Goal: Task Accomplishment & Management: Use online tool/utility

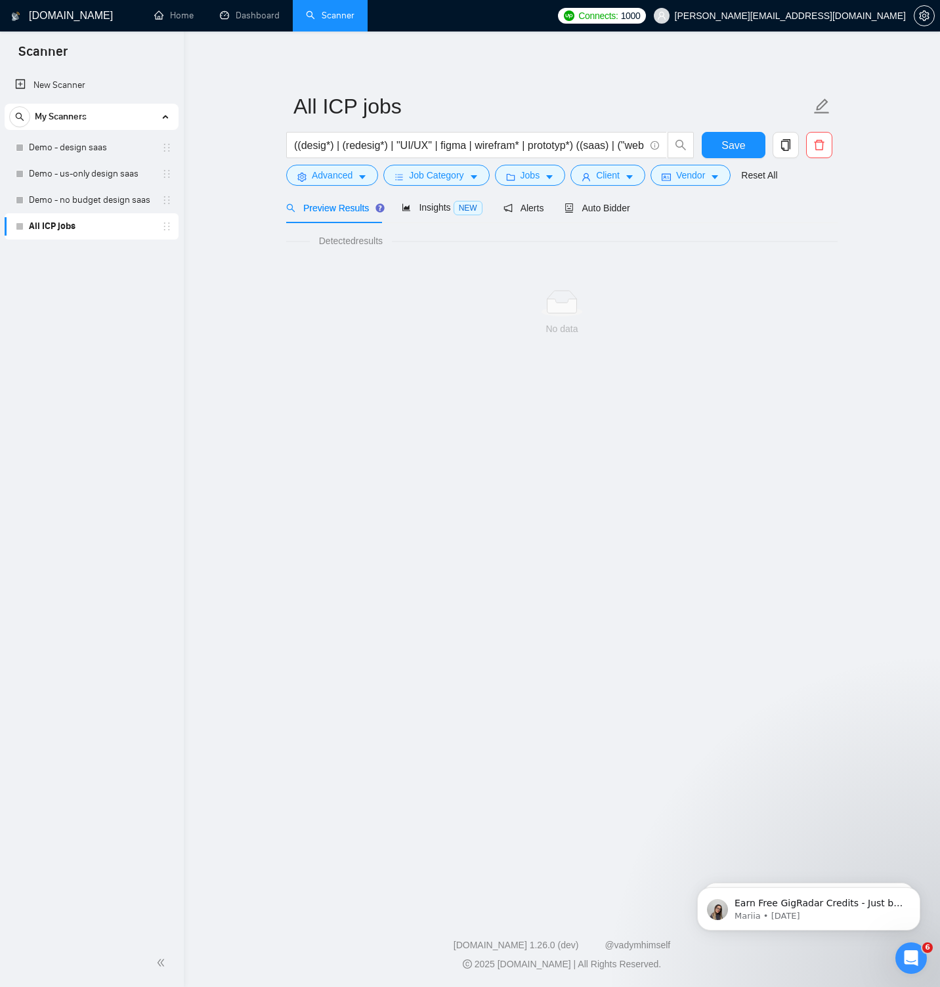
click at [321, 274] on div "No data" at bounding box center [561, 312] width 551 height 109
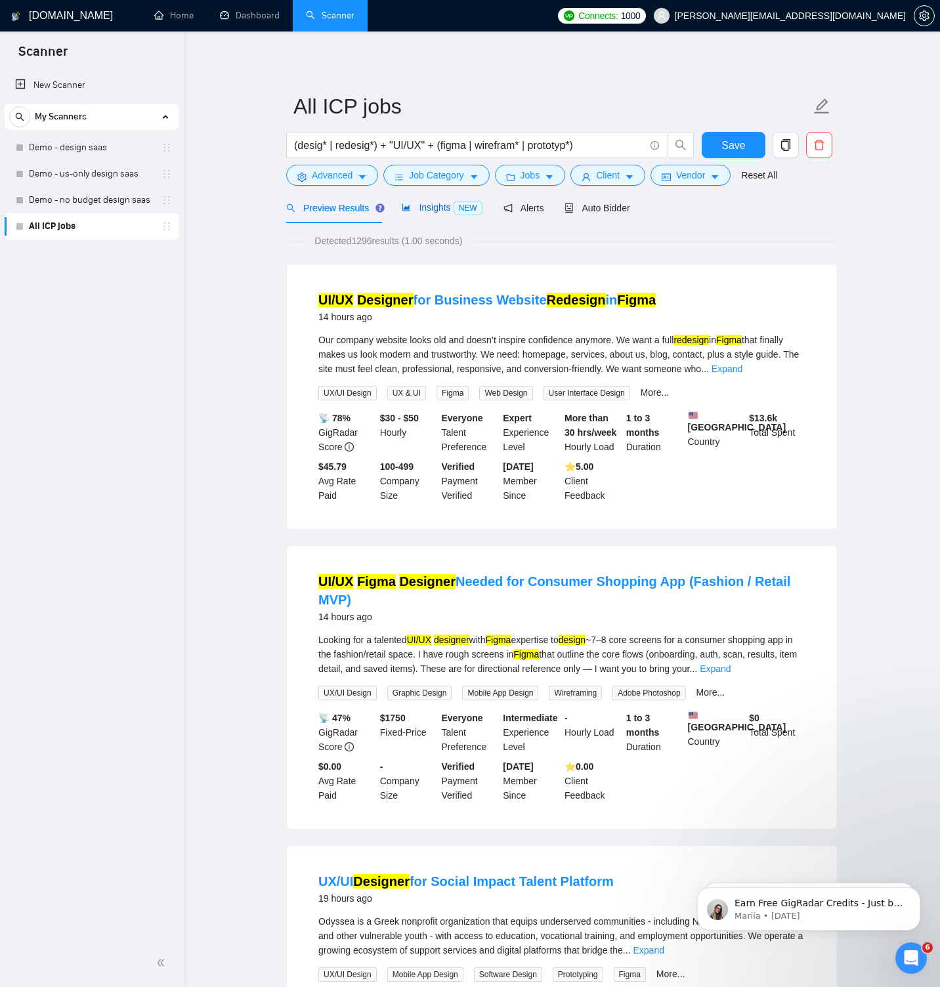
click at [426, 201] on div "Insights NEW" at bounding box center [442, 207] width 80 height 15
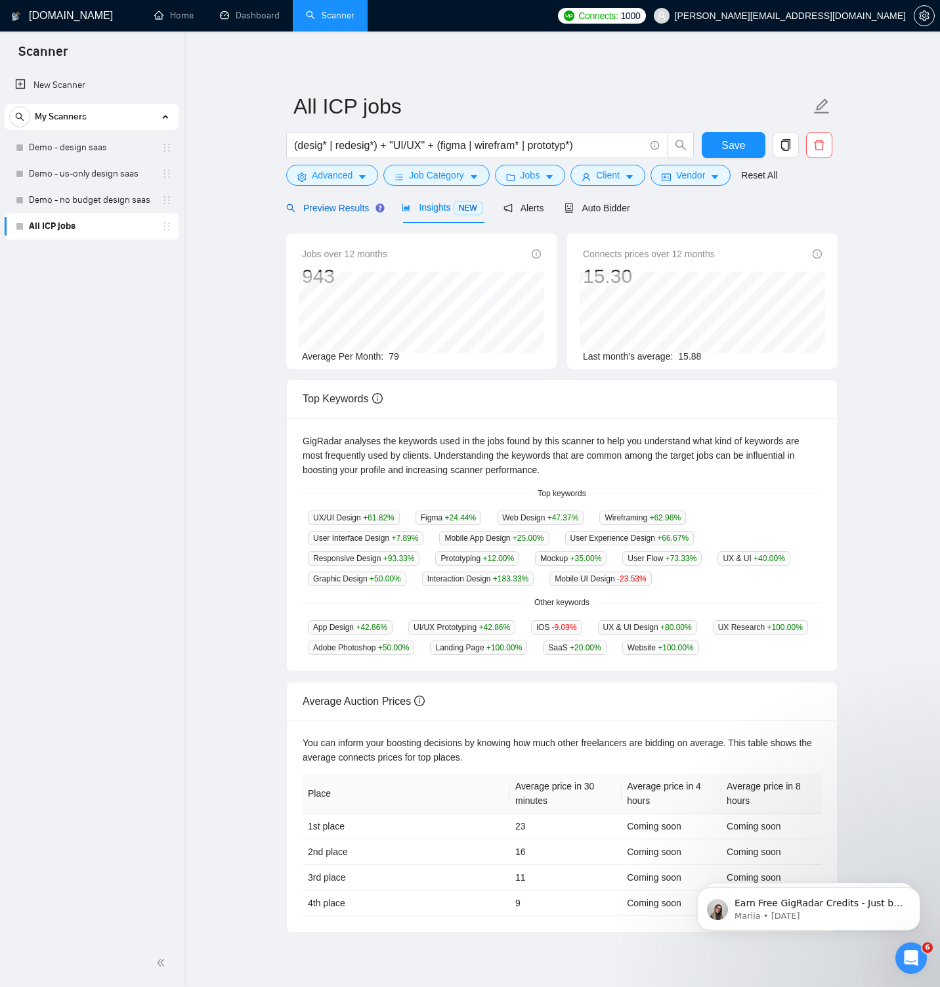
click at [345, 205] on span "Preview Results" at bounding box center [333, 208] width 94 height 10
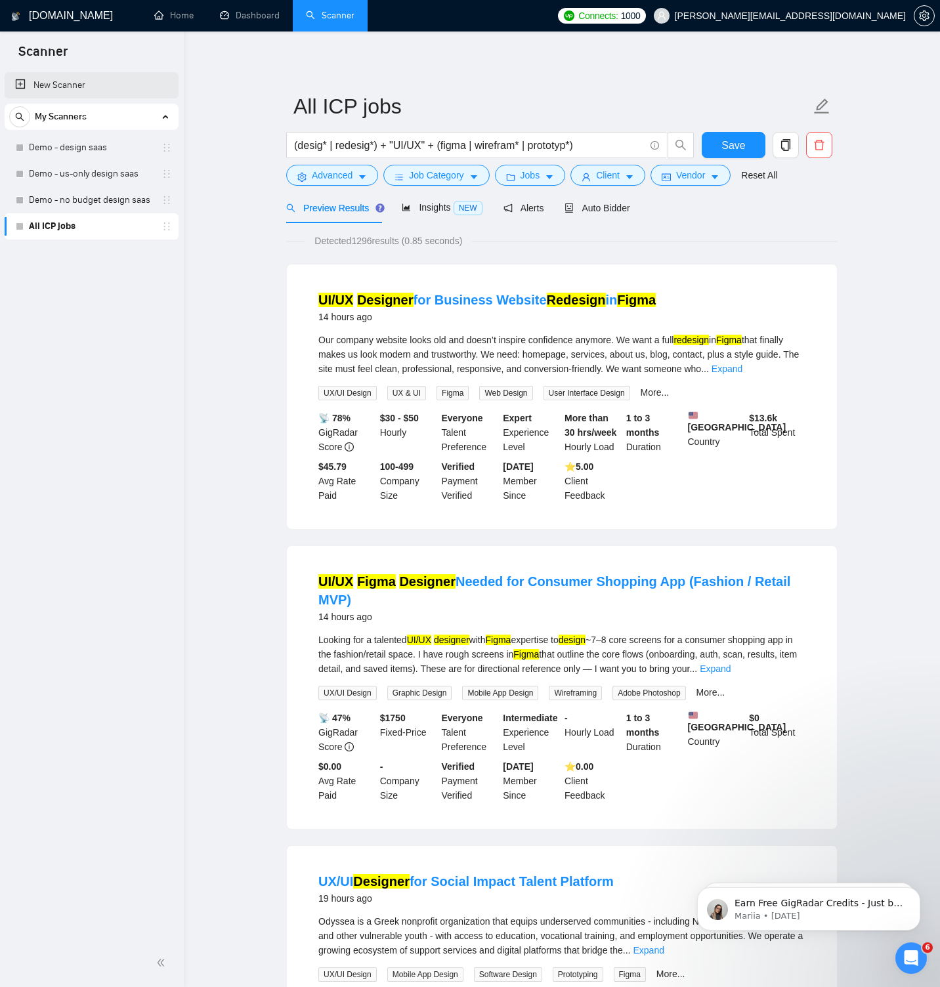
click at [65, 82] on link "New Scanner" at bounding box center [91, 85] width 153 height 26
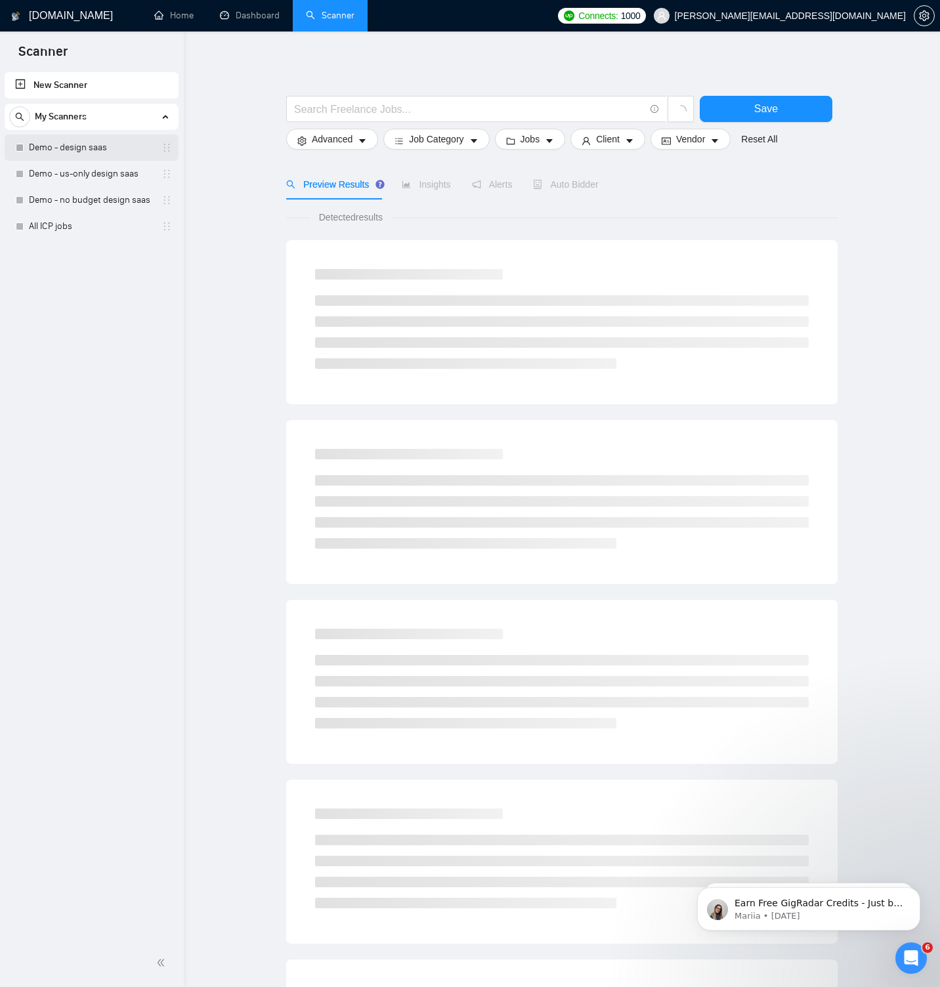
scroll to position [4, 0]
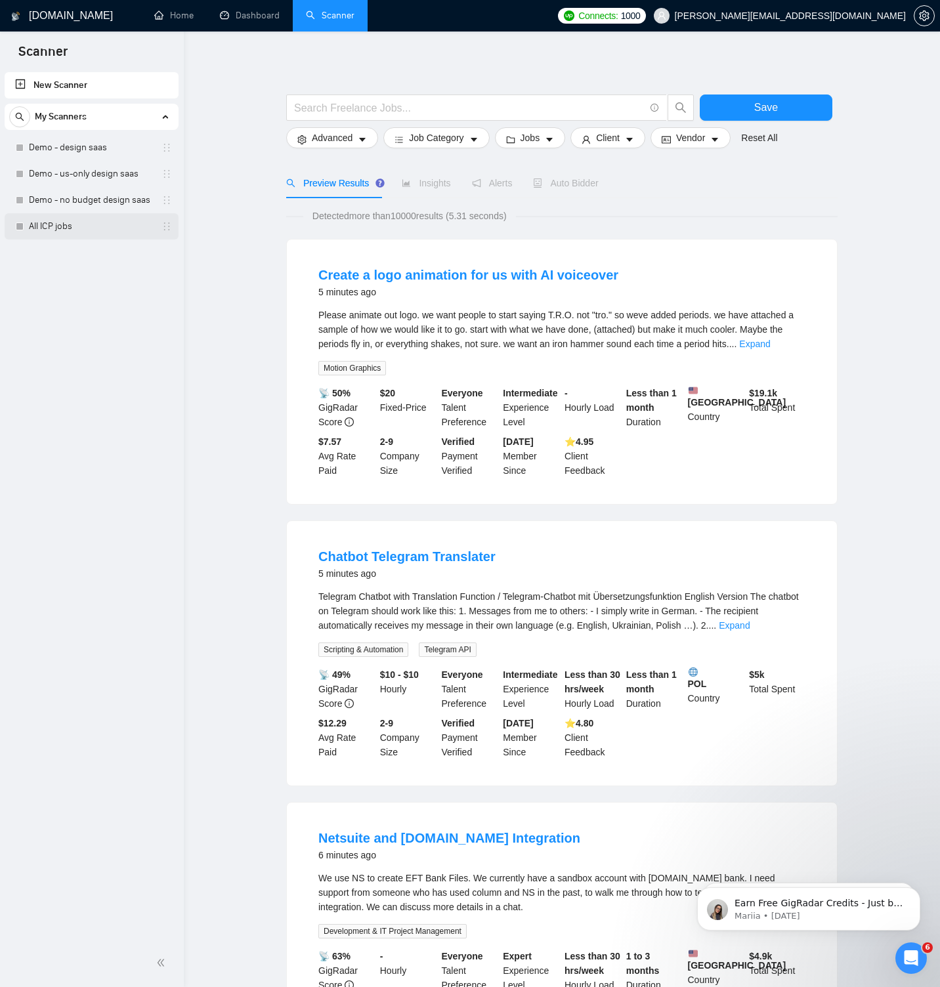
click at [98, 226] on link "All ICP jobs" at bounding box center [91, 226] width 125 height 26
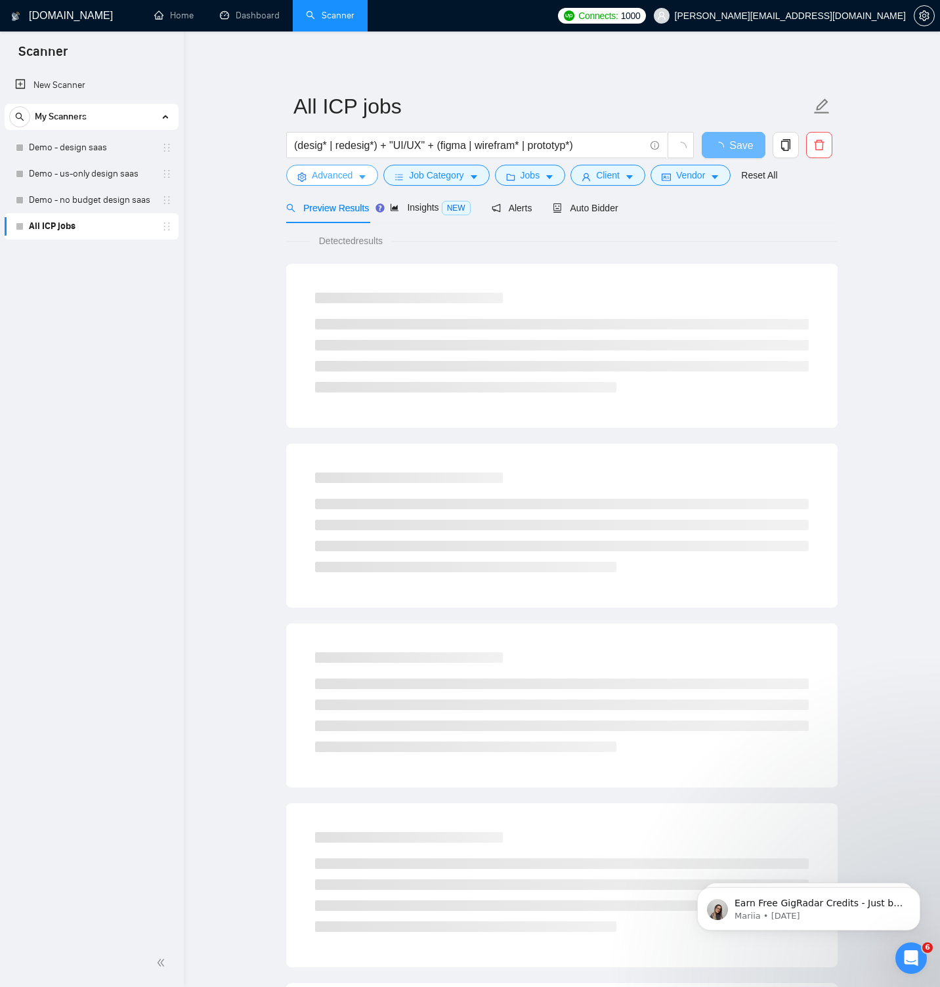
click at [341, 178] on span "Advanced" at bounding box center [332, 175] width 41 height 14
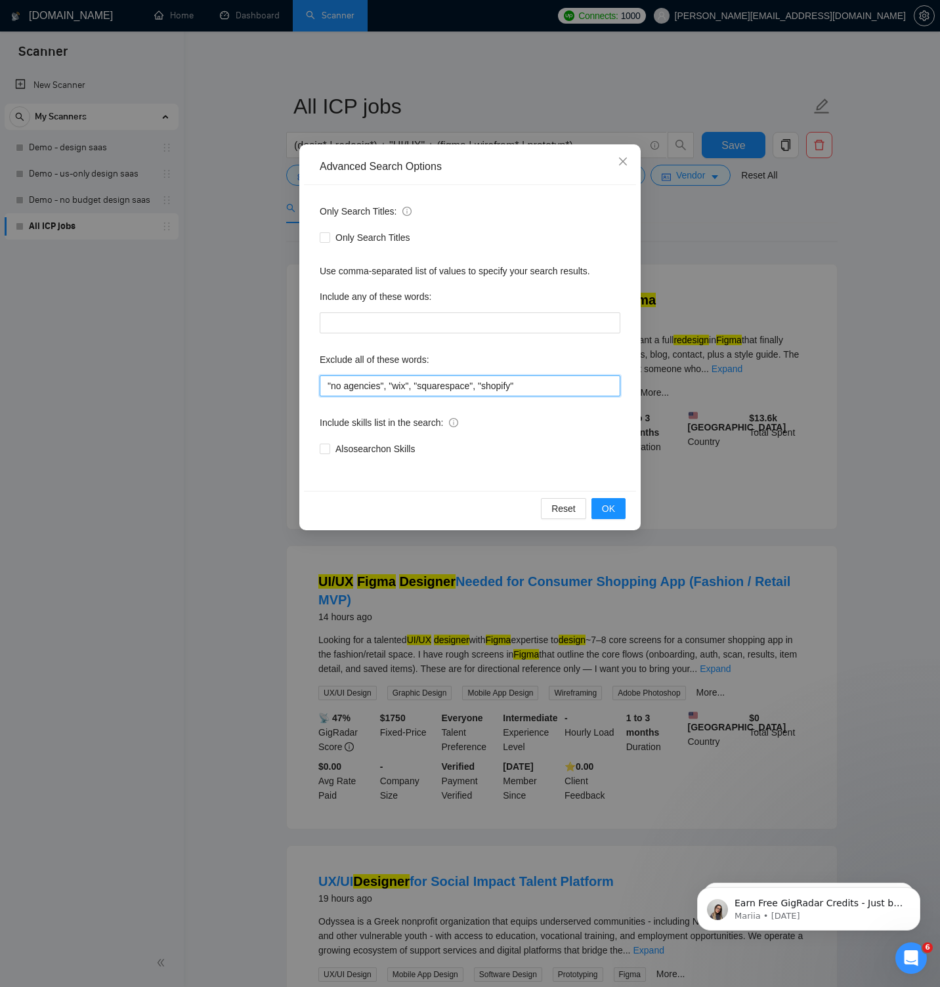
click at [392, 383] on input ""no agencies", "wix", "squarespace", "shopify"" at bounding box center [470, 385] width 300 height 21
paste input ""this job is not open to teams", "this job is not open to agency", "this job is…"
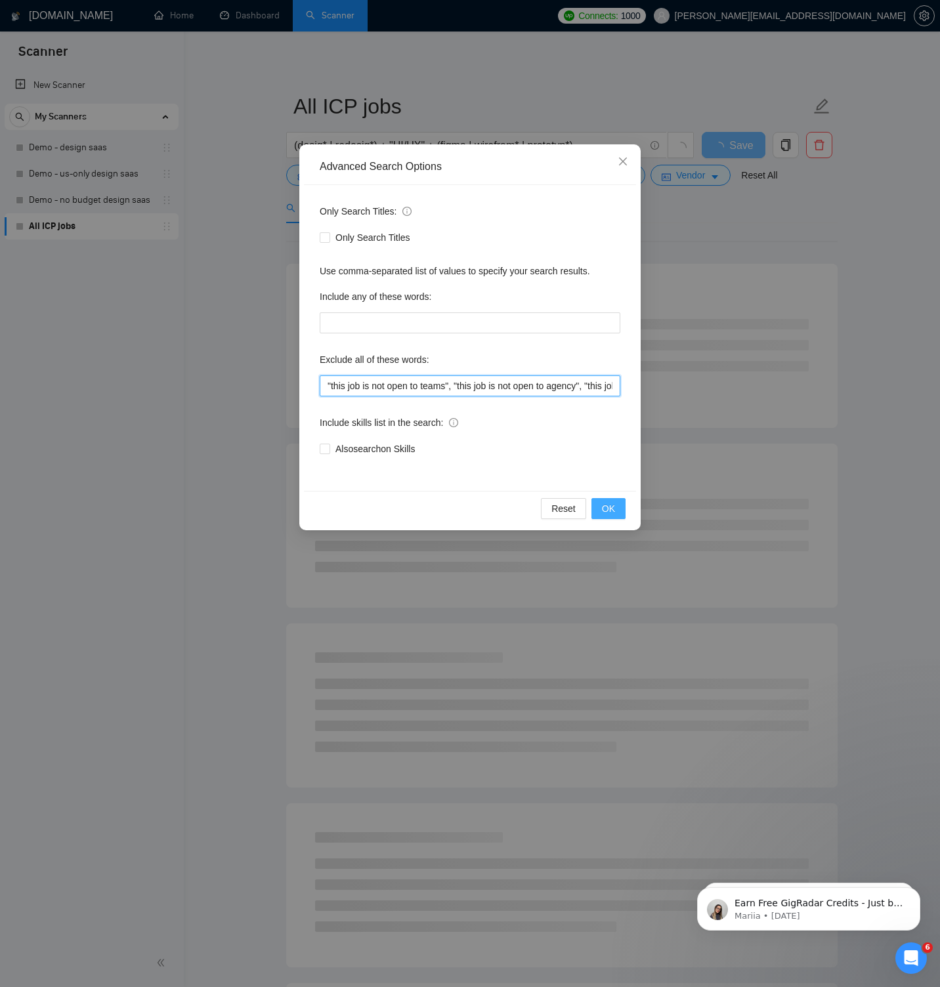
type input ""this job is not open to teams", "this job is not open to agency", "this job is…"
click at [604, 502] on span "OK" at bounding box center [608, 508] width 13 height 14
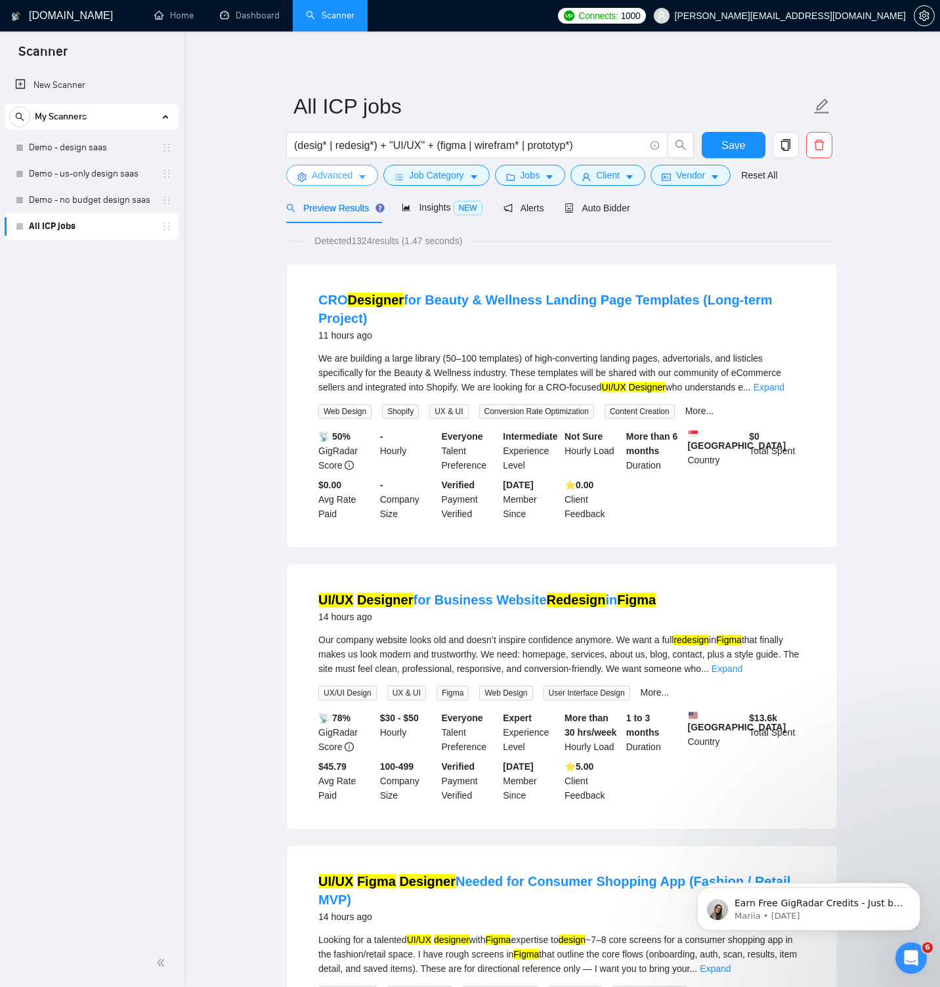
click at [358, 180] on button "Advanced" at bounding box center [332, 175] width 92 height 21
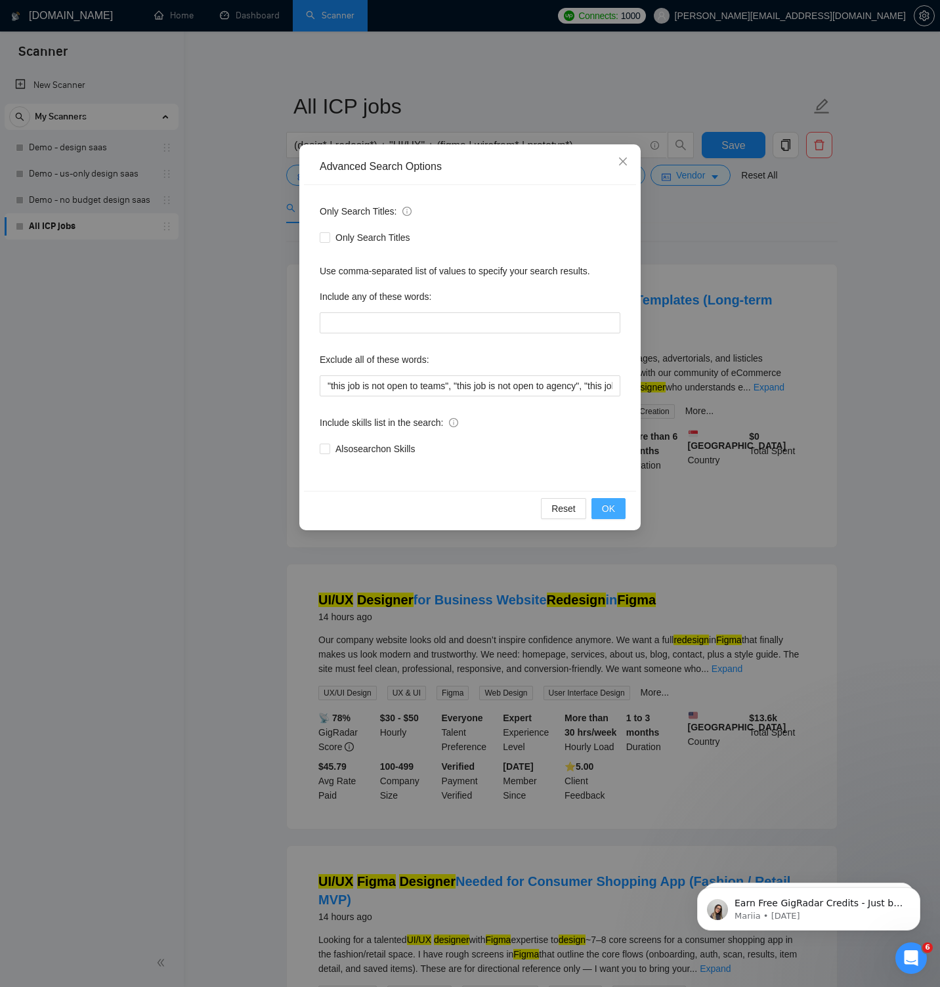
click at [606, 505] on span "OK" at bounding box center [608, 508] width 13 height 14
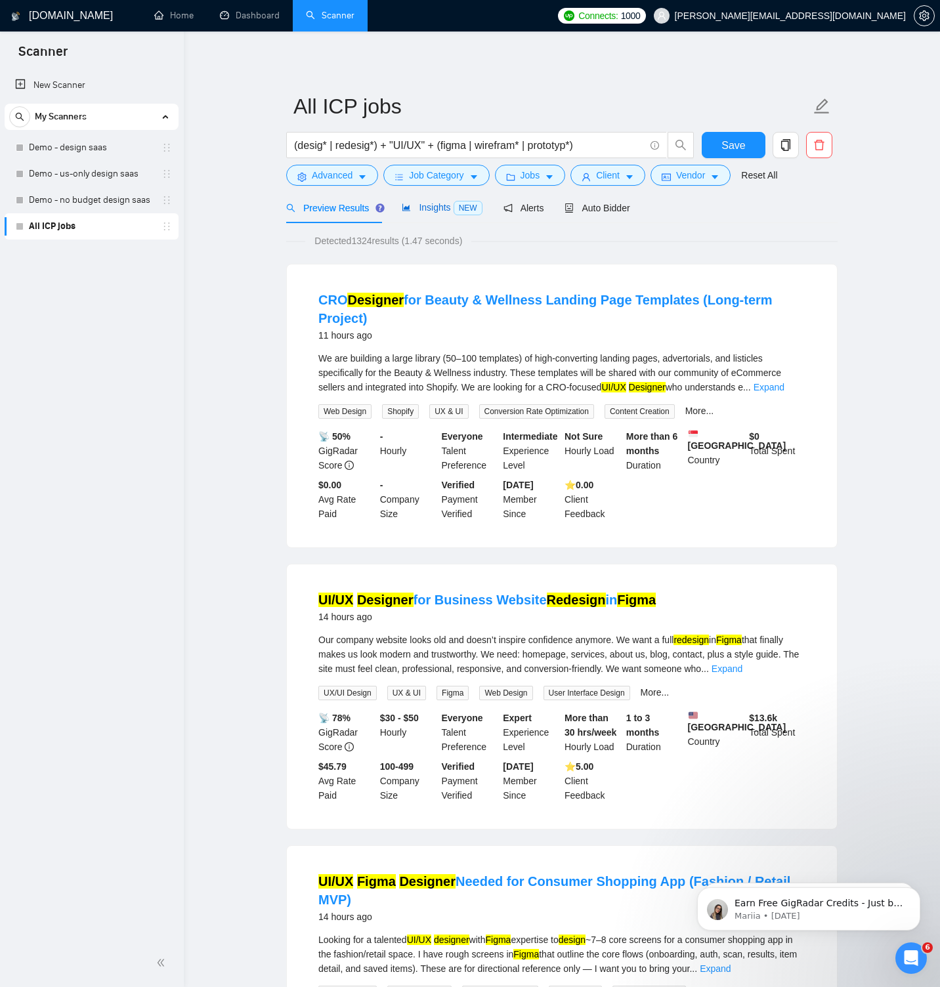
click at [403, 206] on icon "area-chart" at bounding box center [406, 207] width 8 height 7
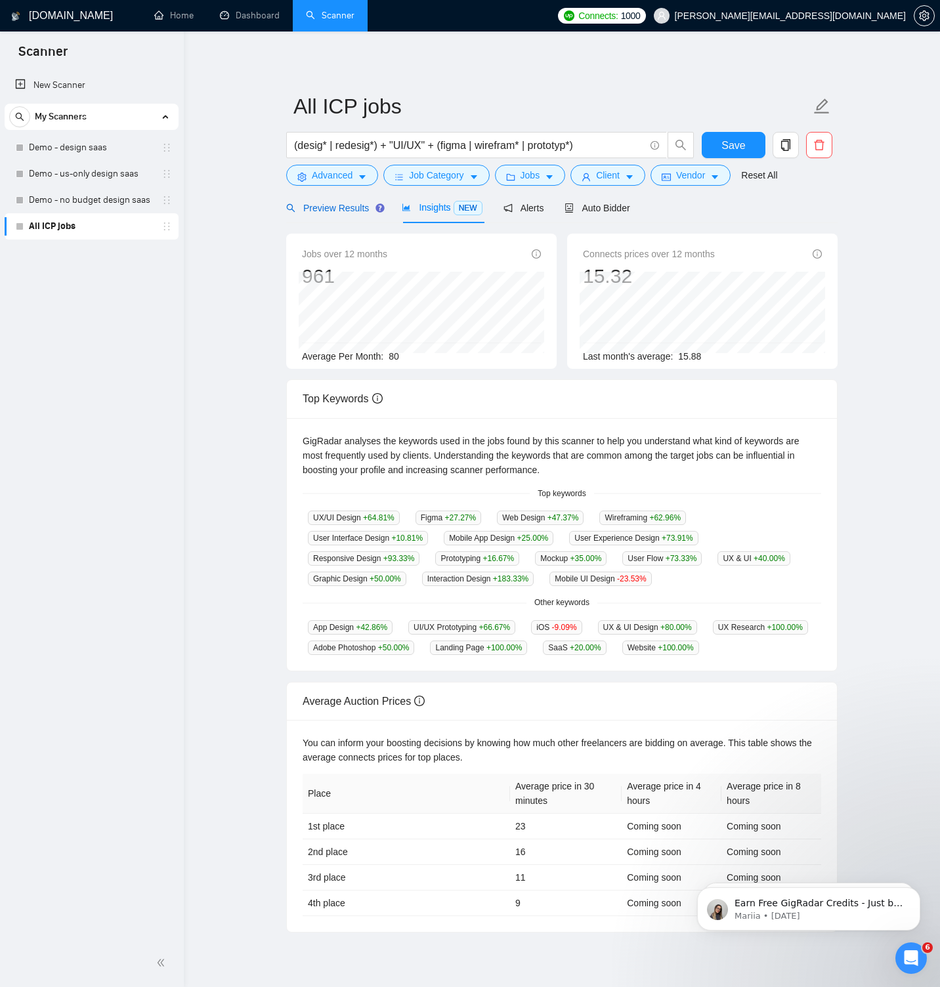
click at [329, 208] on span "Preview Results" at bounding box center [333, 208] width 94 height 10
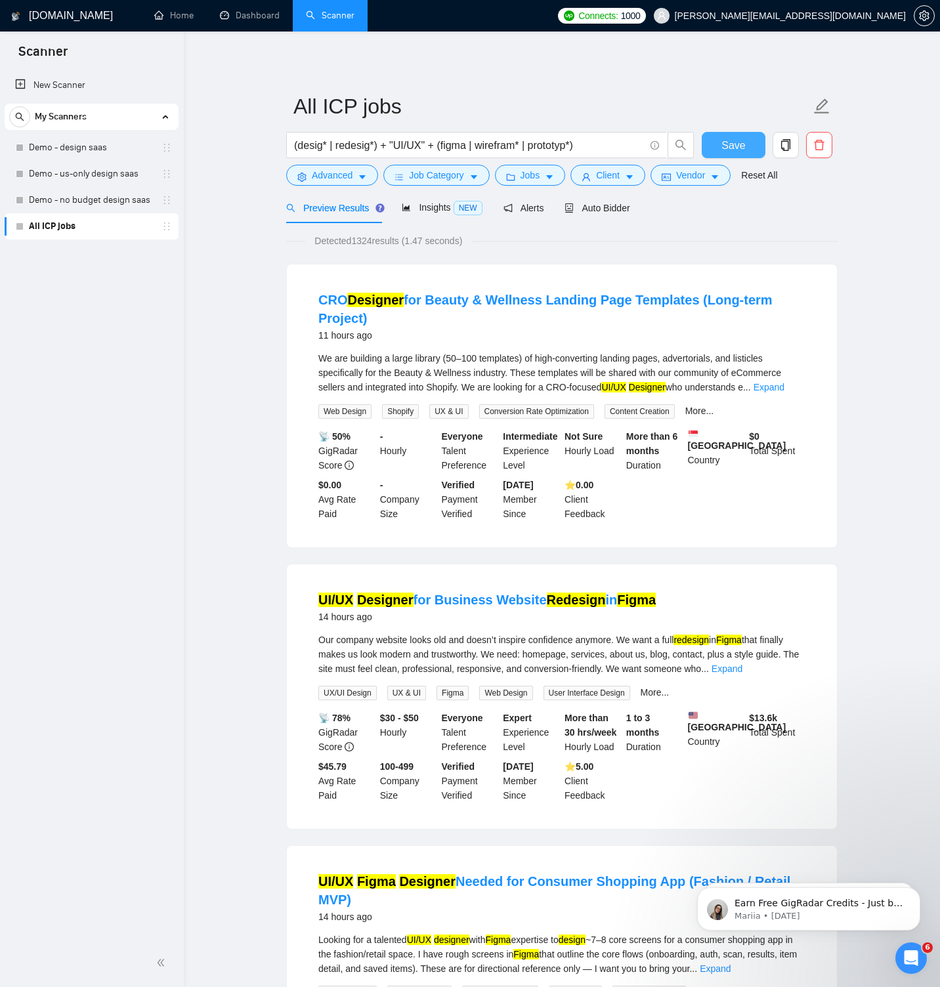
click at [716, 149] on button "Save" at bounding box center [733, 145] width 64 height 26
click at [435, 211] on span "Insights NEW" at bounding box center [442, 207] width 80 height 10
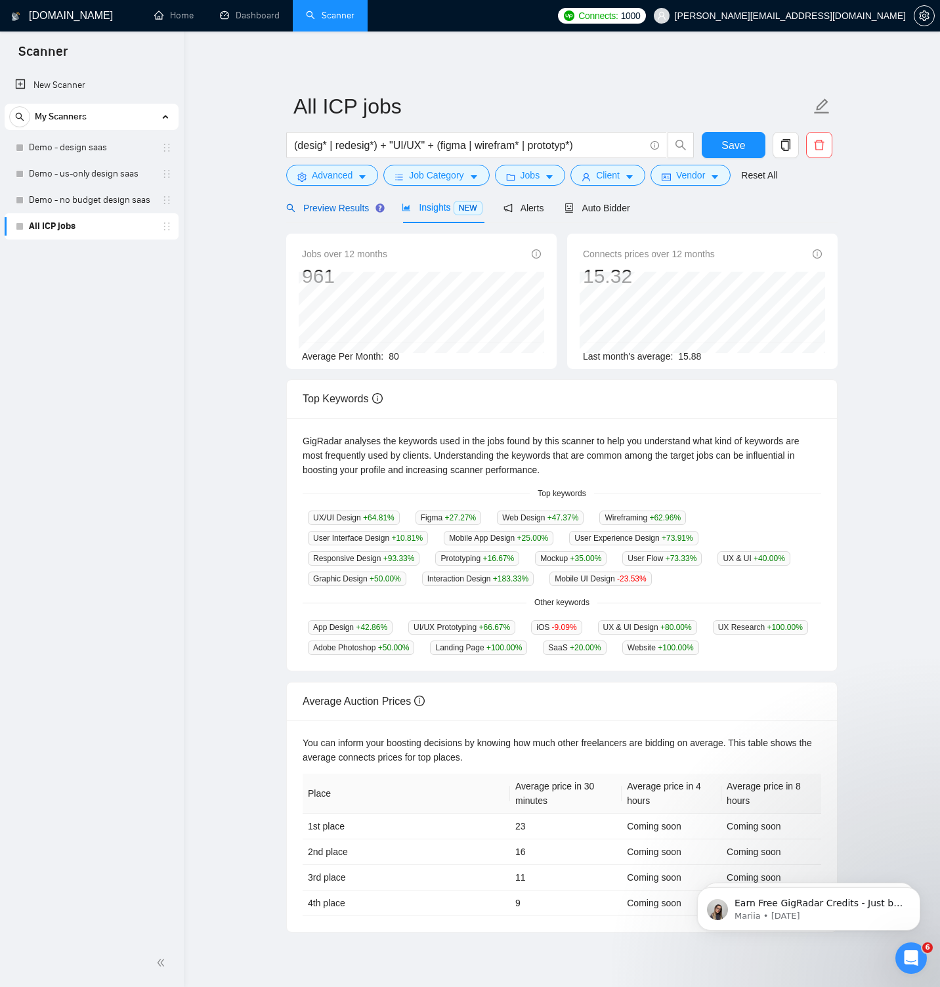
click at [327, 205] on span "Preview Results" at bounding box center [333, 208] width 94 height 10
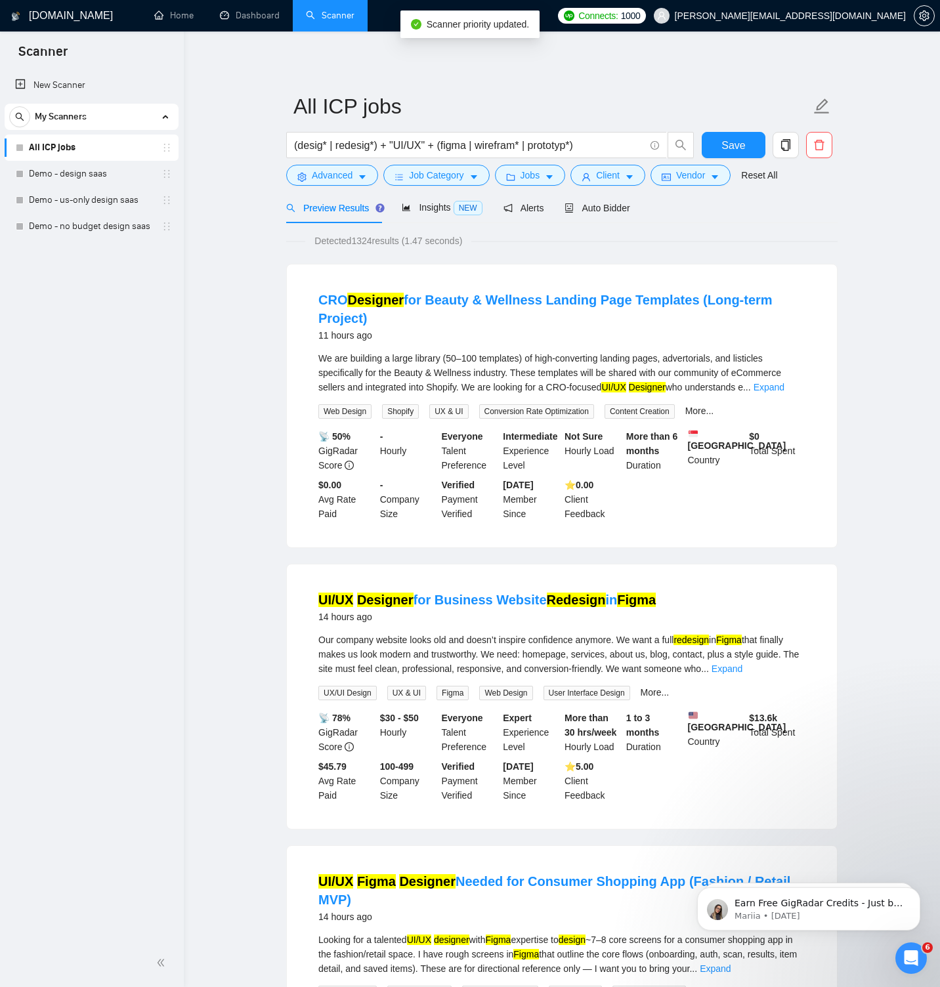
click at [159, 117] on div "My Scanners" at bounding box center [91, 117] width 165 height 26
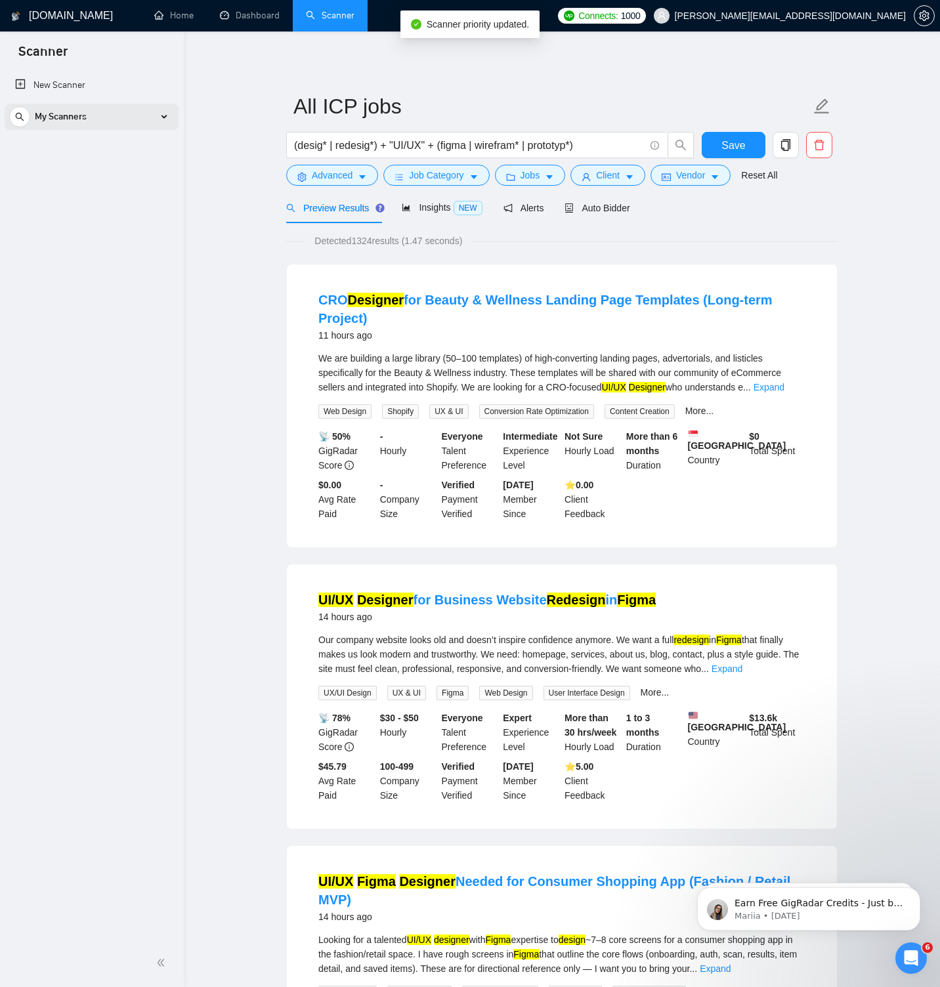
click at [159, 117] on div "My Scanners" at bounding box center [91, 117] width 165 height 26
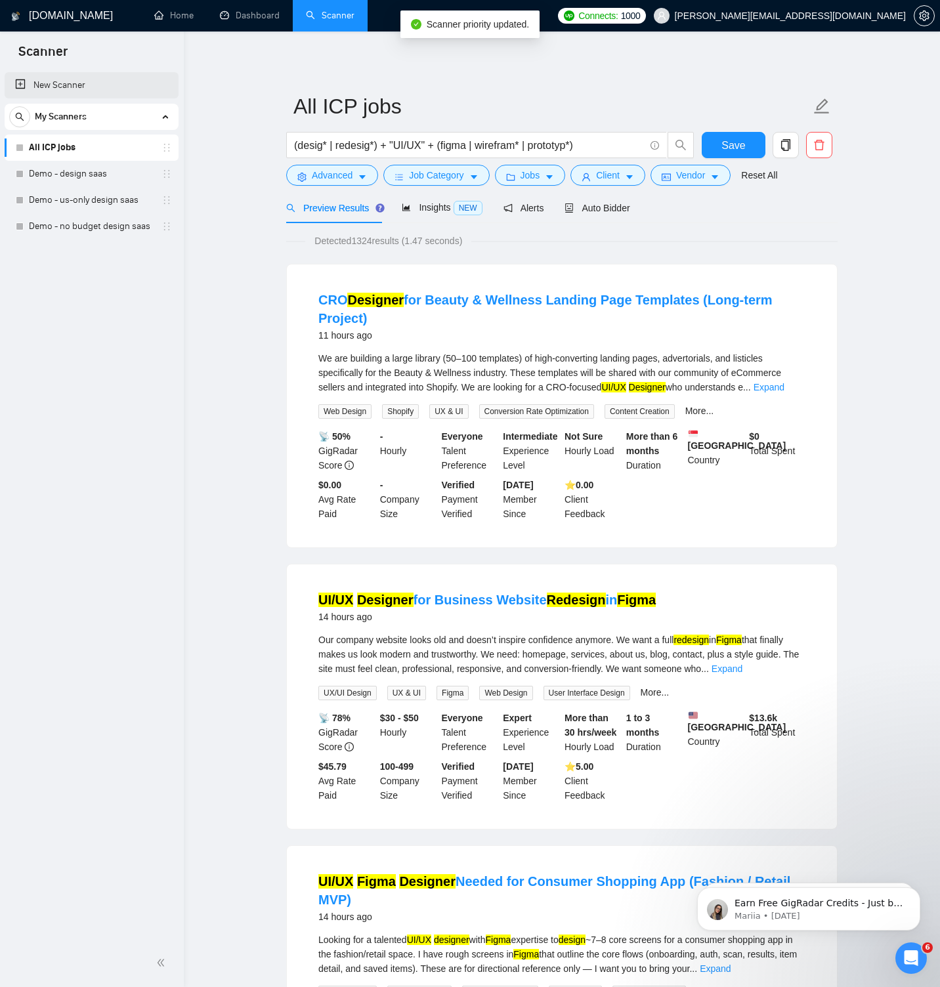
click at [82, 85] on link "New Scanner" at bounding box center [91, 85] width 153 height 26
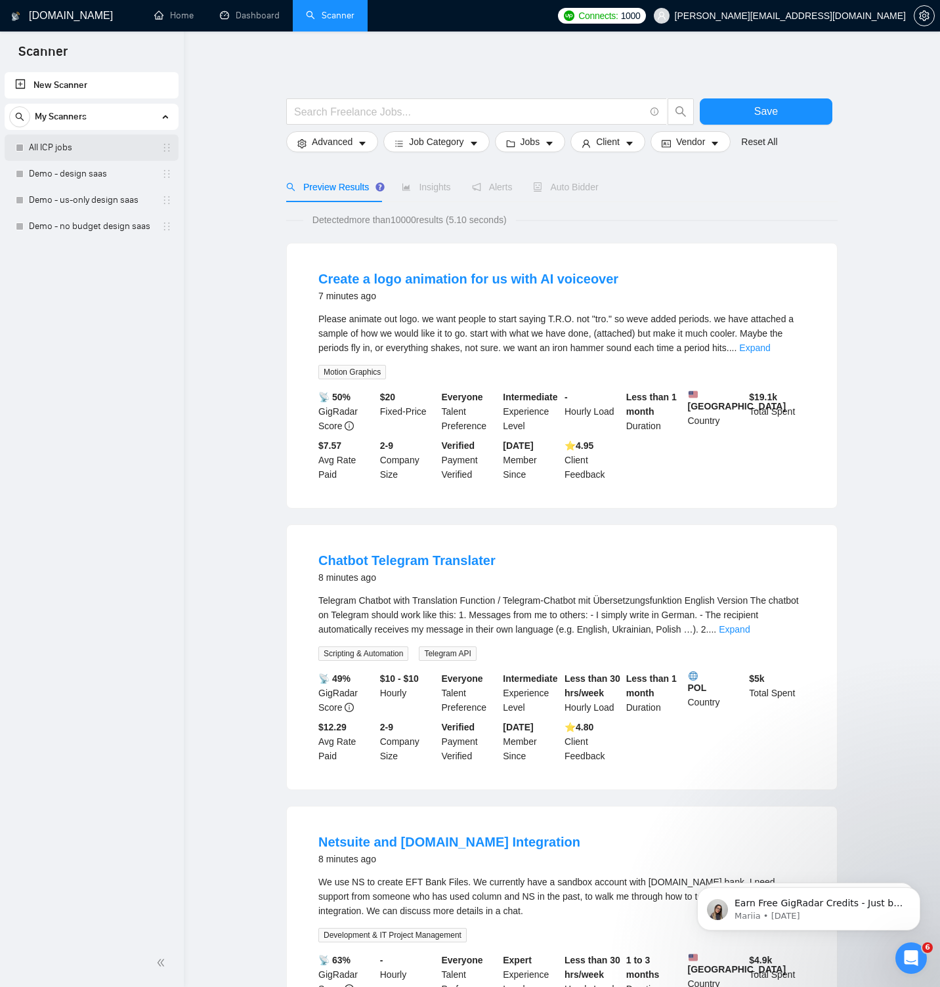
click at [79, 149] on link "All ICP jobs" at bounding box center [91, 147] width 125 height 26
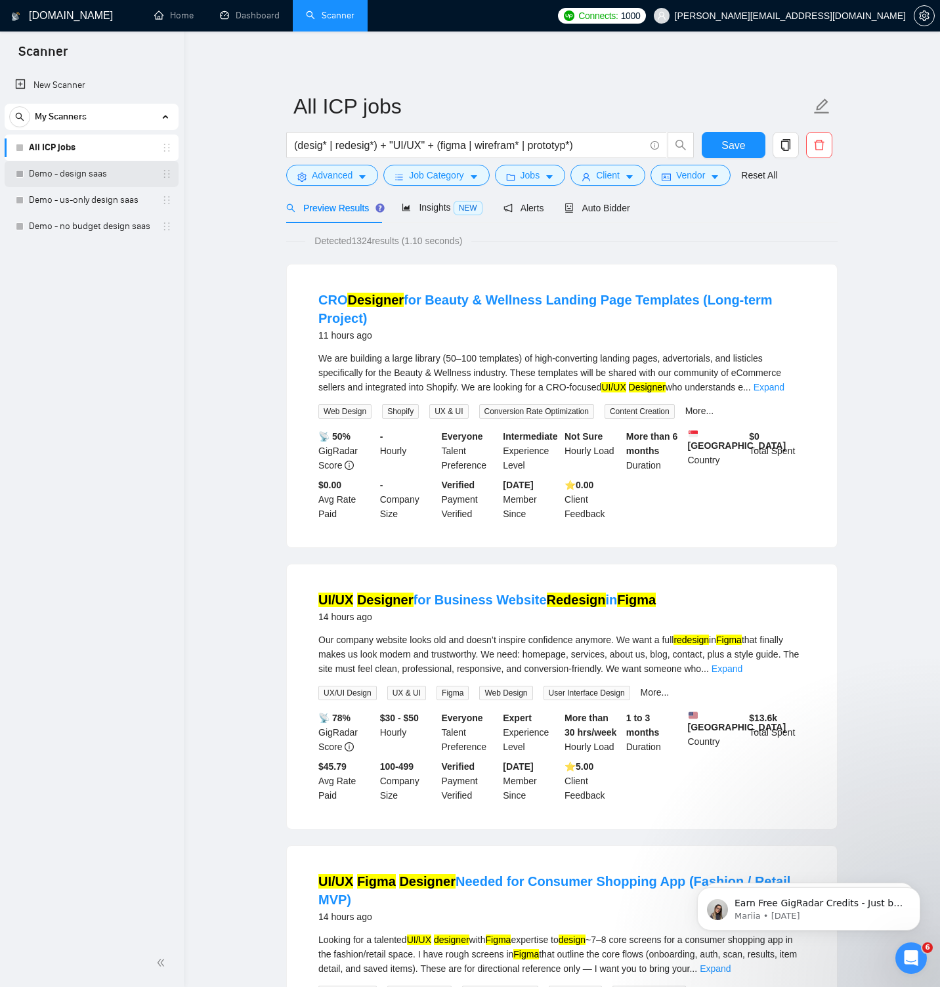
click at [108, 178] on link "Demo - design saas" at bounding box center [91, 174] width 125 height 26
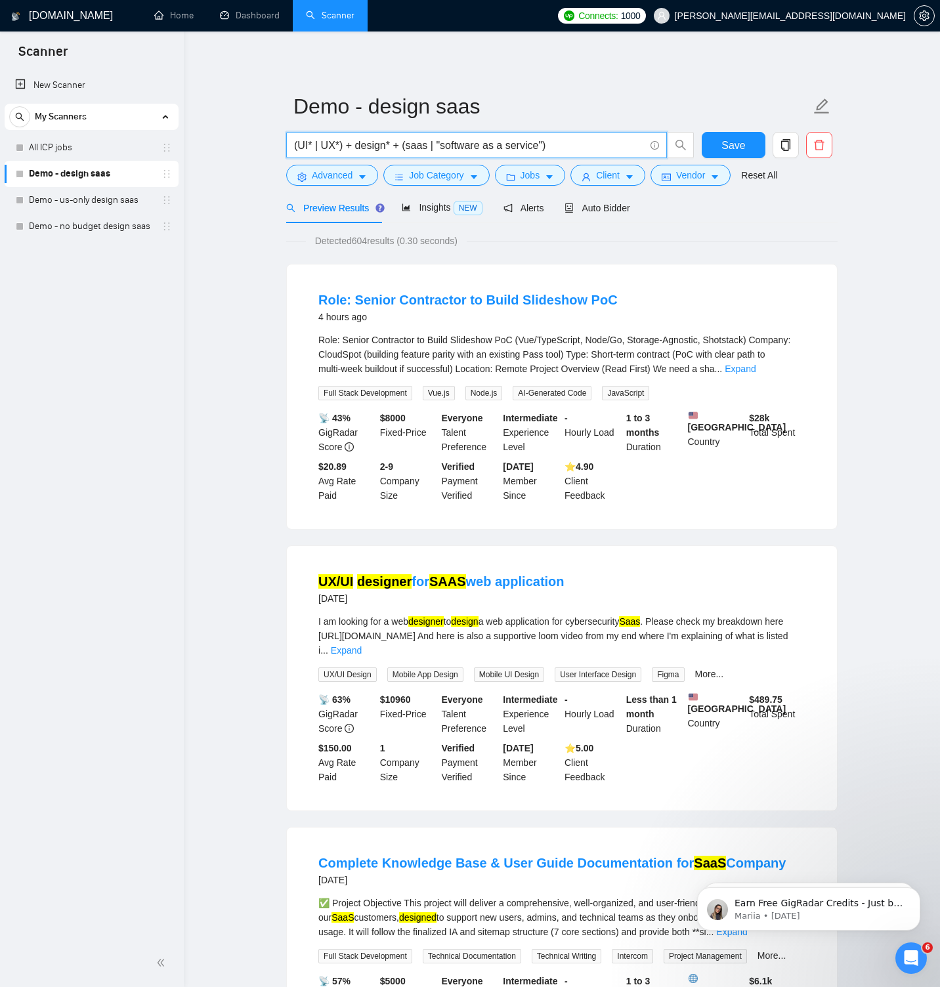
drag, startPoint x: 343, startPoint y: 145, endPoint x: 285, endPoint y: 143, distance: 58.4
click at [285, 143] on div "(UI* | UX*) + design* + (saas | "software as a service")" at bounding box center [489, 148] width 413 height 33
click at [87, 153] on link "All ICP jobs" at bounding box center [91, 147] width 125 height 26
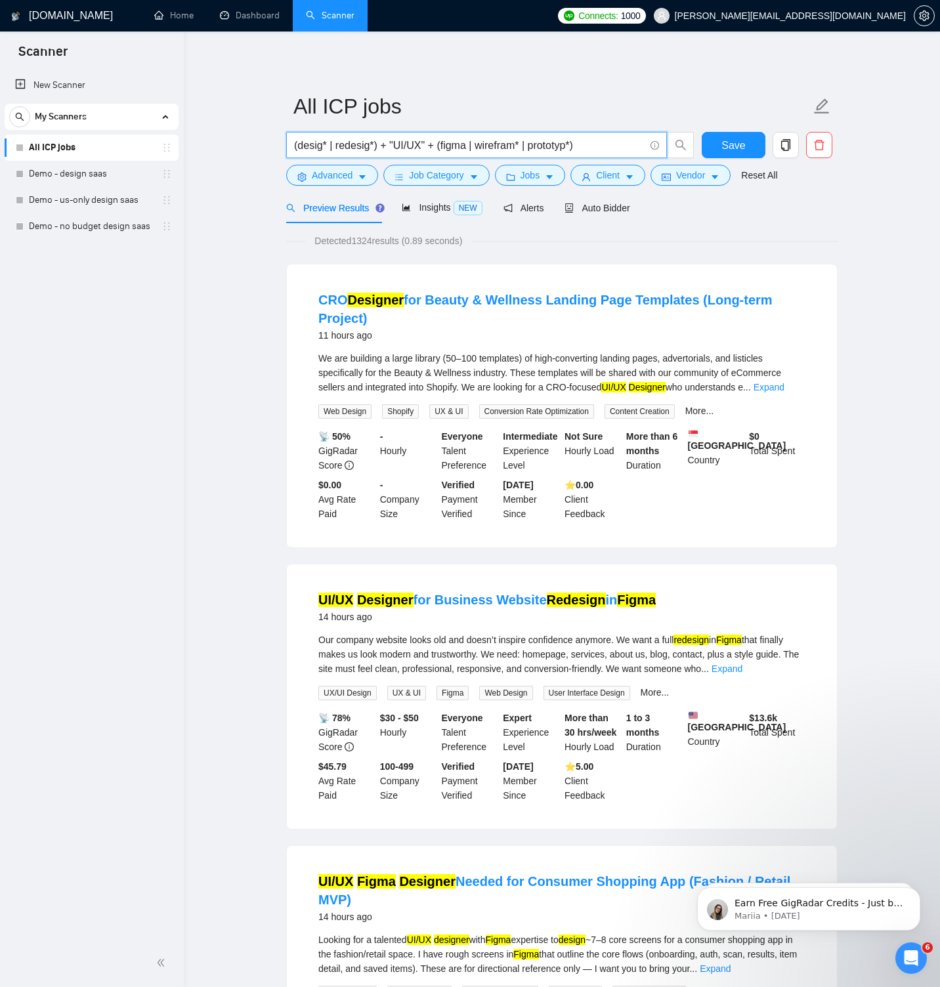
drag, startPoint x: 393, startPoint y: 143, endPoint x: 427, endPoint y: 143, distance: 34.1
click at [427, 143] on input "(desig* | redesig*) + "UI/UX" + (figma | wirefram* | prototyp*)" at bounding box center [469, 145] width 350 height 16
paste input "(UI* | UX*)"
click at [430, 206] on span "Insights NEW" at bounding box center [442, 207] width 80 height 10
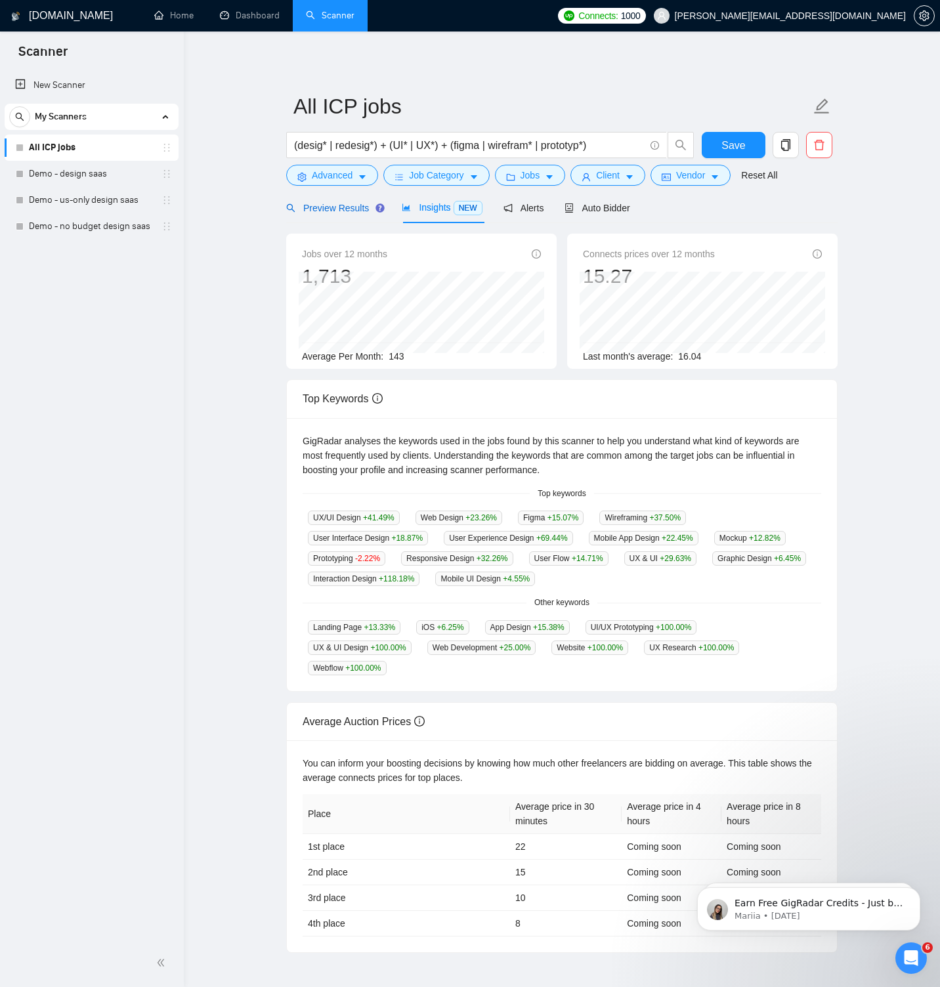
click at [358, 206] on span "Preview Results" at bounding box center [333, 208] width 94 height 10
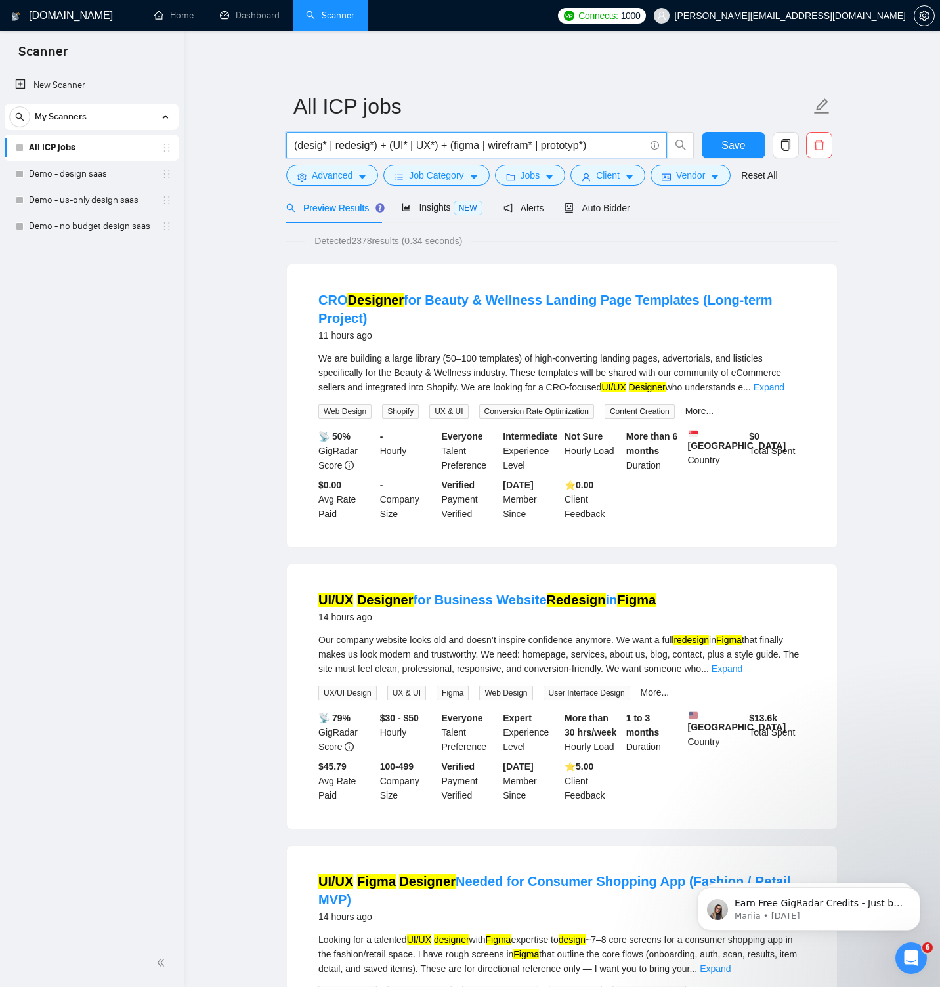
click at [462, 146] on input "(desig* | redesig*) + (UI* | UX*) + (figma | wirefram* | prototyp*)" at bounding box center [469, 145] width 350 height 16
drag, startPoint x: 455, startPoint y: 145, endPoint x: 596, endPoint y: 144, distance: 141.7
click at [596, 144] on input "(desig* | redesig*) + (UI* | UX*) + (figma | wirefram* | prototyp*)" at bounding box center [469, 145] width 350 height 16
paste input "figma"
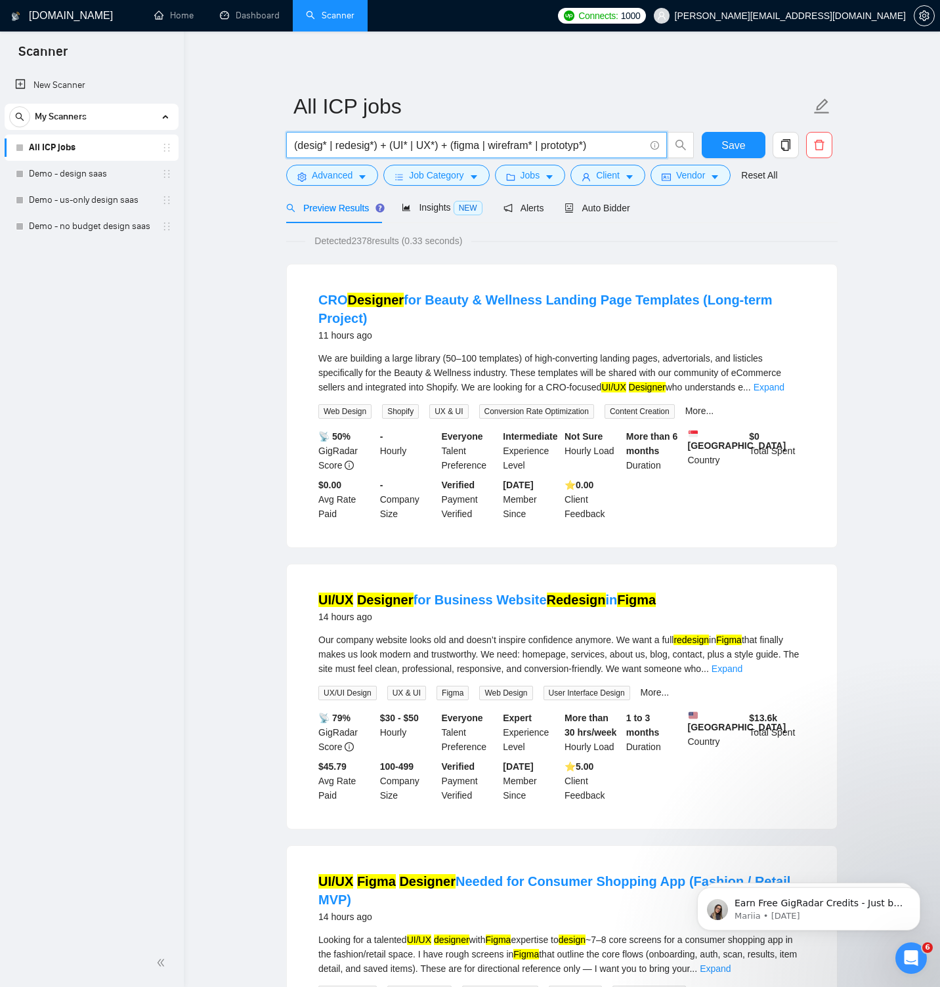
drag, startPoint x: 442, startPoint y: 146, endPoint x: 596, endPoint y: 150, distance: 154.2
click at [596, 150] on input "(desig* | redesig*) + (UI* | UX*) + (figma | wirefram* | prototyp*)" at bounding box center [469, 145] width 350 height 16
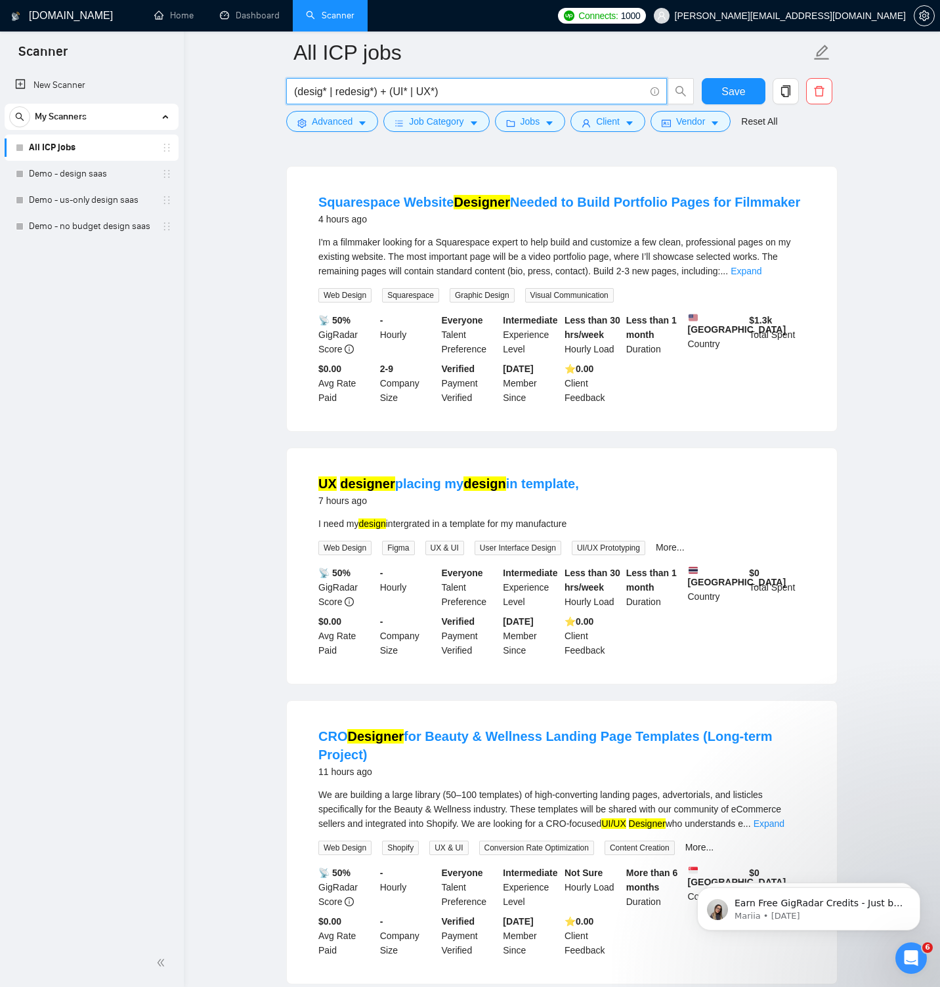
scroll to position [94, 0]
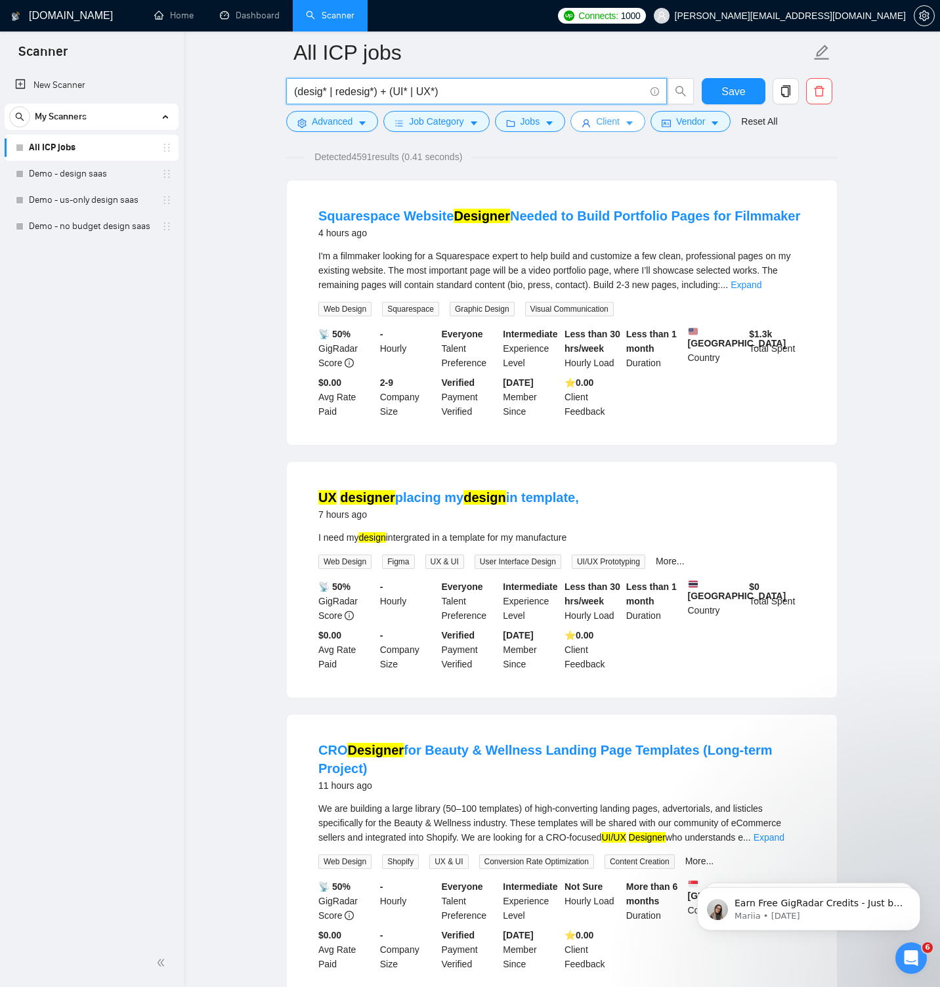
type input "(desig* | redesig*) + (UI* | UX*)"
click at [620, 129] on button "Client" at bounding box center [607, 121] width 75 height 21
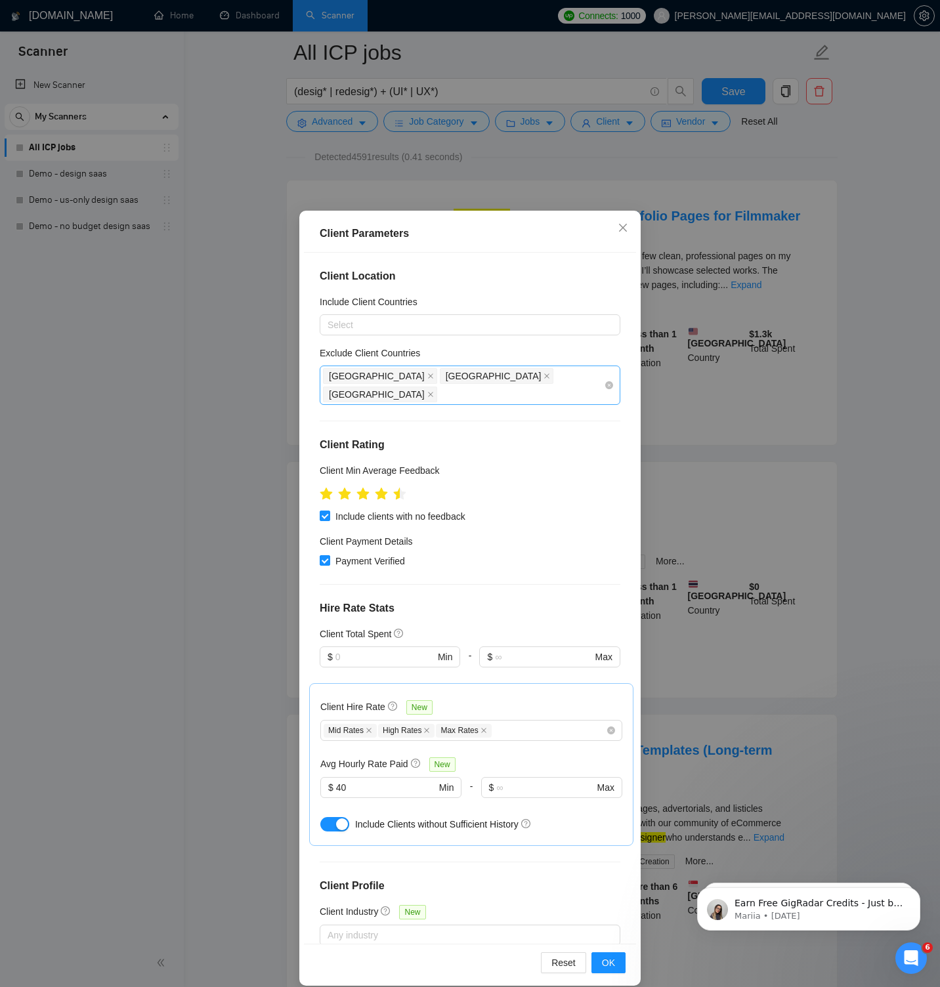
click at [512, 373] on div "India Pakistan Bangladesh" at bounding box center [463, 385] width 281 height 37
type input "е"
type input "thai"
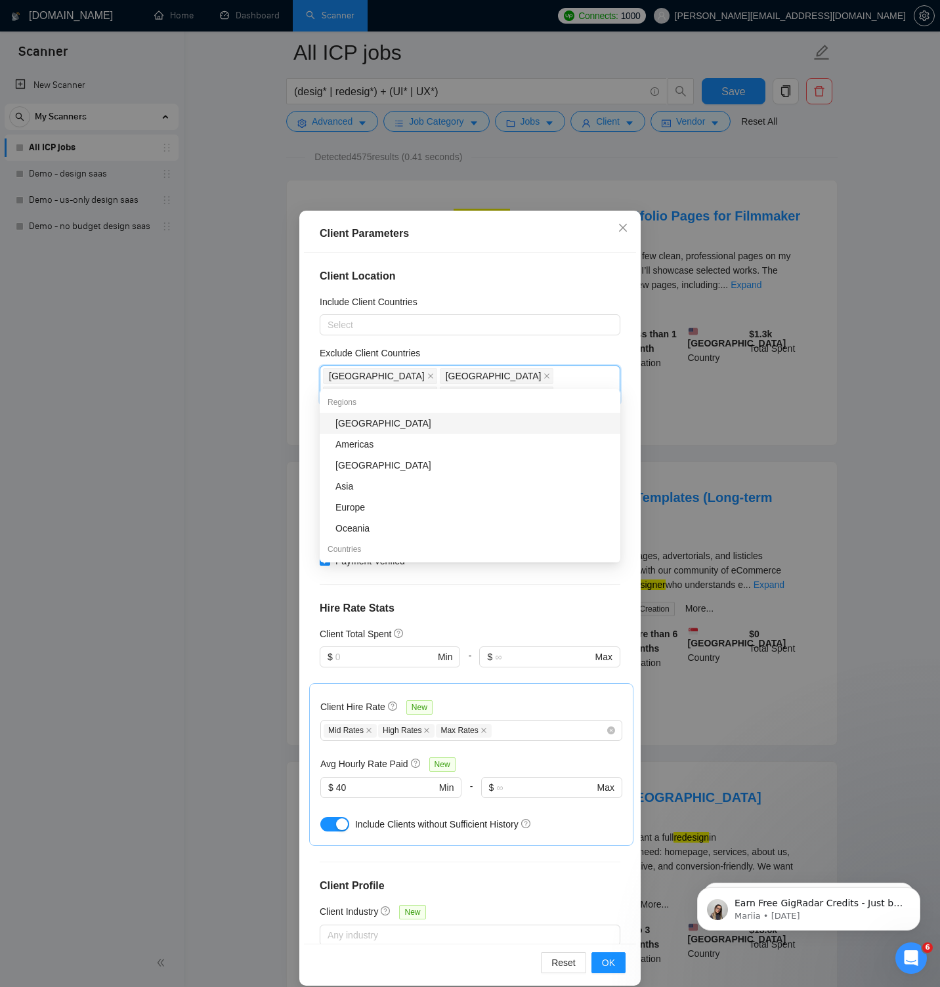
click at [554, 348] on div "Exclude Client Countries" at bounding box center [470, 356] width 300 height 20
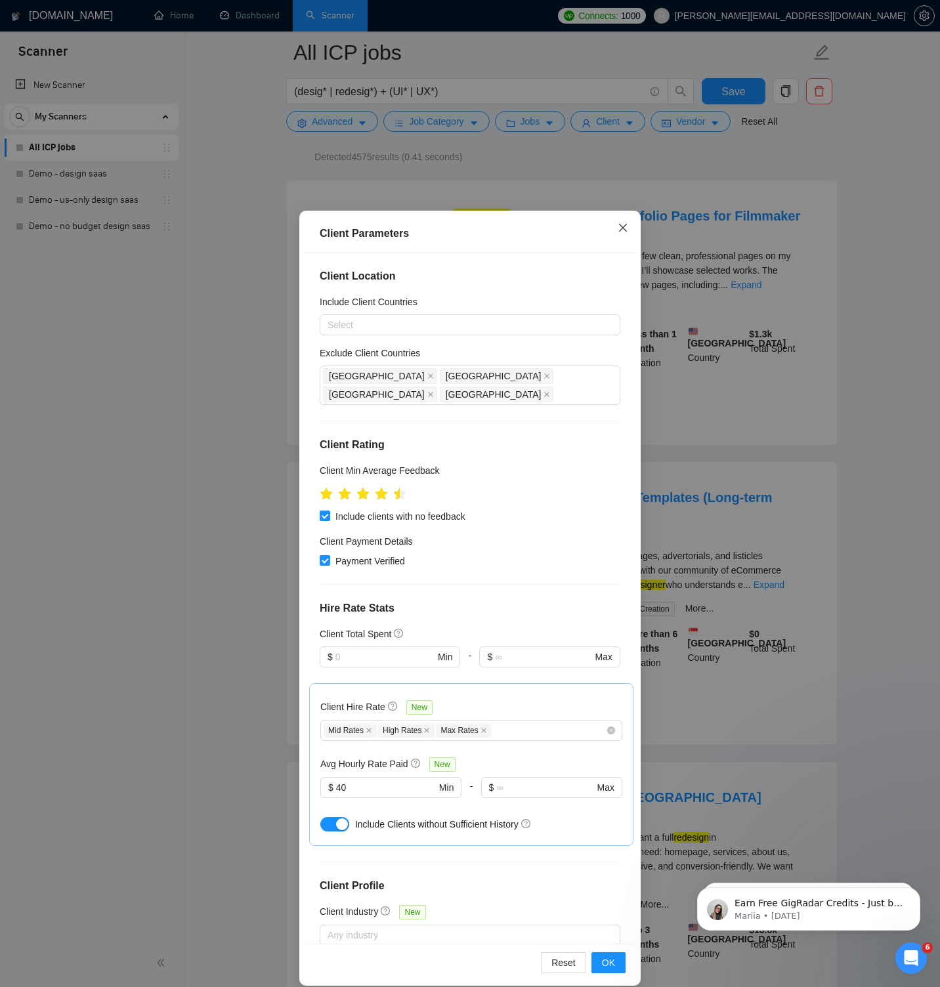
click at [622, 234] on span "Close" at bounding box center [622, 228] width 35 height 35
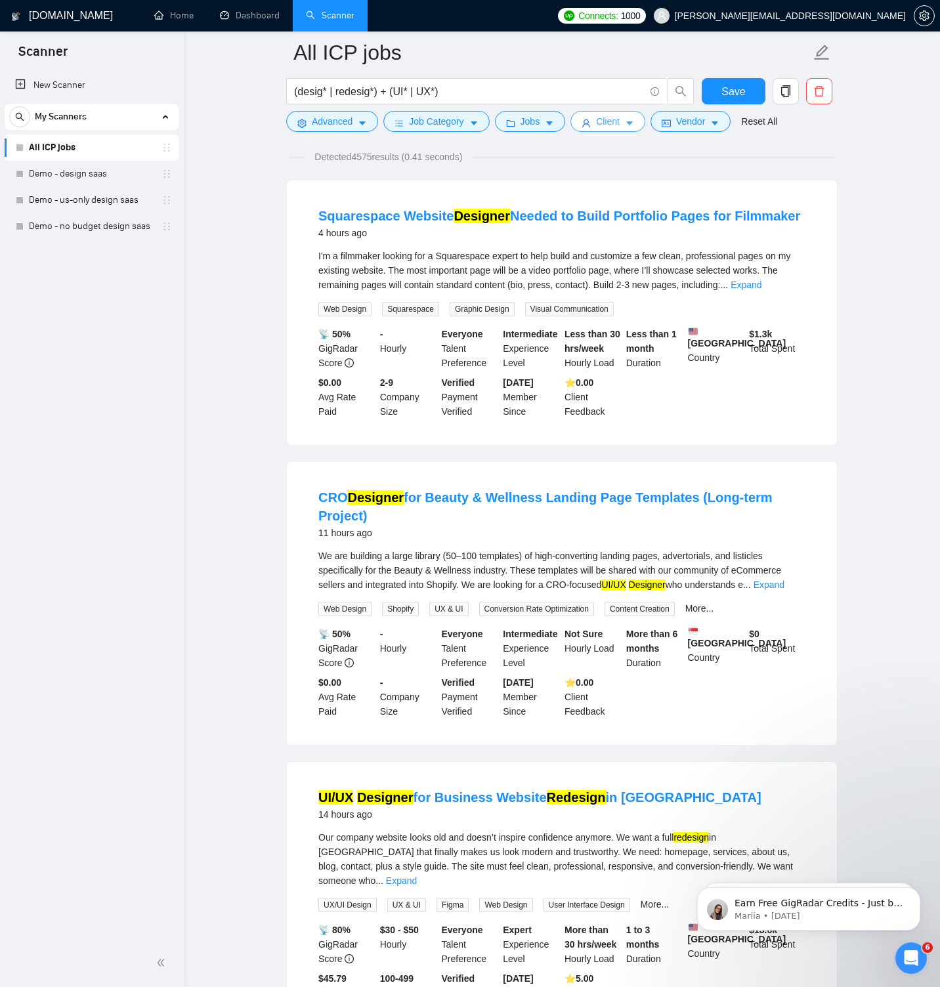
scroll to position [0, 0]
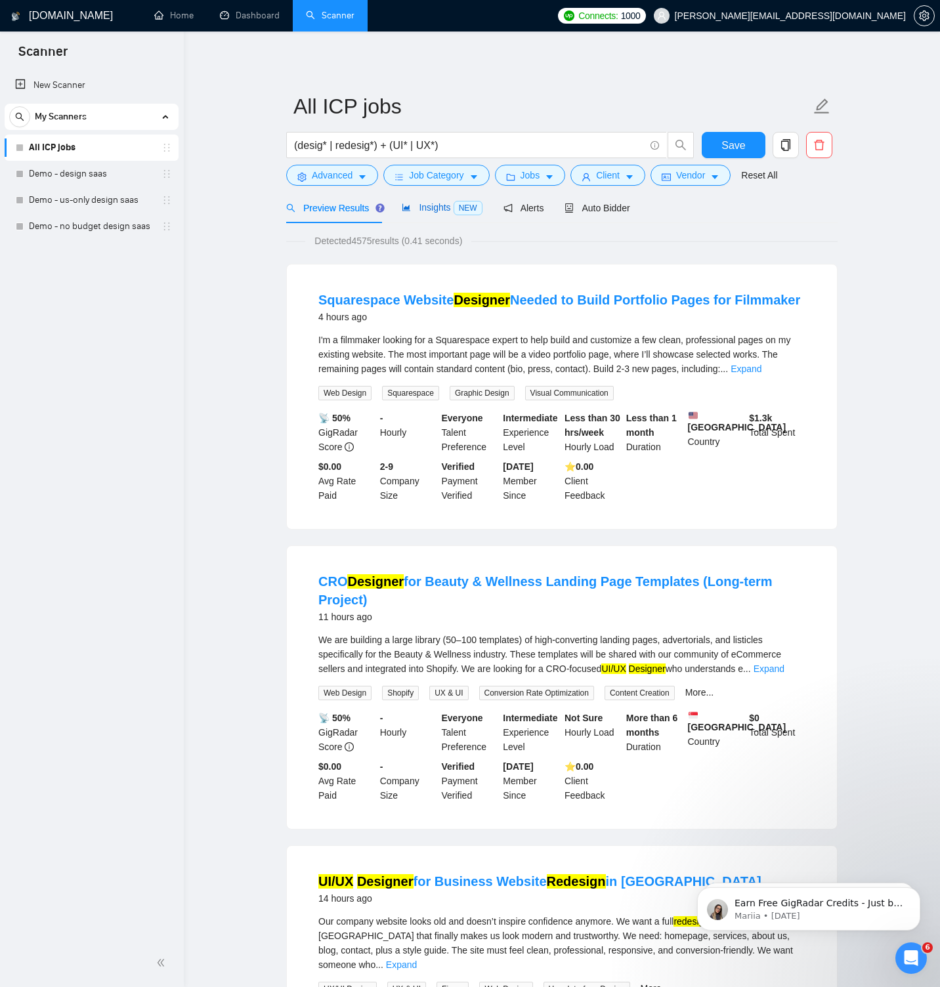
click at [434, 202] on span "Insights NEW" at bounding box center [442, 207] width 80 height 10
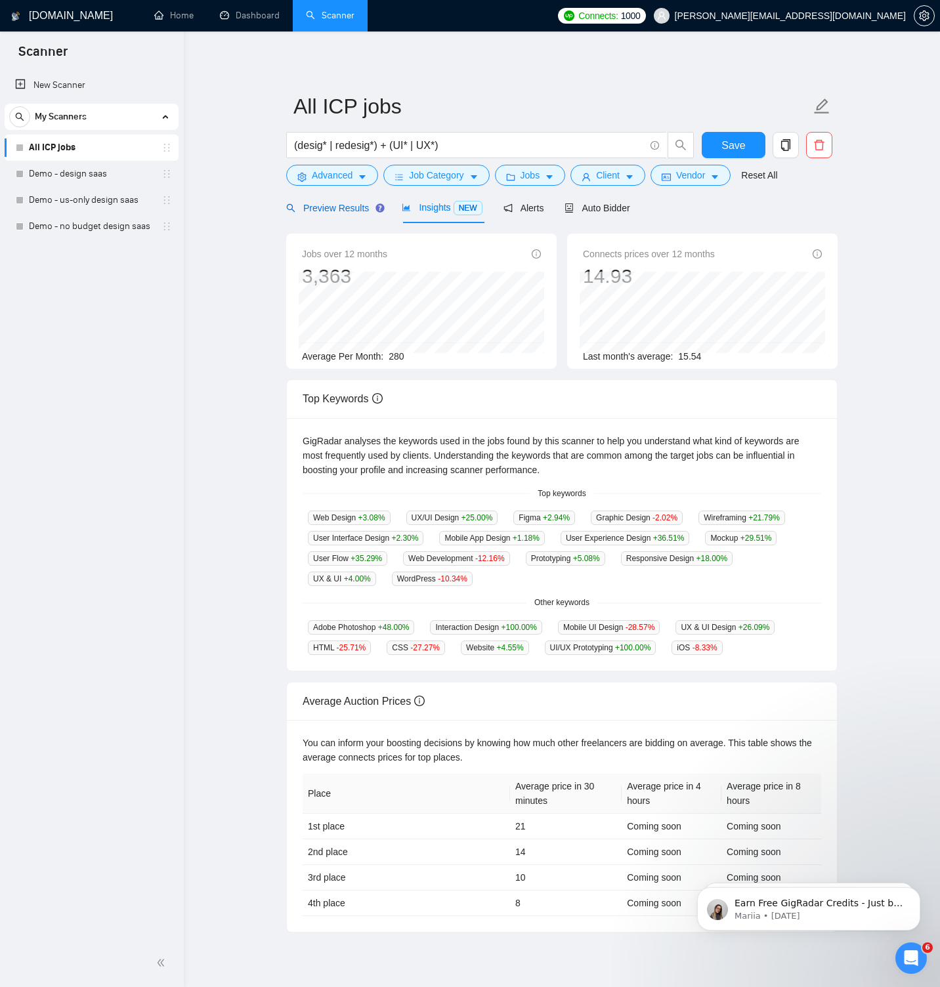
click at [348, 203] on span "Preview Results" at bounding box center [333, 208] width 94 height 10
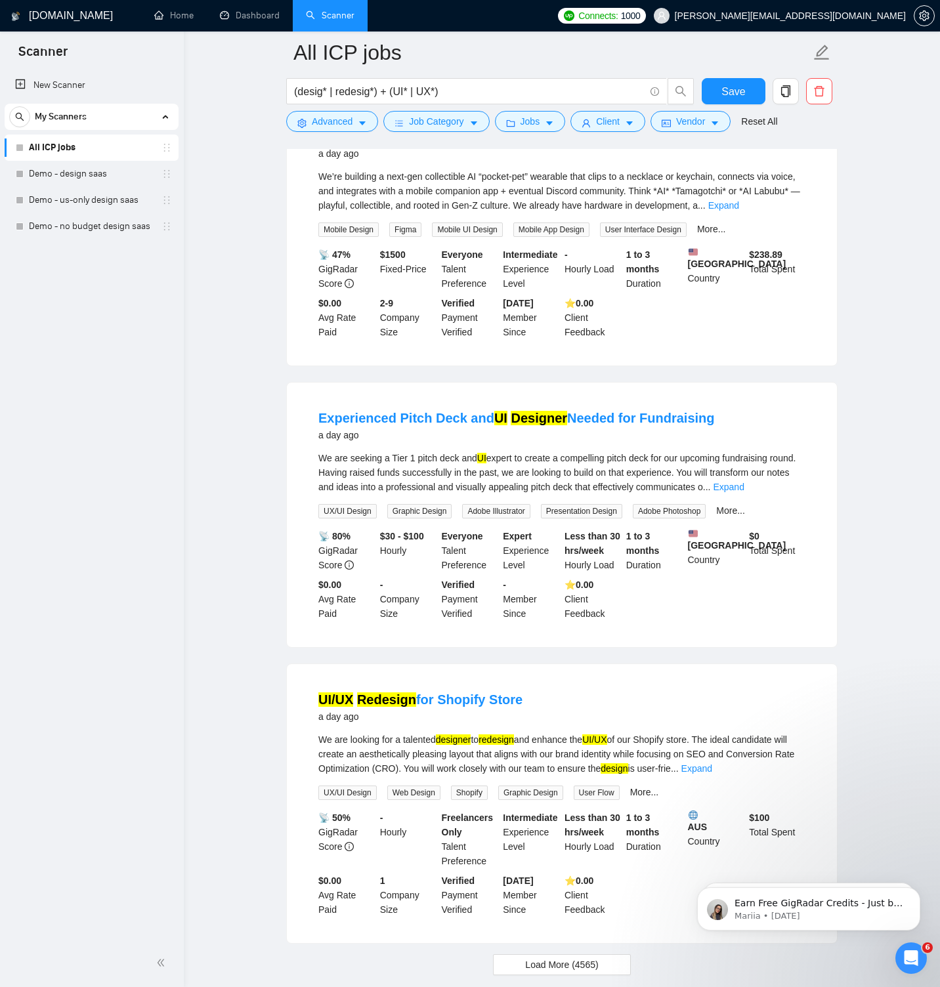
scroll to position [2331, 0]
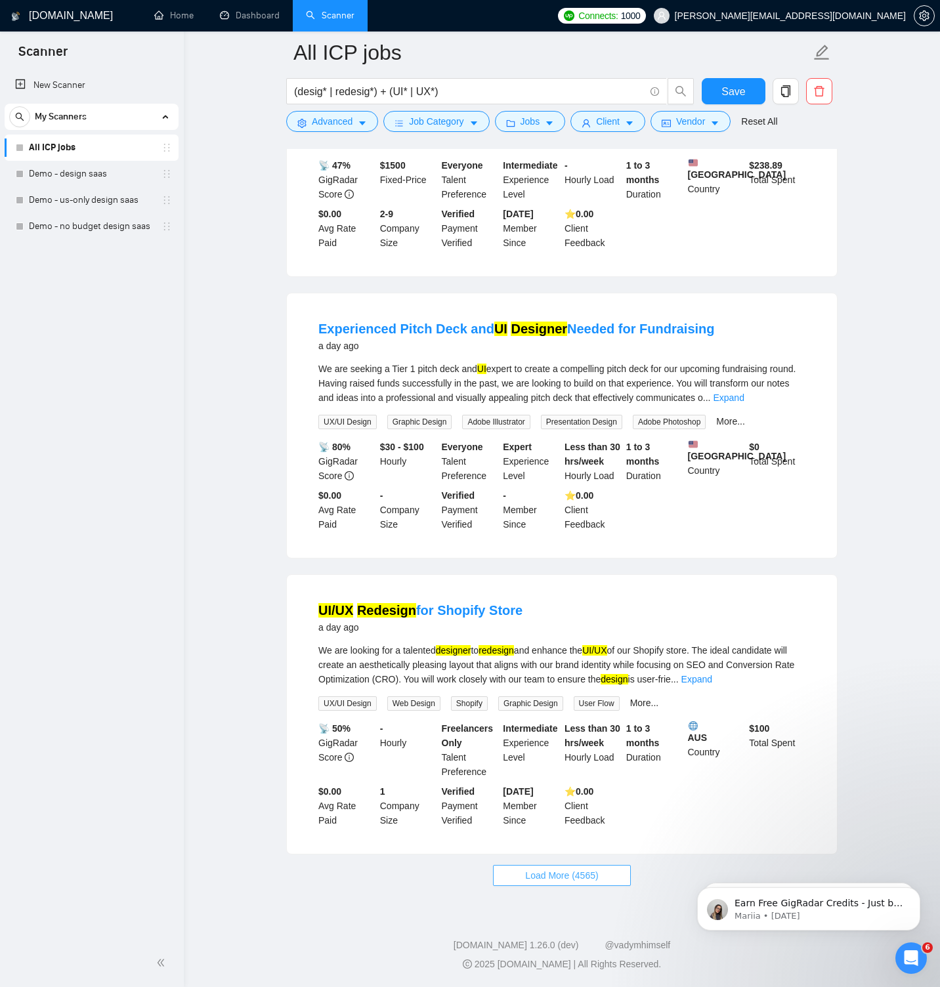
click at [573, 873] on span "Load More (4565)" at bounding box center [561, 875] width 73 height 14
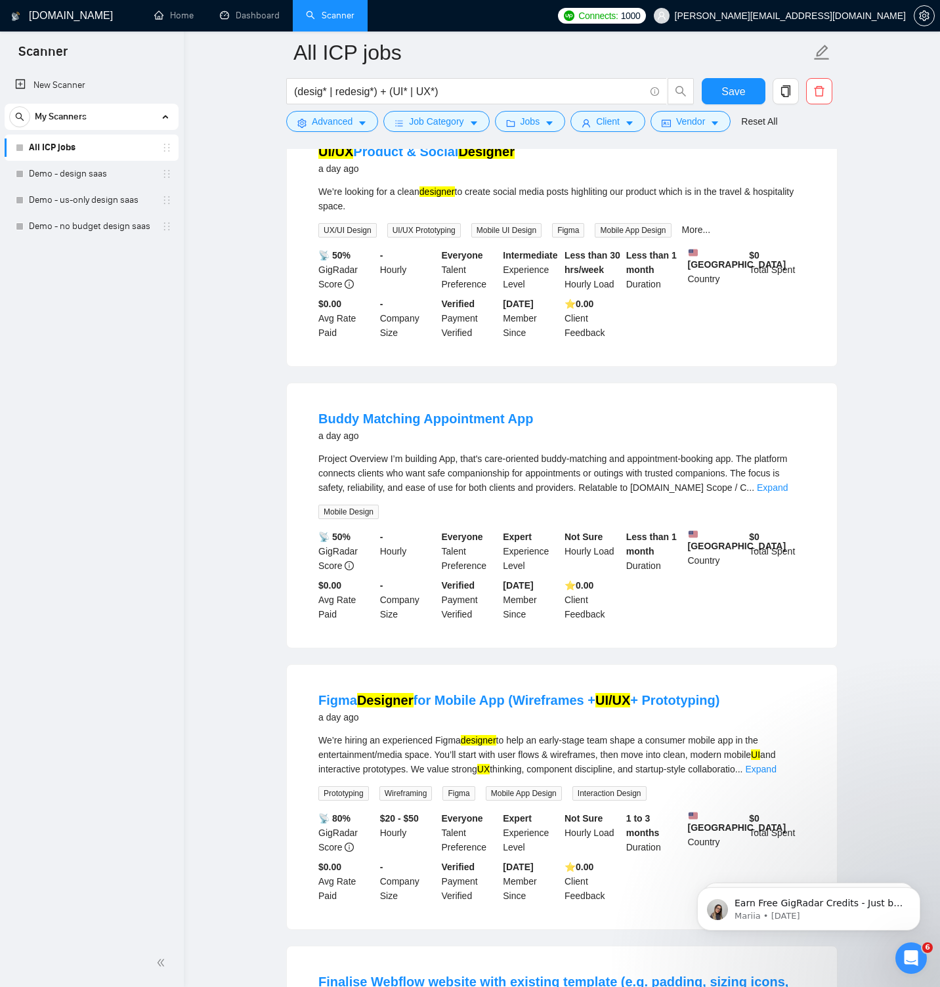
scroll to position [3651, 0]
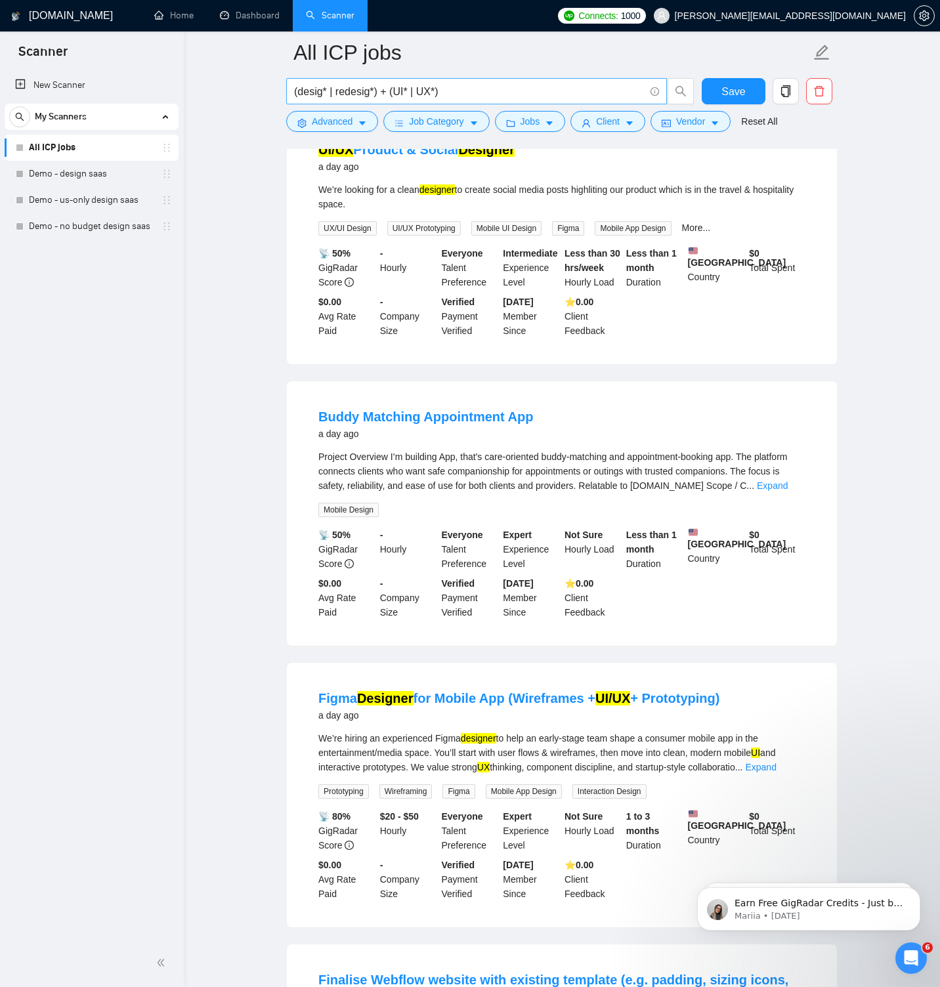
click at [457, 95] on input "(desig* | redesig*) + (UI* | UX*)" at bounding box center [469, 91] width 350 height 16
paste input "+ (figma | wirefram* | prototyp*)"
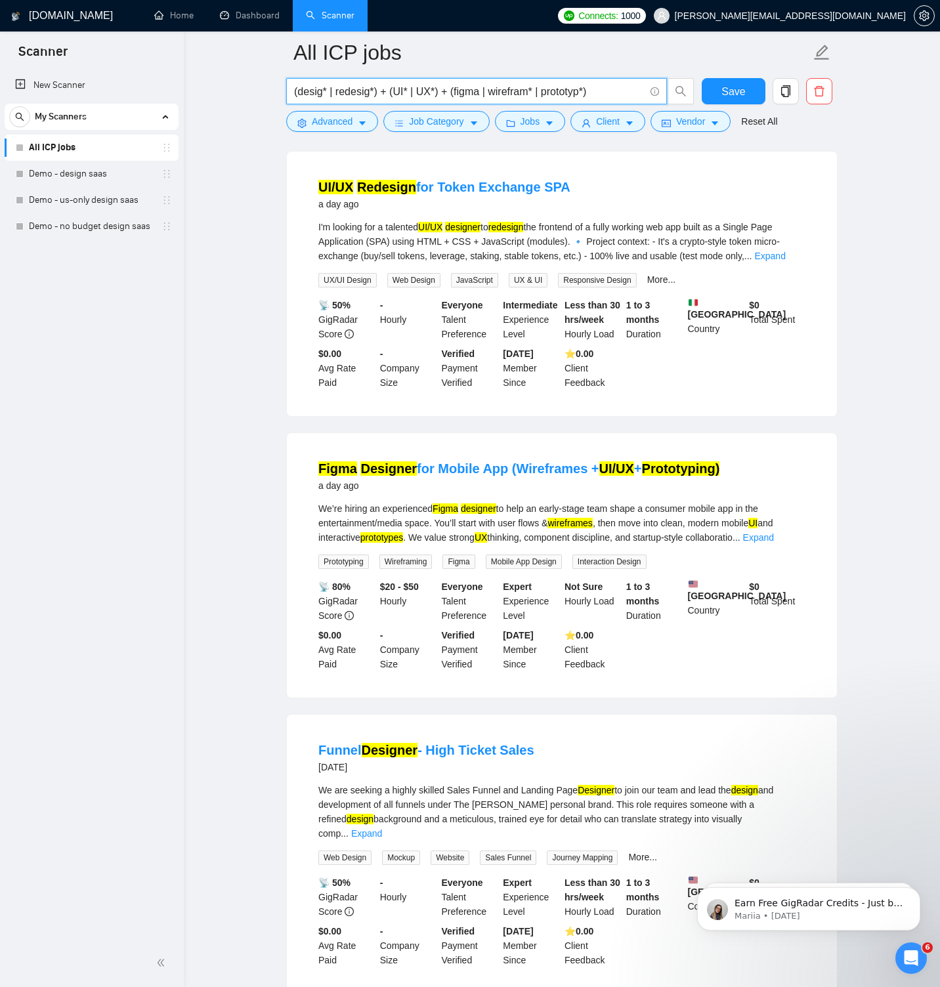
scroll to position [2327, 0]
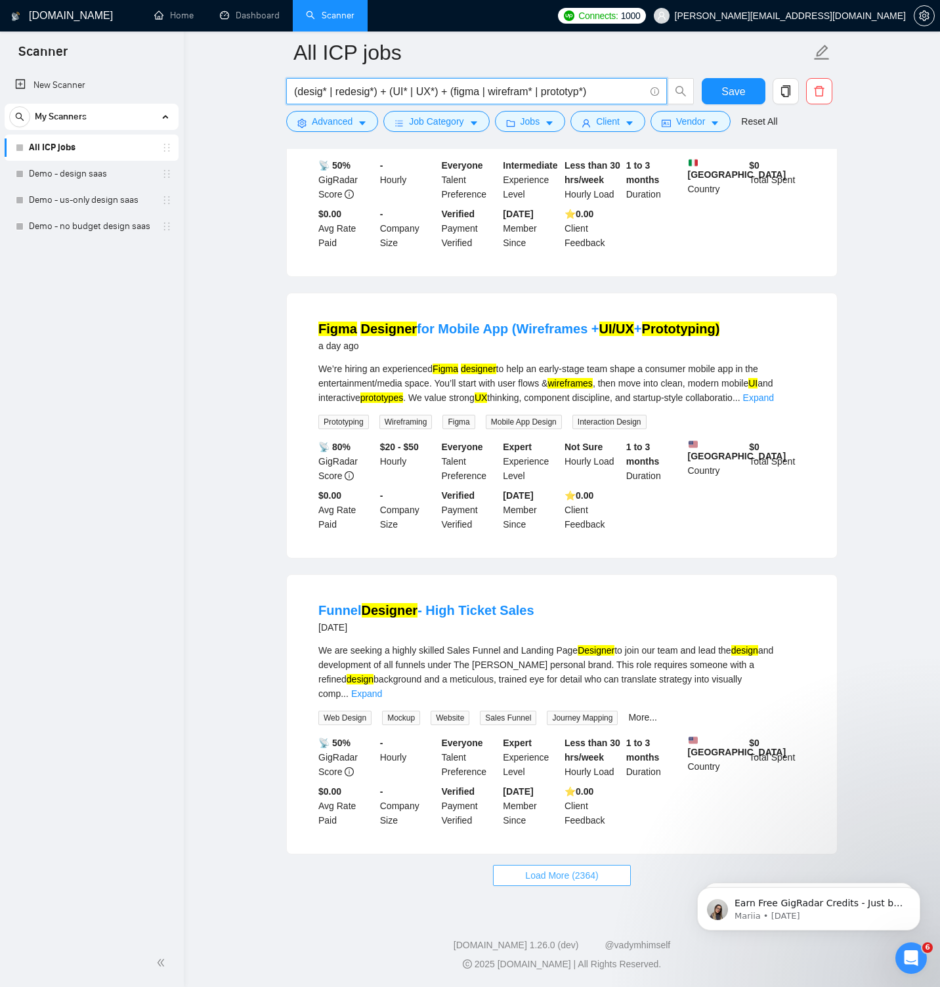
type input "(desig* | redesig*) + (UI* | UX*) + (figma | wirefram* | prototyp*)"
click at [595, 871] on span "Load More (2364)" at bounding box center [561, 875] width 73 height 14
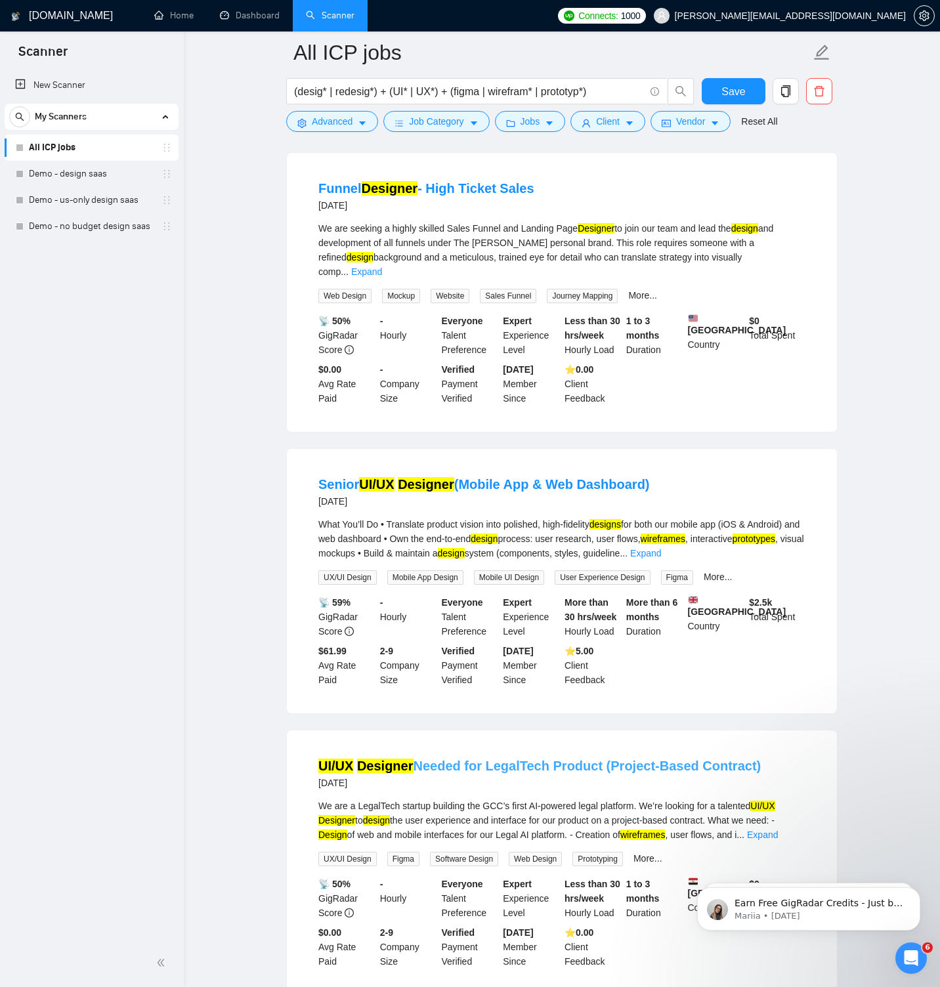
scroll to position [2715, 0]
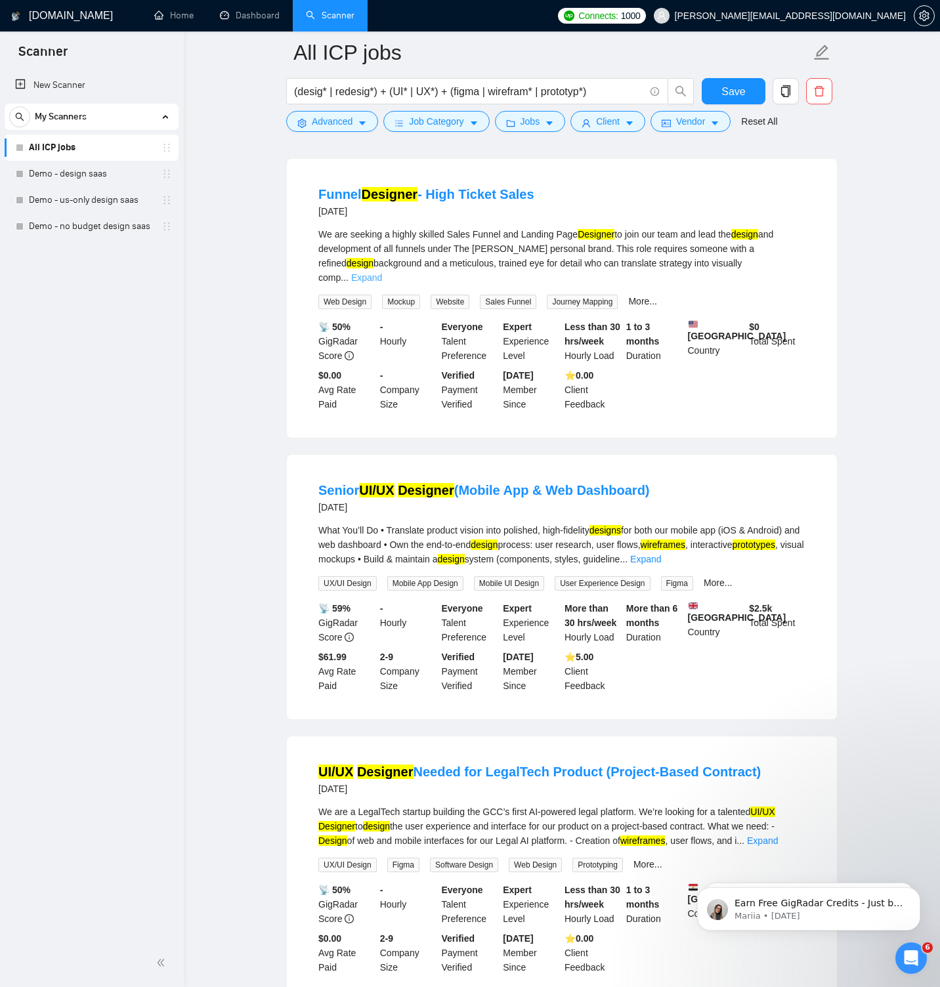
click at [382, 283] on link "Expand" at bounding box center [366, 277] width 31 height 10
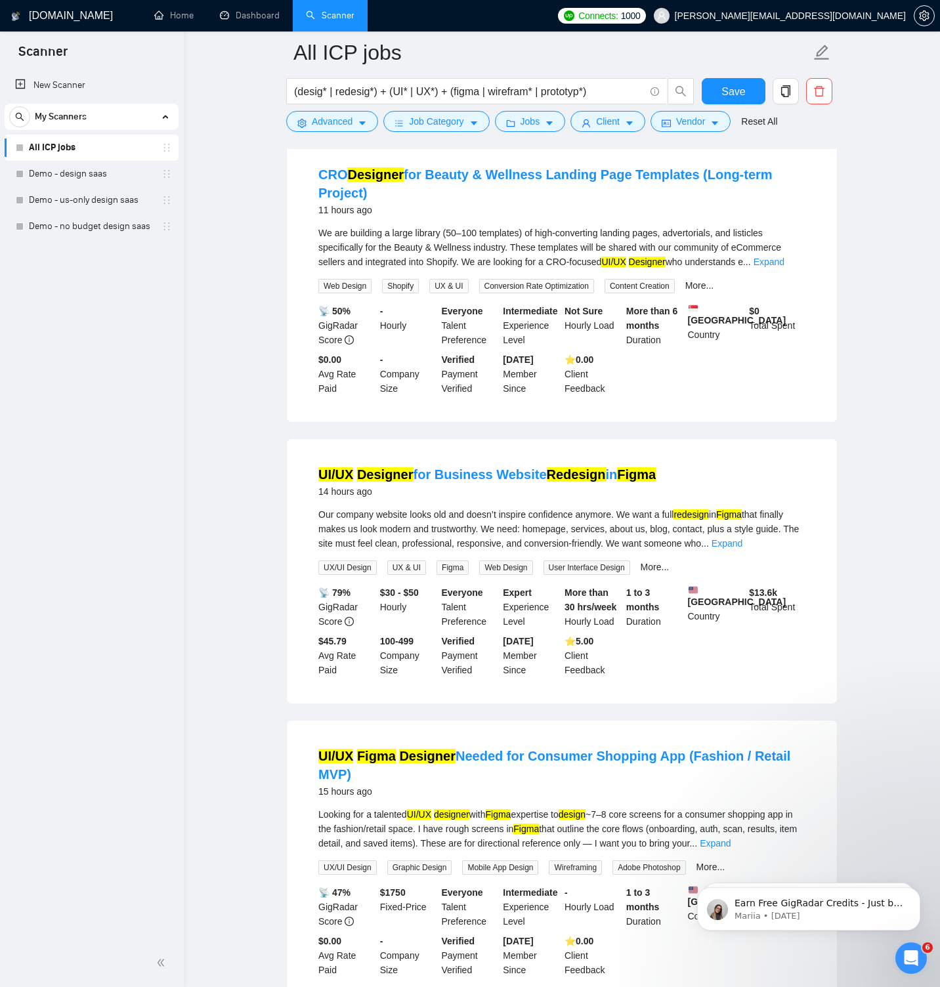
scroll to position [0, 0]
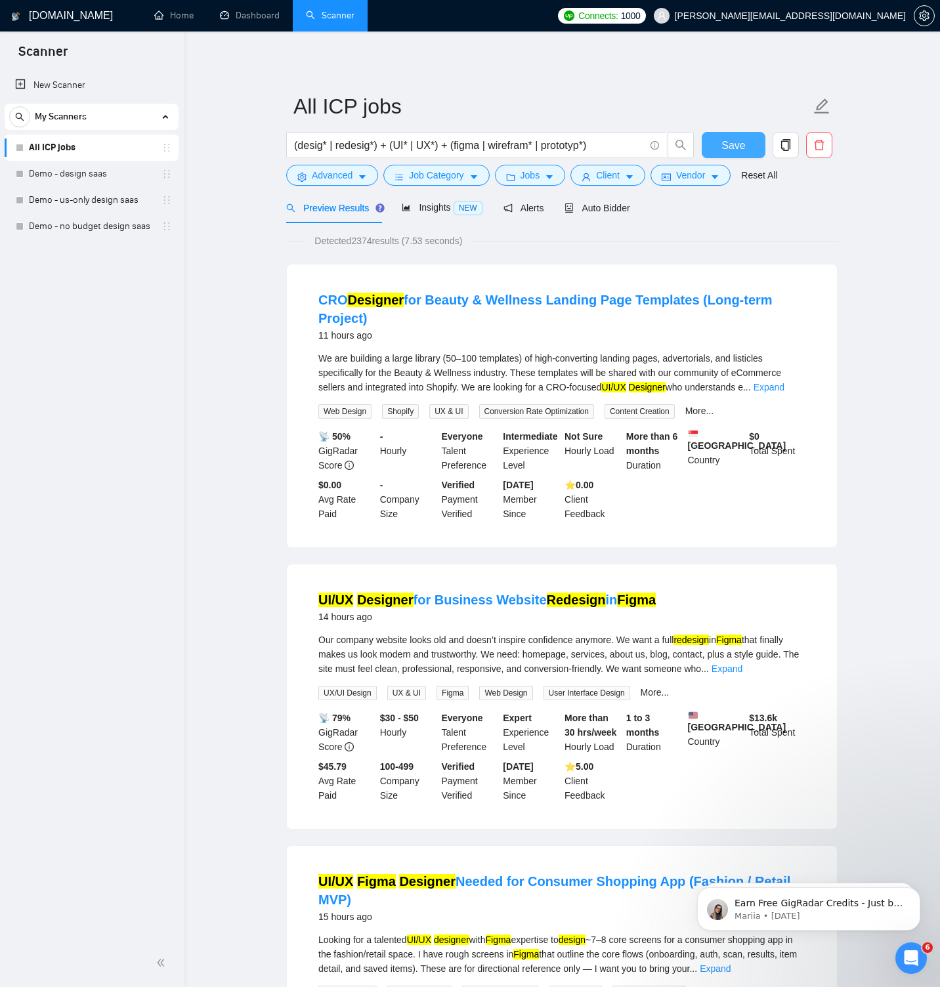
click at [724, 145] on span "Save" at bounding box center [733, 145] width 24 height 16
click at [428, 207] on span "Insights NEW" at bounding box center [442, 207] width 80 height 10
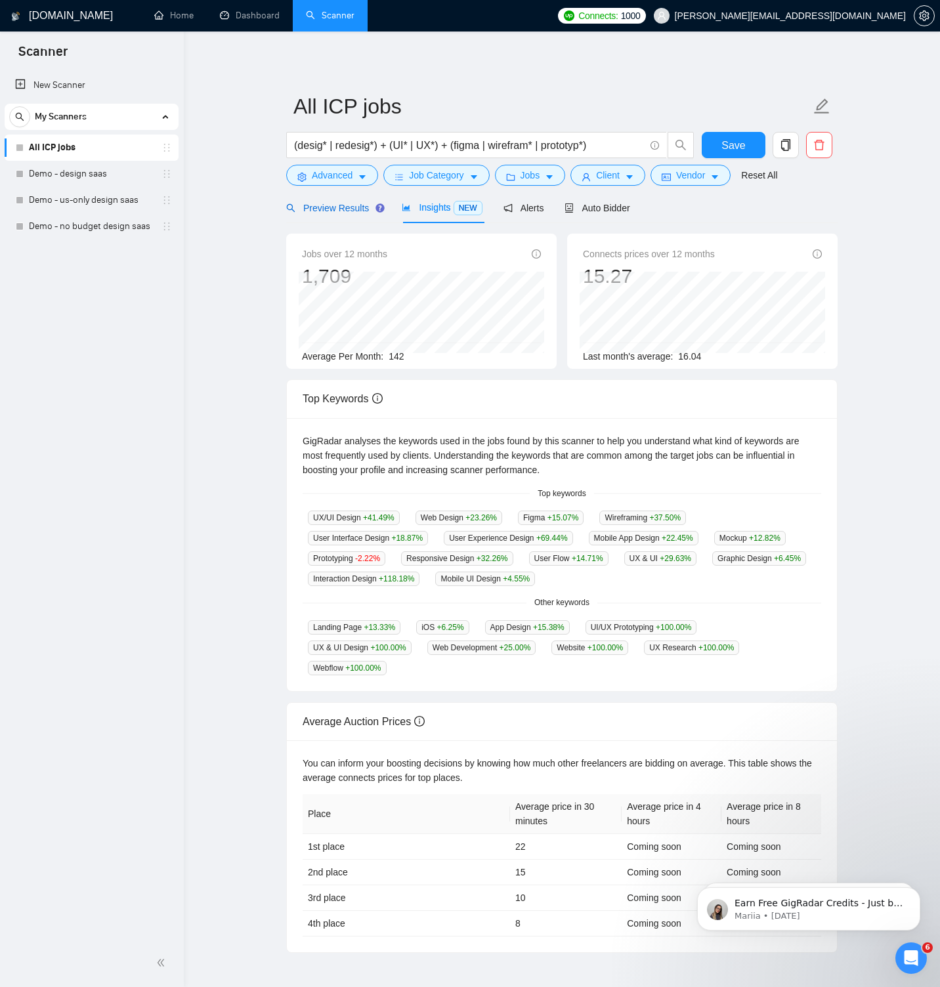
click at [345, 207] on span "Preview Results" at bounding box center [333, 208] width 94 height 10
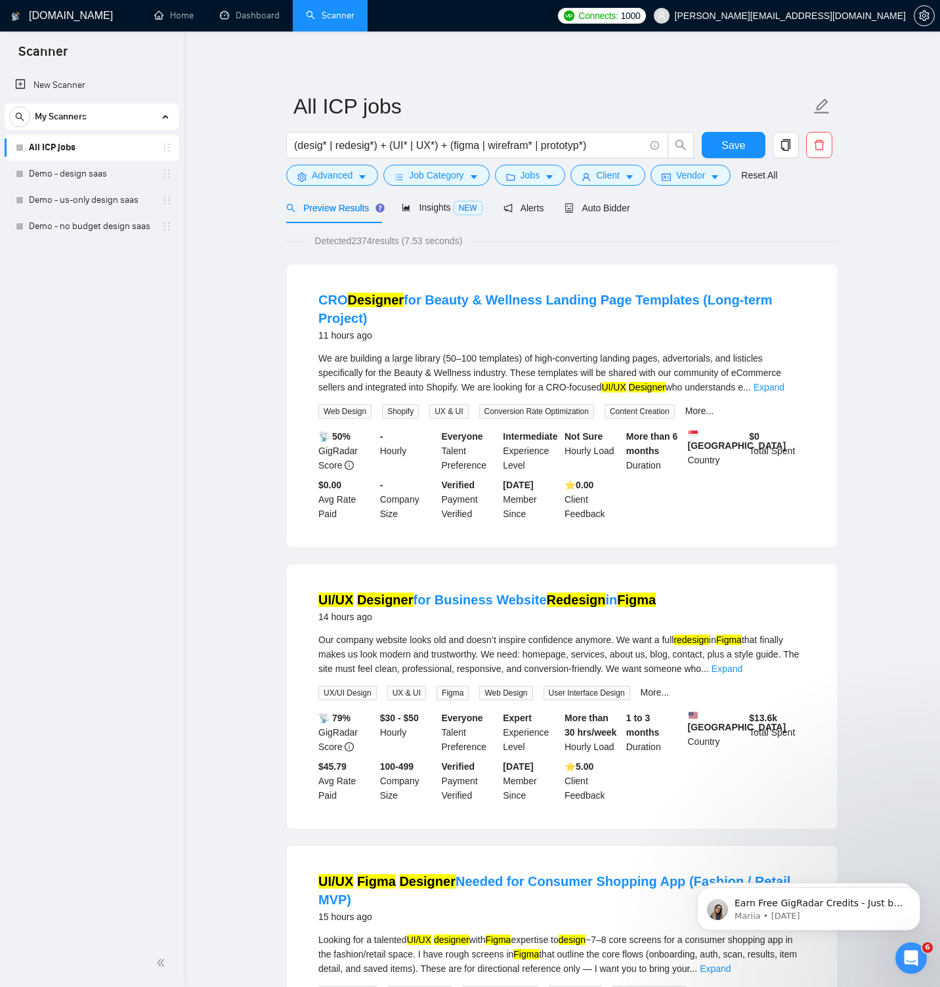
scroll to position [1, 0]
click at [593, 207] on span "Auto Bidder" at bounding box center [596, 207] width 65 height 10
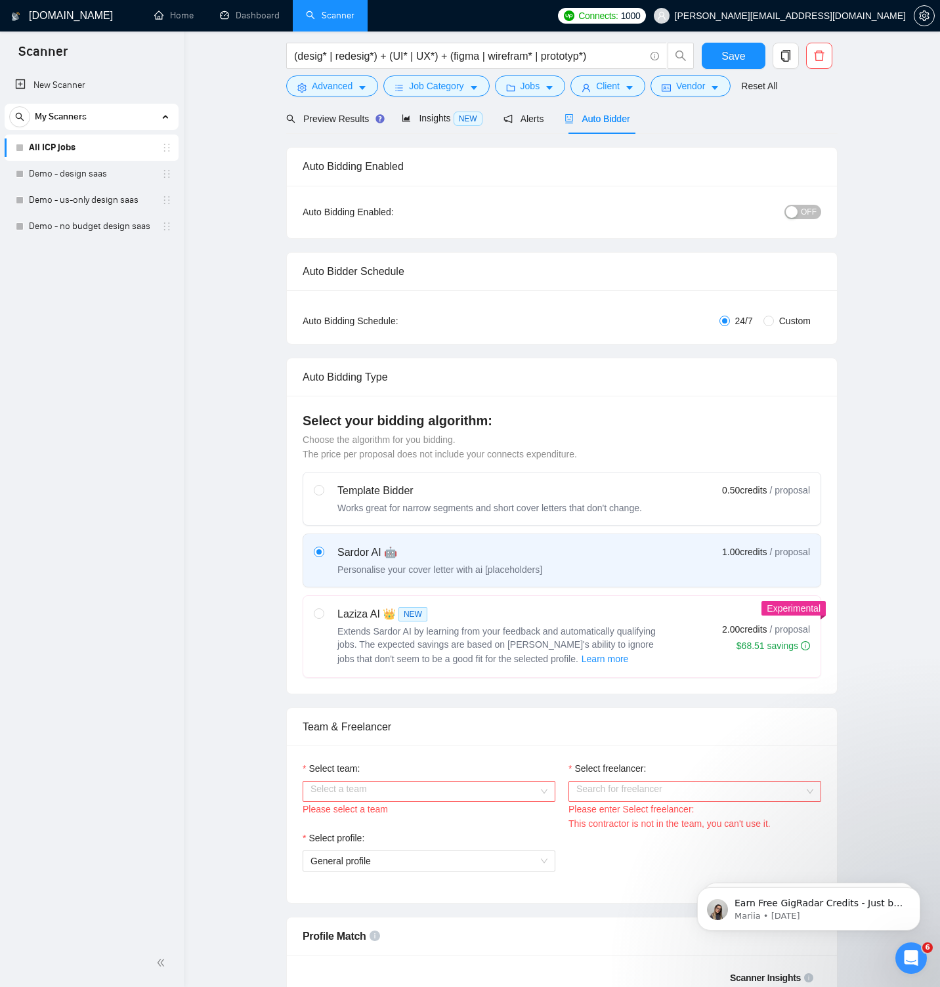
scroll to position [23, 0]
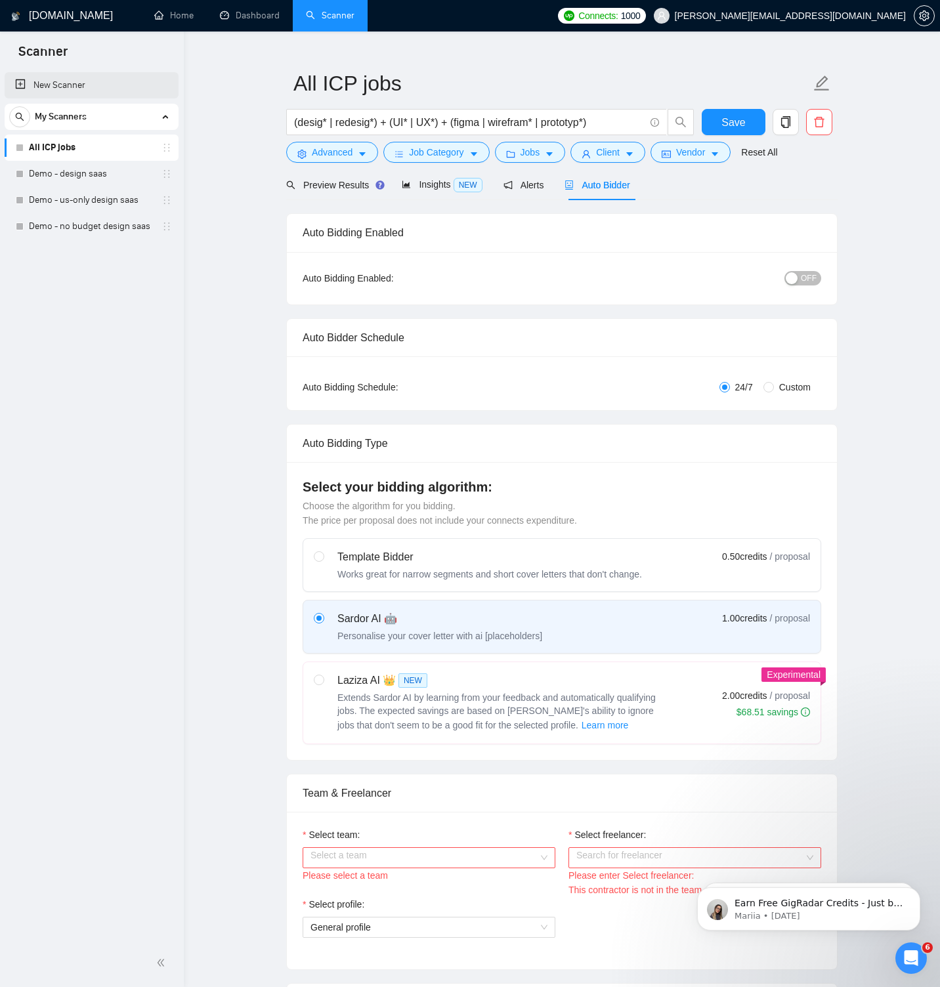
click at [90, 78] on link "New Scanner" at bounding box center [91, 85] width 153 height 26
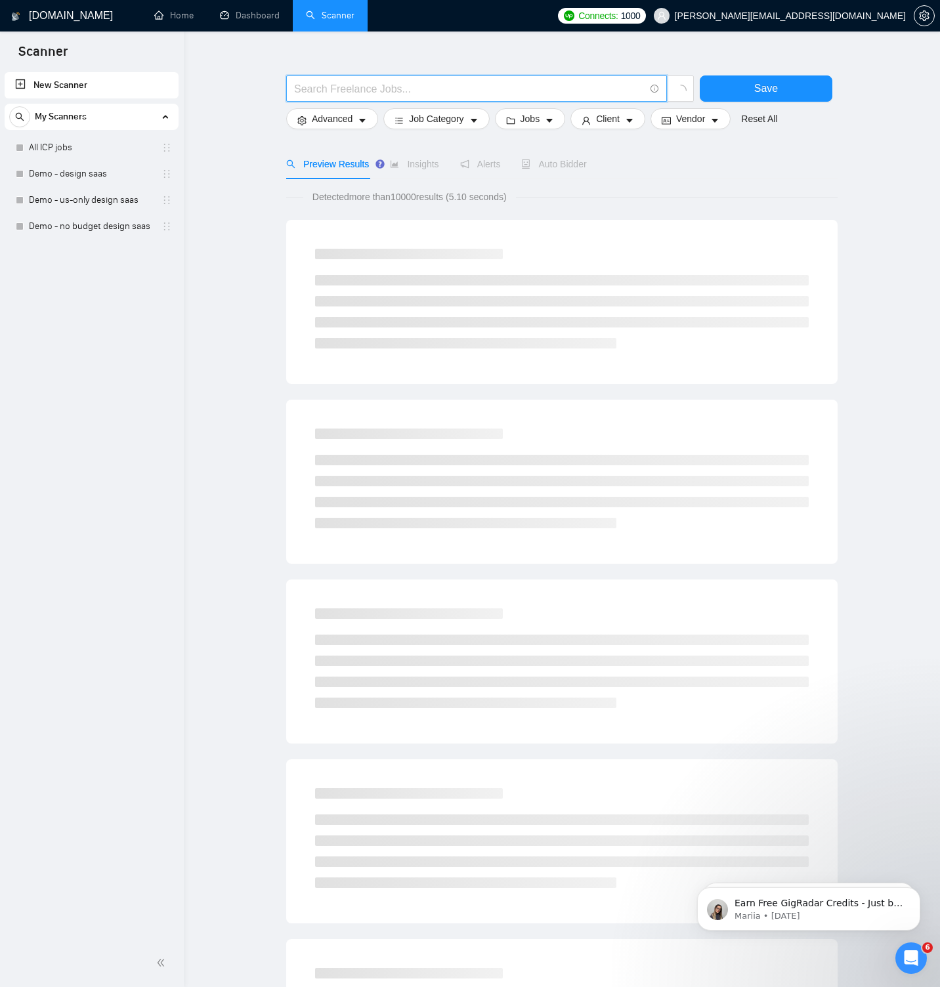
click at [316, 91] on input "text" at bounding box center [469, 89] width 350 height 16
paste input "((saas) | ("b2b app") | ("b2c app") | ("web app") | platform | marketplace) (("…"
type input "((saas) | ("b2b app") | ("b2c app") | ("web app") | platform | marketplace) (("…"
click at [98, 142] on link "All ICP jobs" at bounding box center [91, 147] width 125 height 26
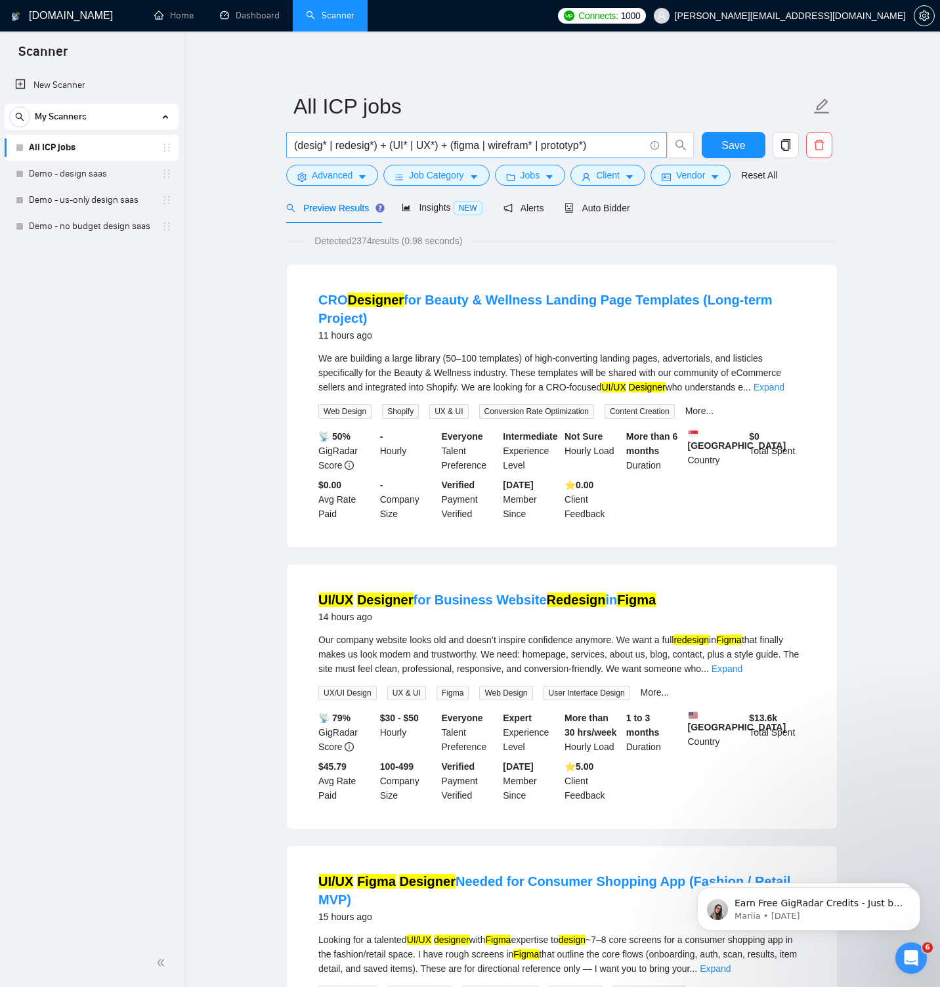
click at [602, 148] on input "(desig* | redesig*) + (UI* | UX*) + (figma | wirefram* | prototyp*)" at bounding box center [469, 145] width 350 height 16
click at [71, 85] on link "New Scanner" at bounding box center [91, 85] width 153 height 26
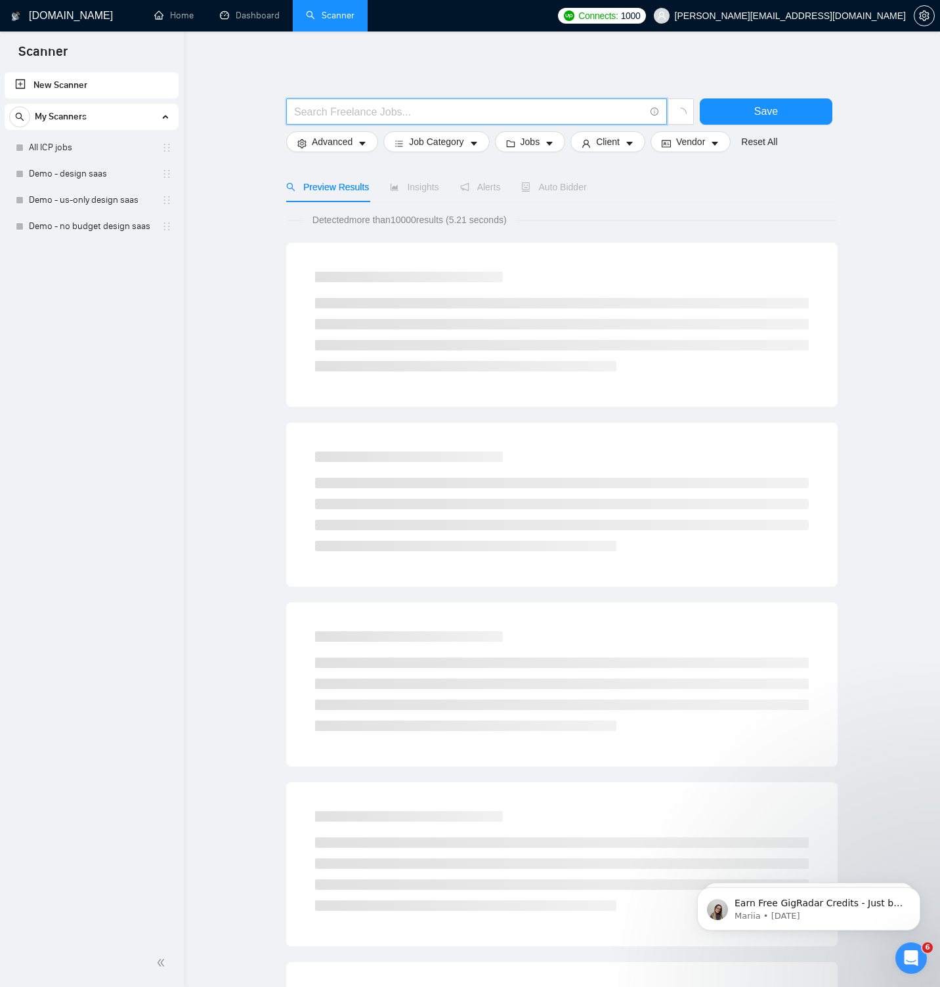
click at [321, 112] on input "text" at bounding box center [469, 112] width 350 height 16
paste input "(desig* | redesig*) + (UI* | UX*) + (figma | wirefram* | prototyp*)"
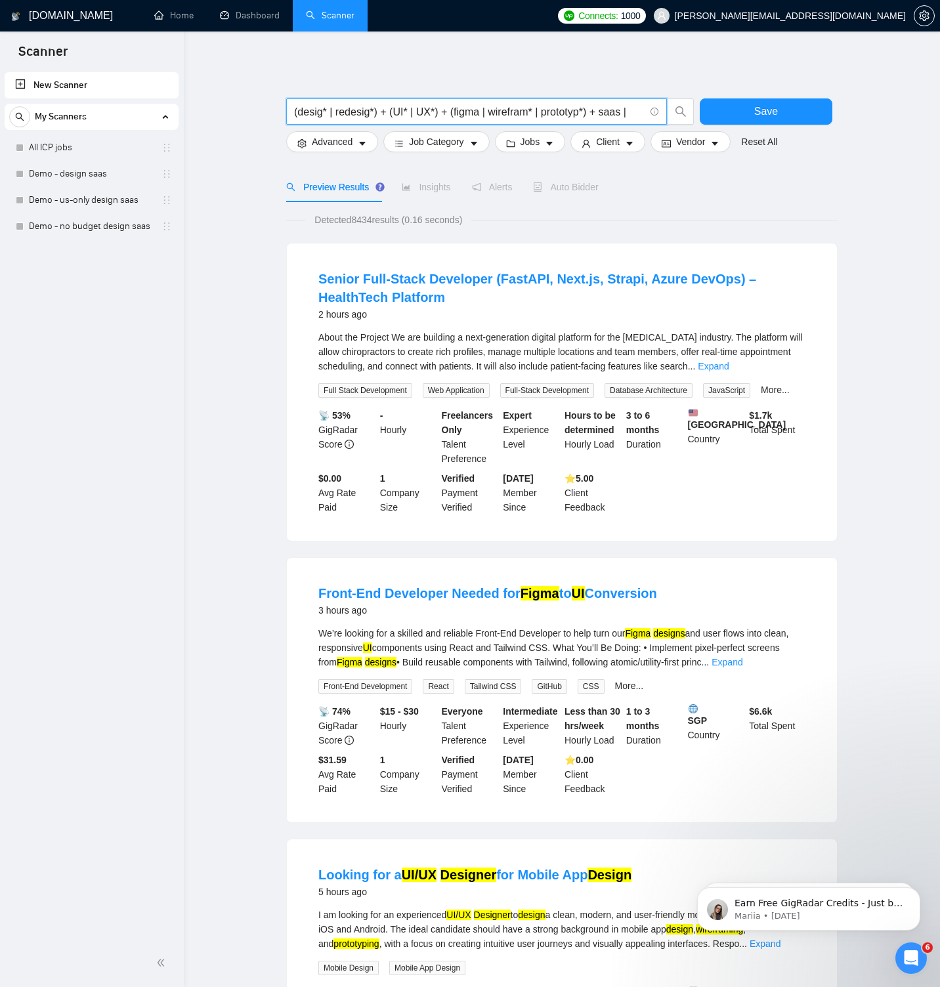
paste input "((saas) | ("b2b app") | ("b2c app") | ("web app") | platform | marketplace) (("…"
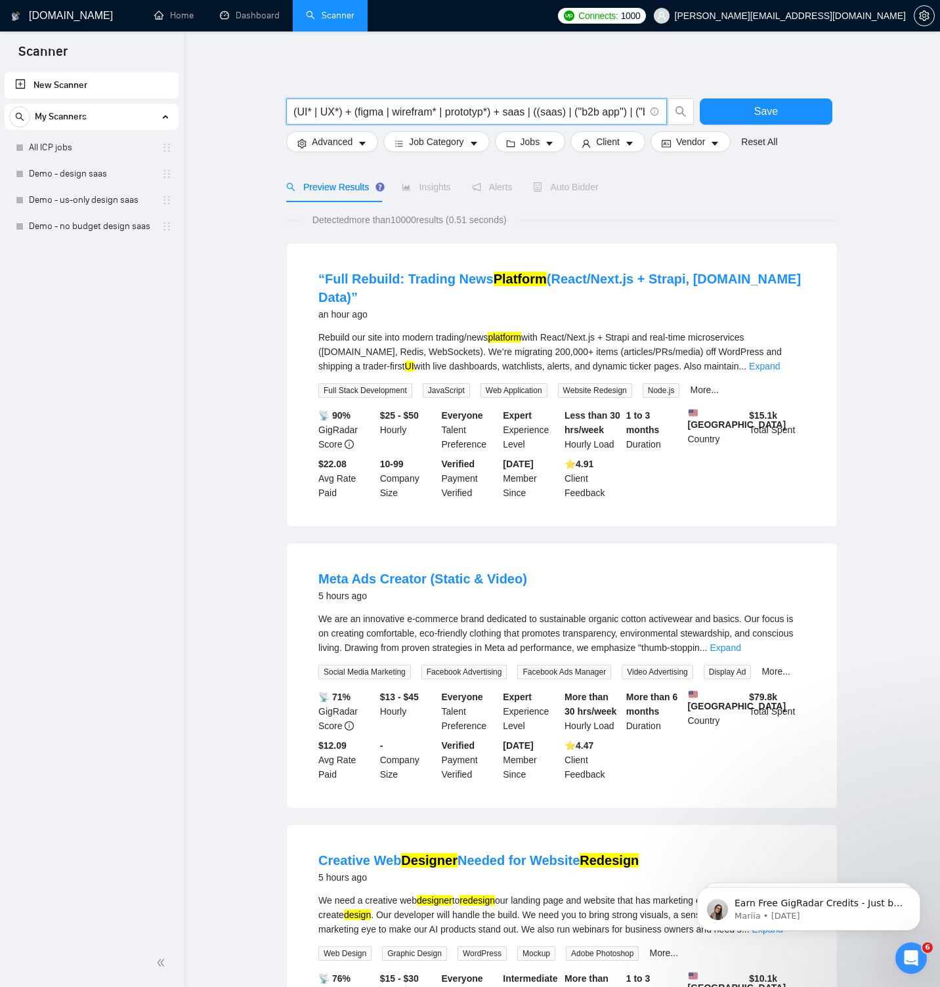
scroll to position [0, 99]
drag, startPoint x: 549, startPoint y: 113, endPoint x: 580, endPoint y: 113, distance: 30.8
click at [580, 113] on input "(desig* | redesig*) + (UI* | UX*) + (figma | wirefram* | prototyp*) + saas | ((…" at bounding box center [469, 112] width 350 height 16
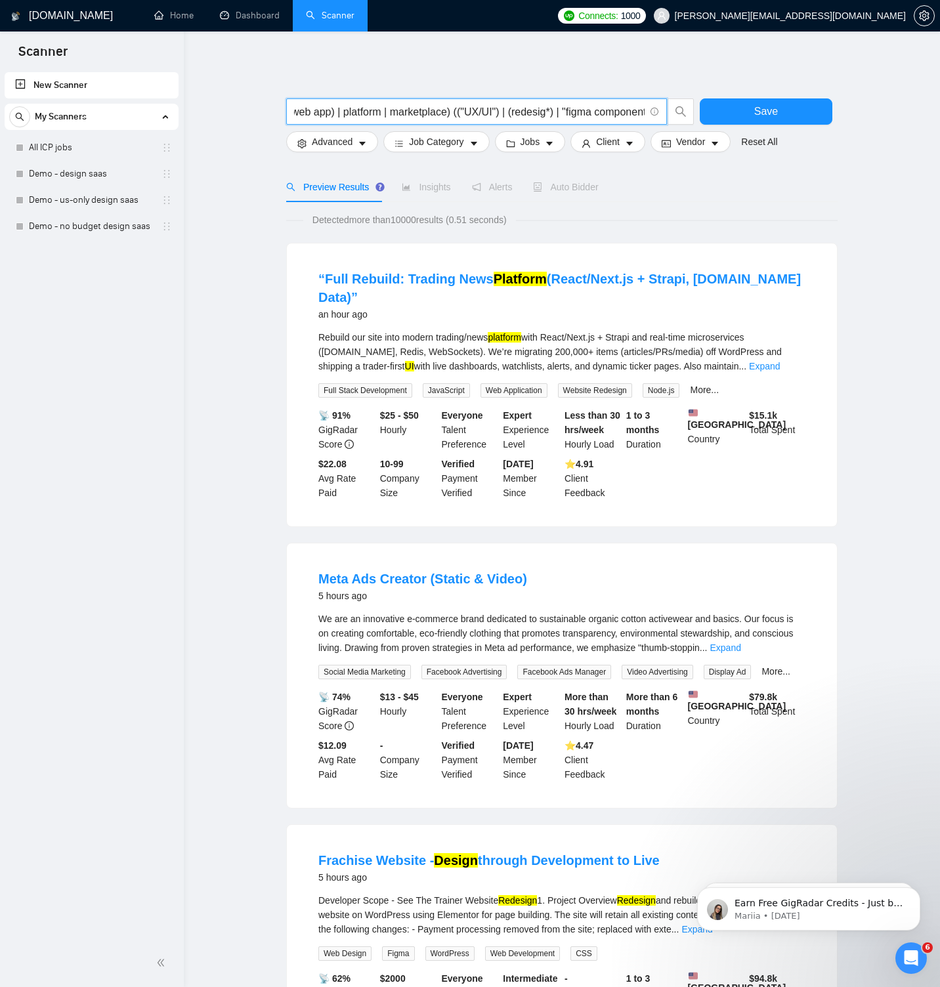
scroll to position [0, 412]
click at [470, 112] on input "(desig* | redesig*) + (UI* | UX*) + (figma | wirefram* | prototyp*) + saas | (b…" at bounding box center [469, 112] width 350 height 16
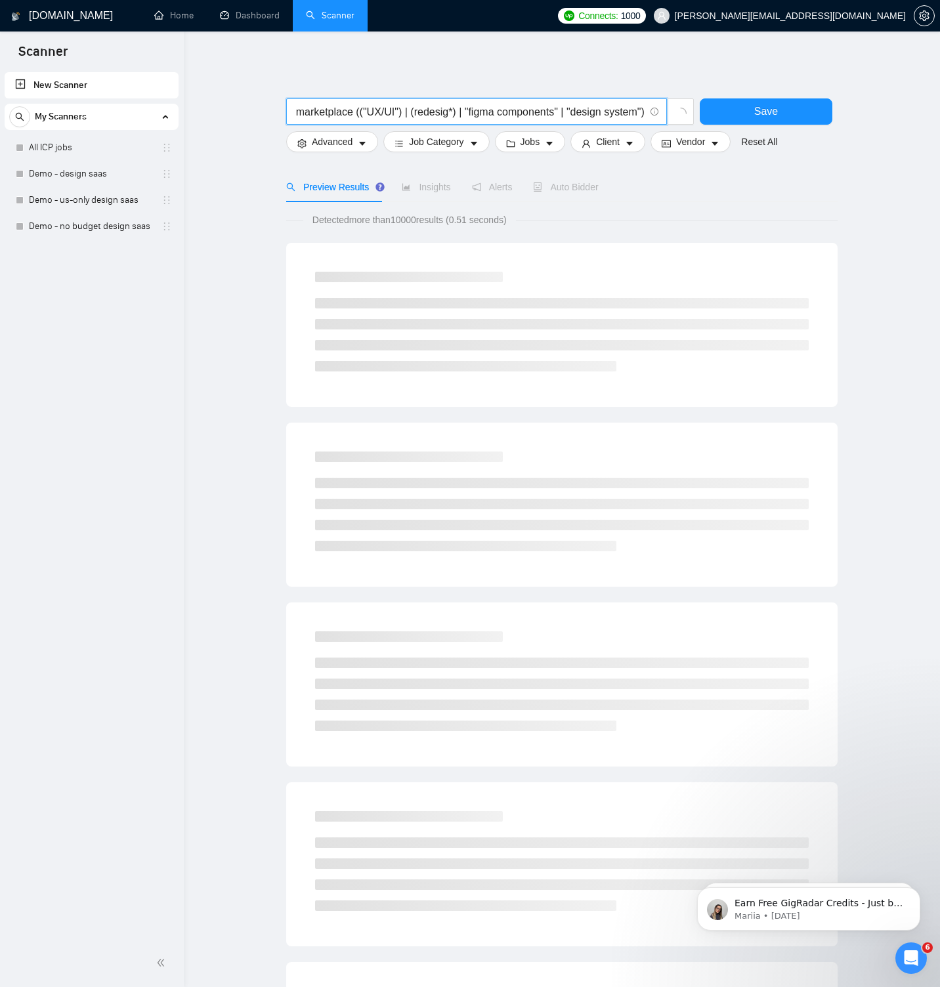
scroll to position [0, 537]
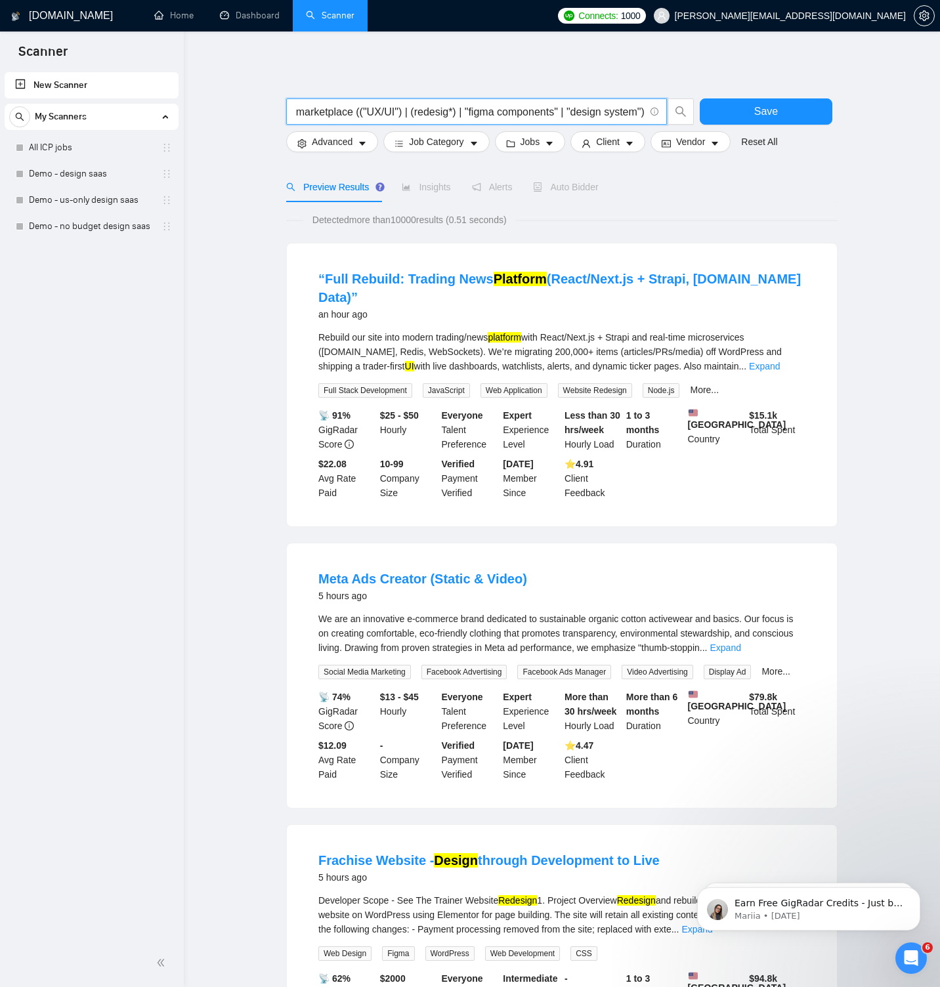
click at [561, 110] on input "(desig* | redesig*) + (UI* | UX*) + (figma | wirefram* | prototyp*) + saas | (b…" at bounding box center [469, 112] width 350 height 16
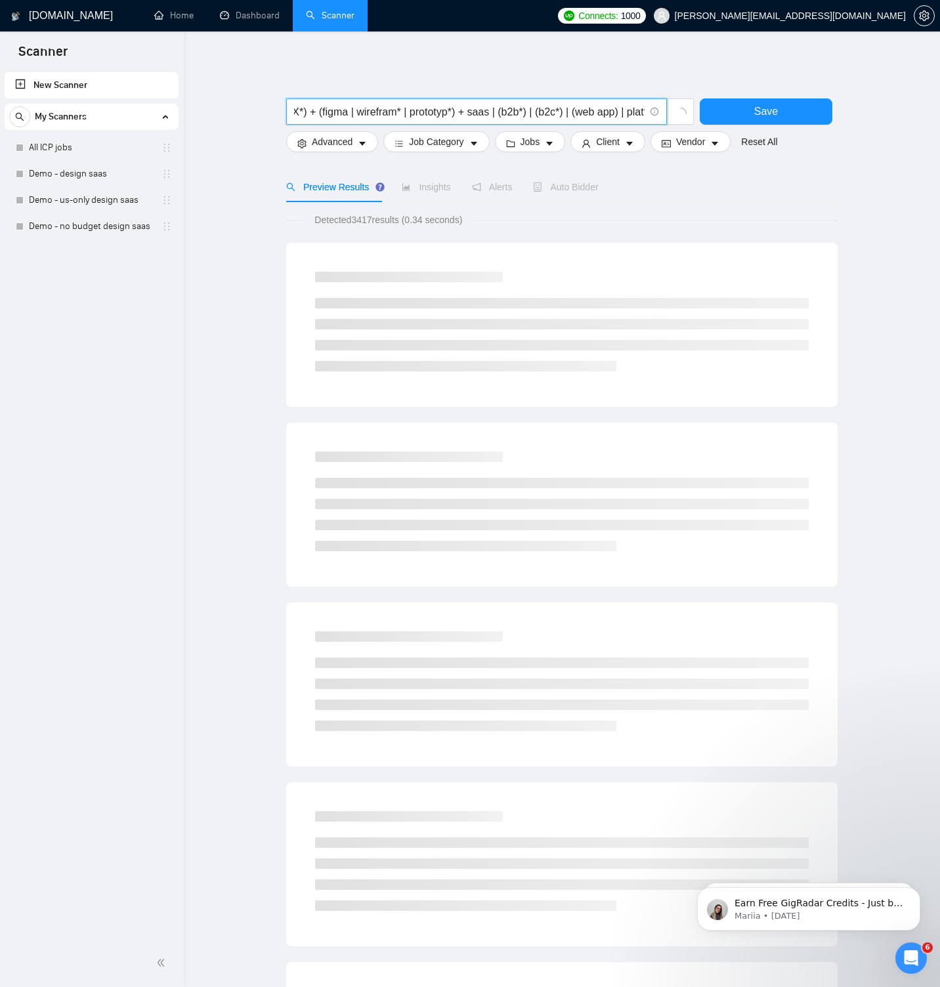
scroll to position [0, 110]
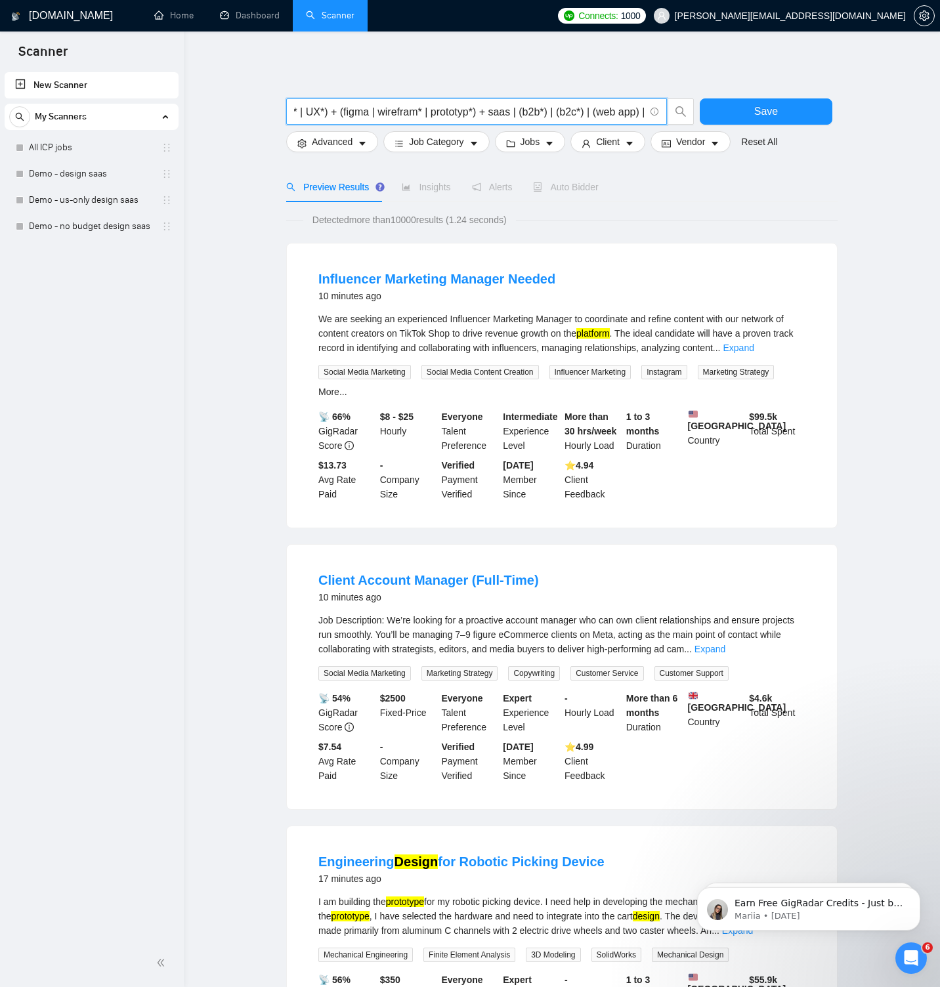
click at [481, 112] on input "(desig* | redesig*) + (UI* | UX*) + (figma | wirefram* | prototyp*) + saas | (b…" at bounding box center [469, 112] width 350 height 16
paste input ""design system")"
click at [530, 111] on input "(desig* | redesig*) + (UI* | UX*) + (figma | wirefram* | prototyp* | (design sy…" at bounding box center [469, 112] width 350 height 16
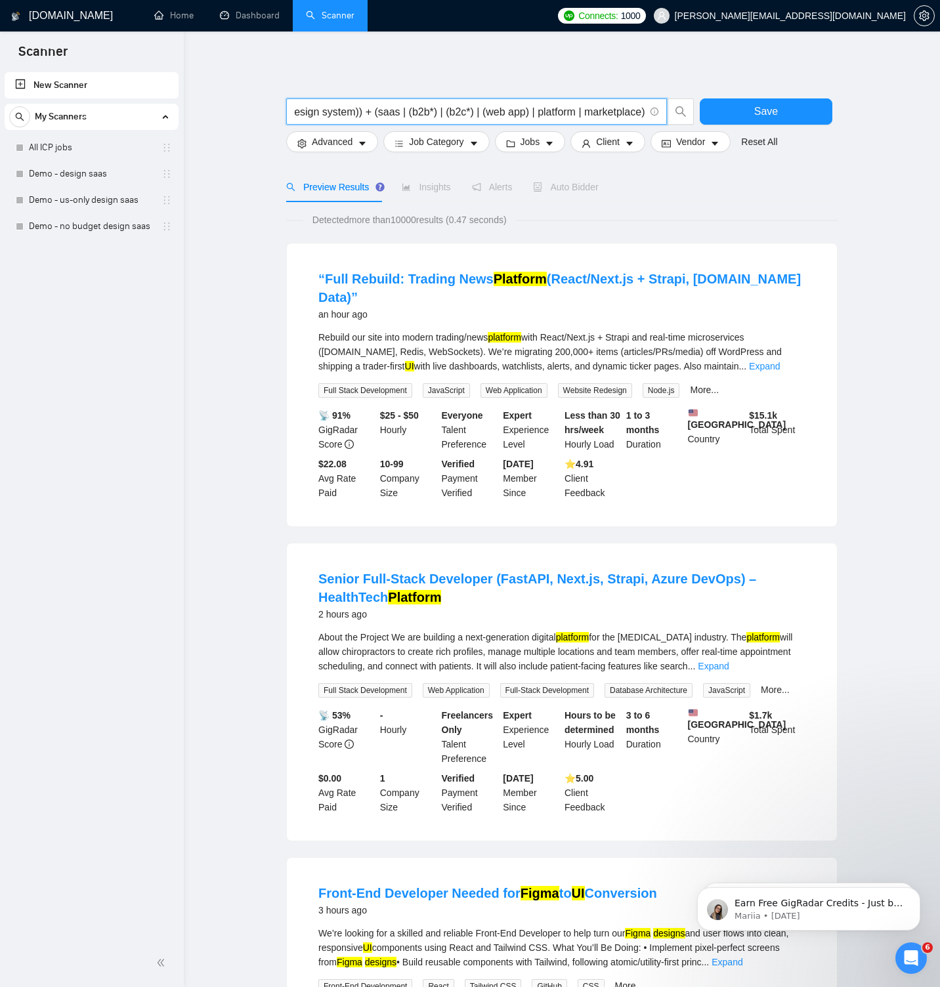
scroll to position [0, 0]
type input "(desig* | redesig*) + (UI* | UX*) + (figma | wirefram* | prototyp* | (design sy…"
click at [362, 140] on icon "caret-down" at bounding box center [362, 143] width 9 height 9
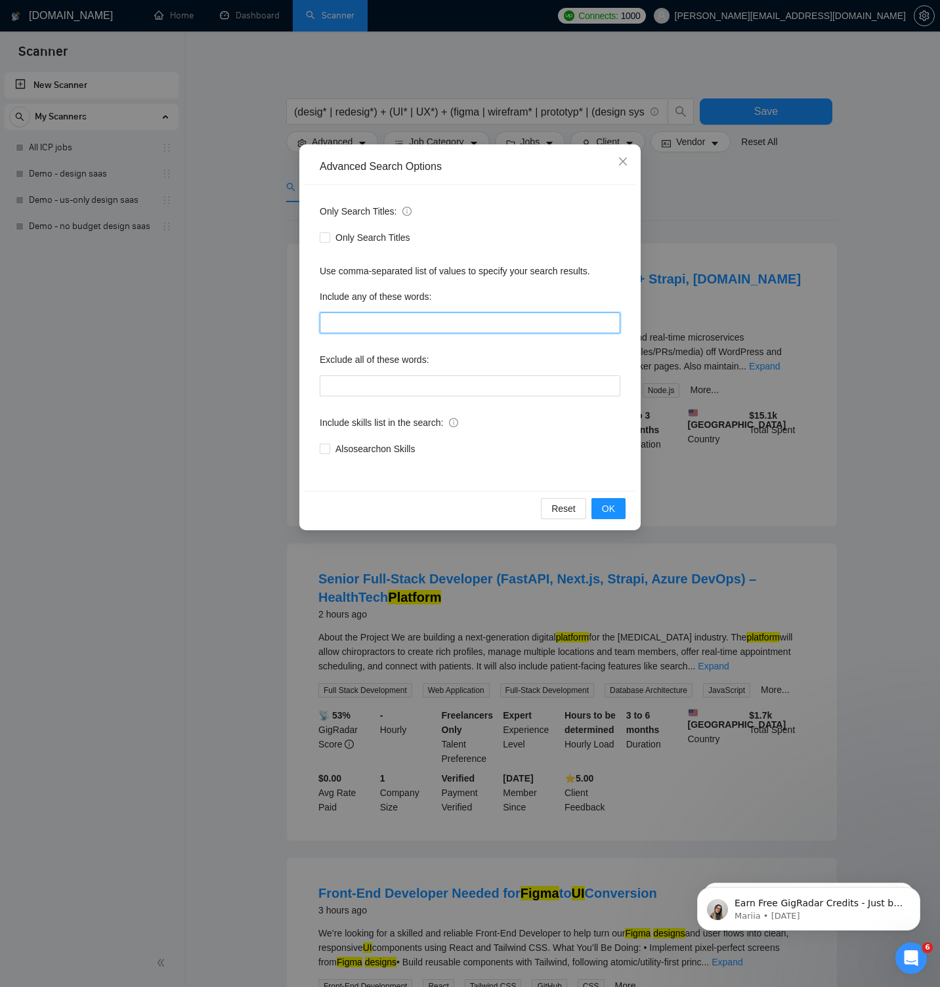
click at [428, 320] on input "text" at bounding box center [470, 322] width 300 height 21
paste input ""this job is not open to teams", "this job is not open to agency", "this job is…"
type input ""this job is not open to teams", "this job is not open to agency", "this job is…"
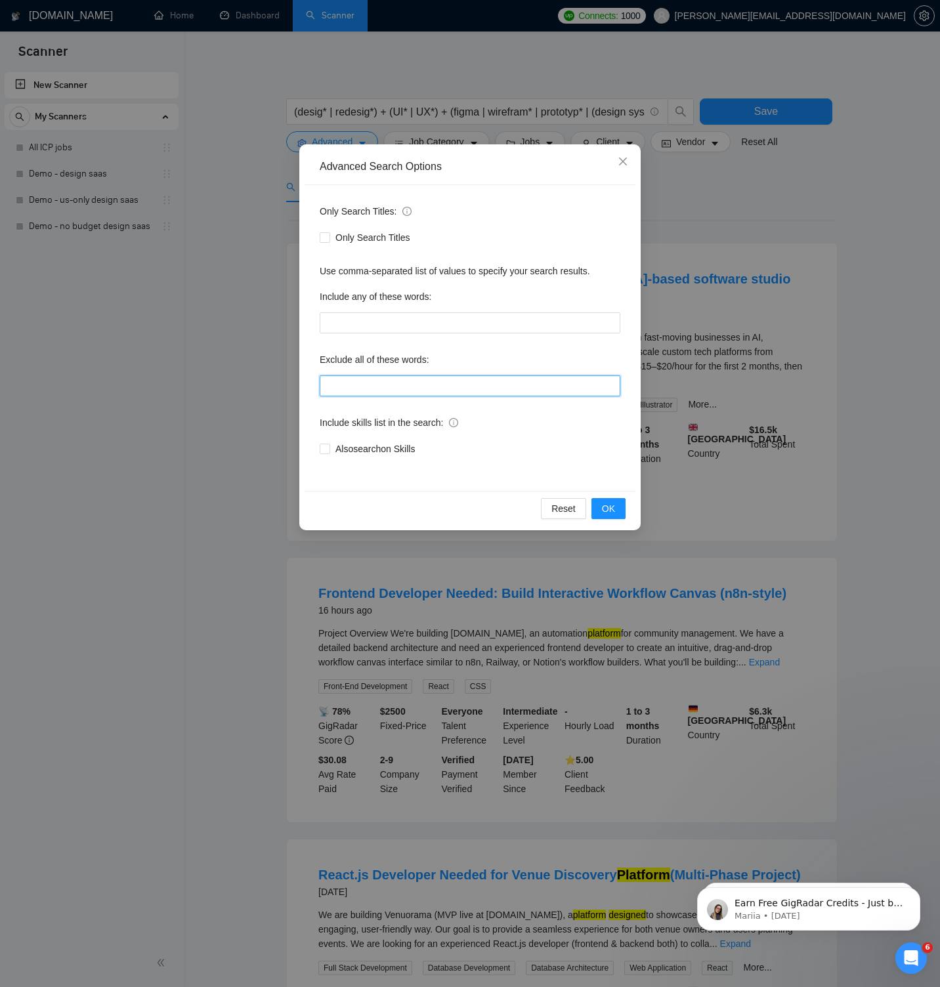
click at [401, 383] on input "text" at bounding box center [470, 385] width 300 height 21
paste input ""this job is not open to teams", "this job is not open to agency", "this job is…"
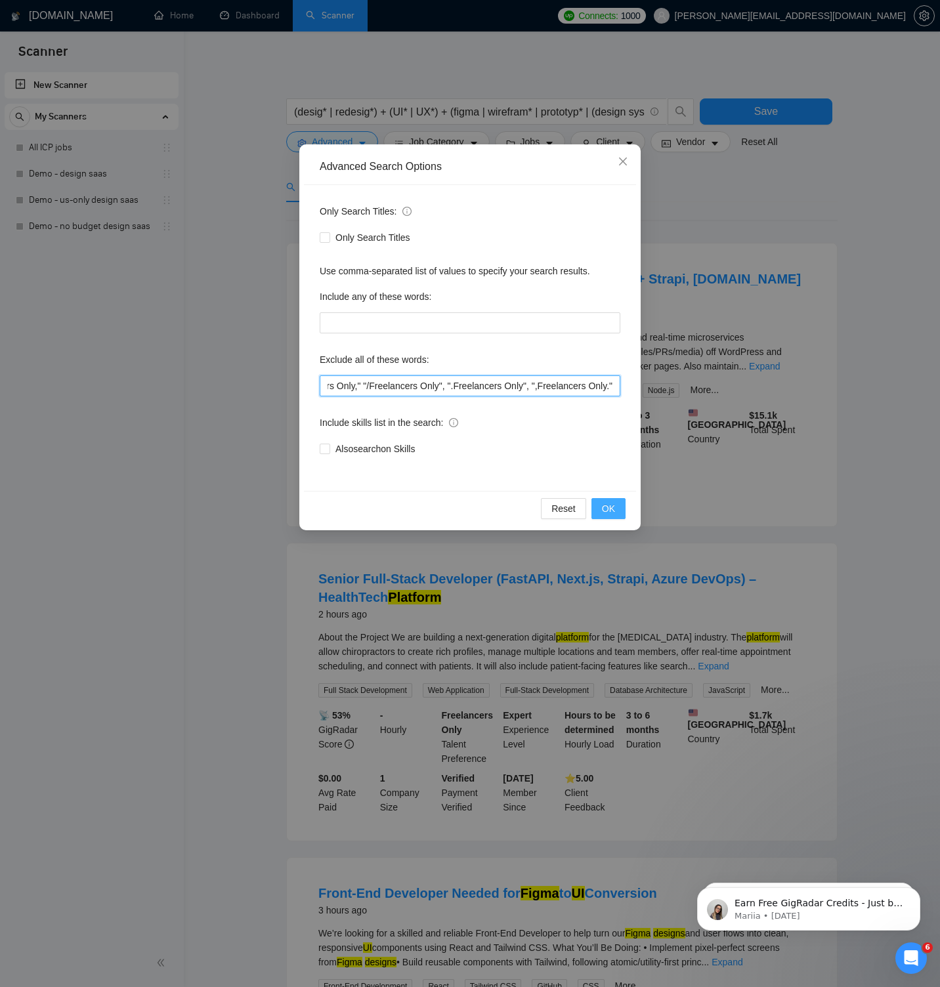
type input ""this job is not open to teams", "this job is not open to agency", "this job is…"
click at [606, 510] on span "OK" at bounding box center [608, 508] width 13 height 14
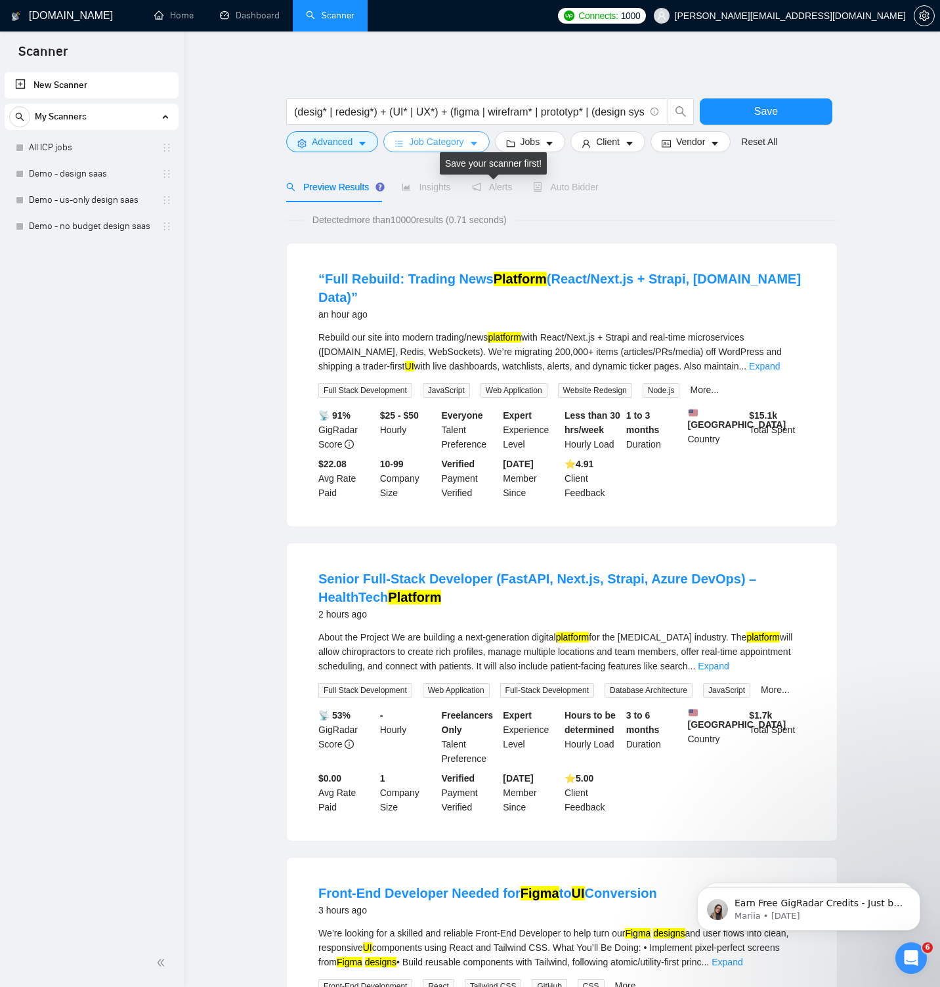
click at [454, 149] on span "Job Category" at bounding box center [436, 141] width 54 height 14
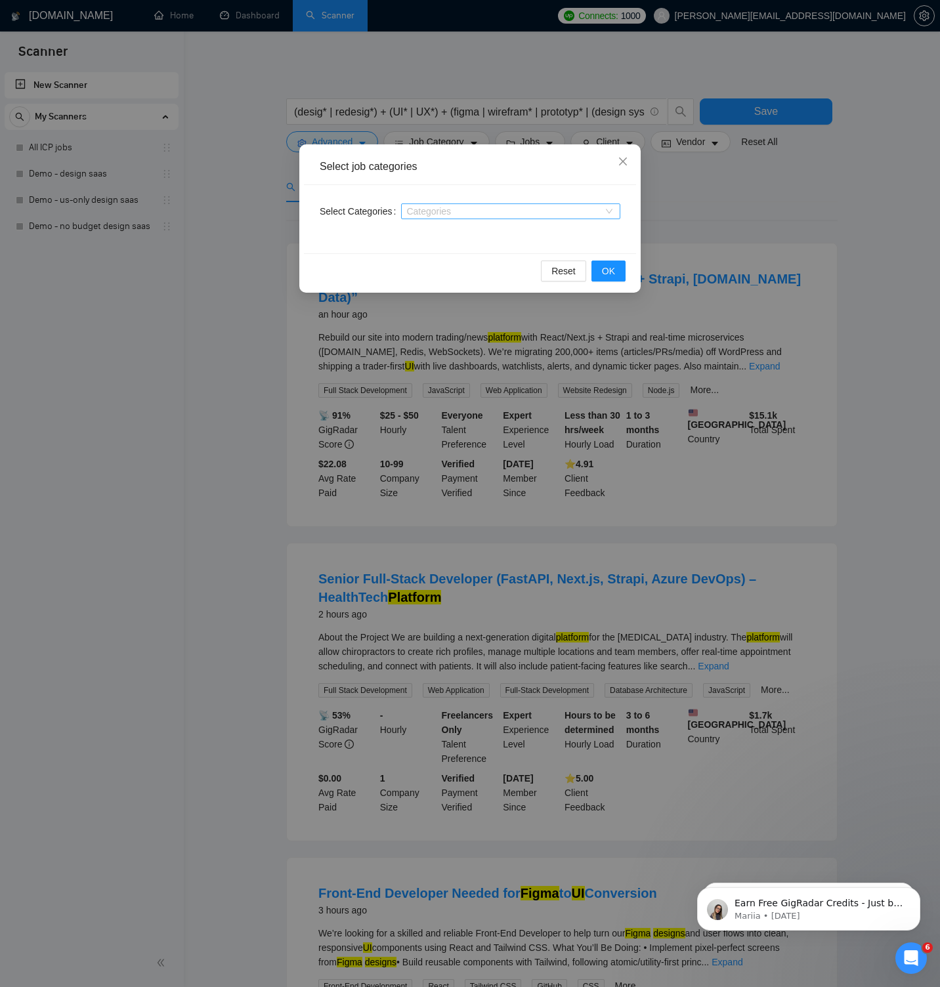
click at [436, 210] on div at bounding box center [503, 211] width 199 height 10
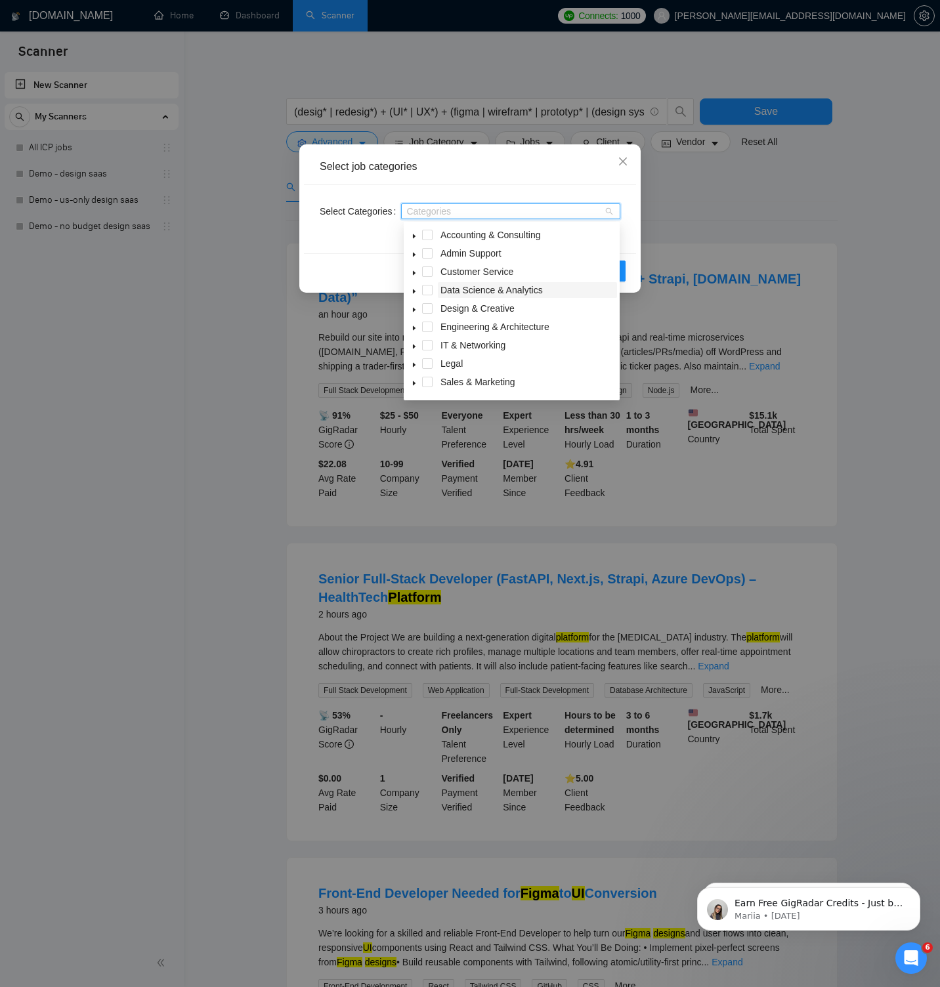
scroll to position [52, 0]
click at [415, 367] on icon "caret-down" at bounding box center [414, 367] width 7 height 7
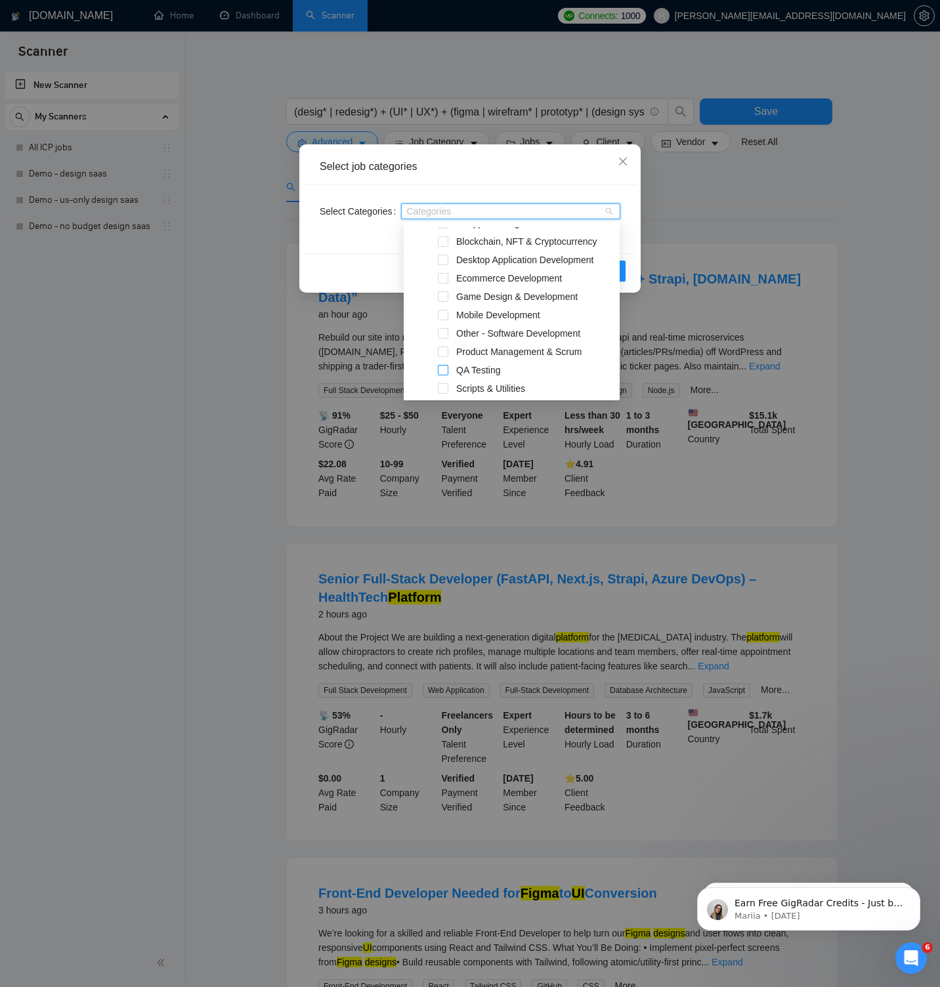
scroll to position [270, 0]
click at [445, 349] on span at bounding box center [443, 350] width 10 height 10
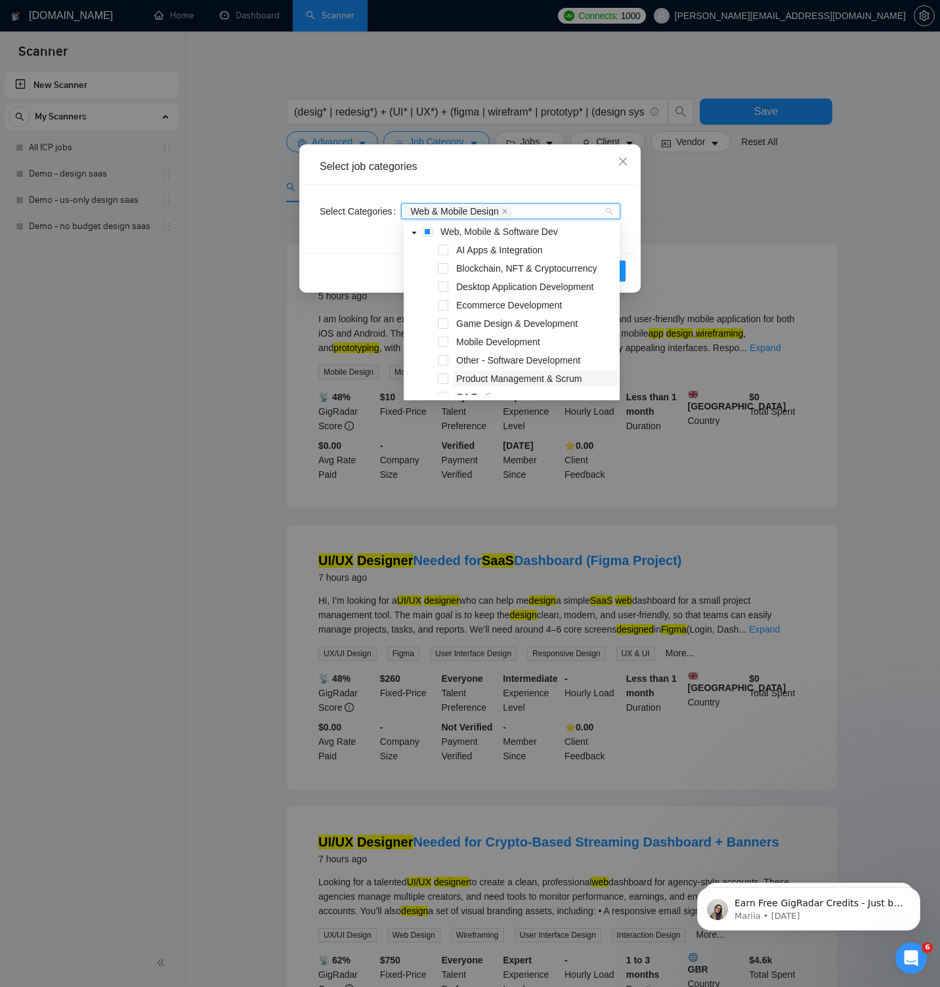
scroll to position [184, 0]
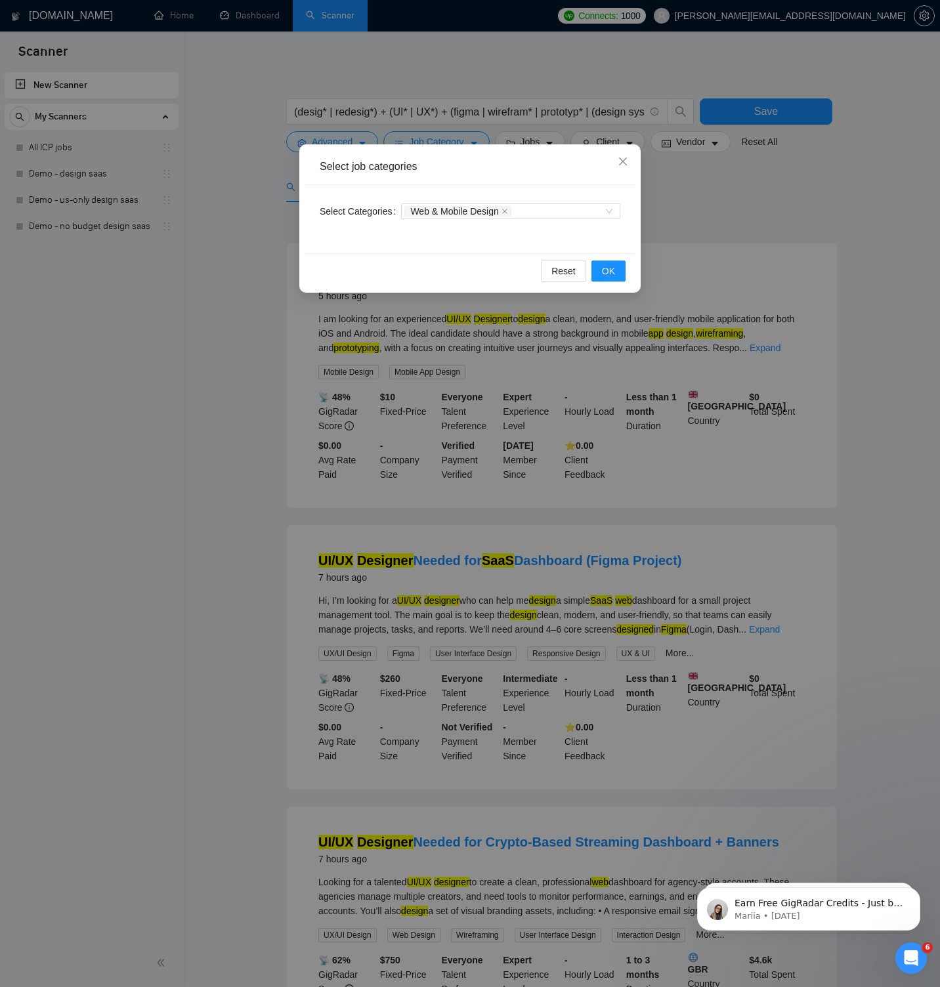
click at [516, 194] on div "Select Categories Web & Mobile Design" at bounding box center [470, 219] width 332 height 68
click at [602, 268] on span "OK" at bounding box center [608, 271] width 13 height 14
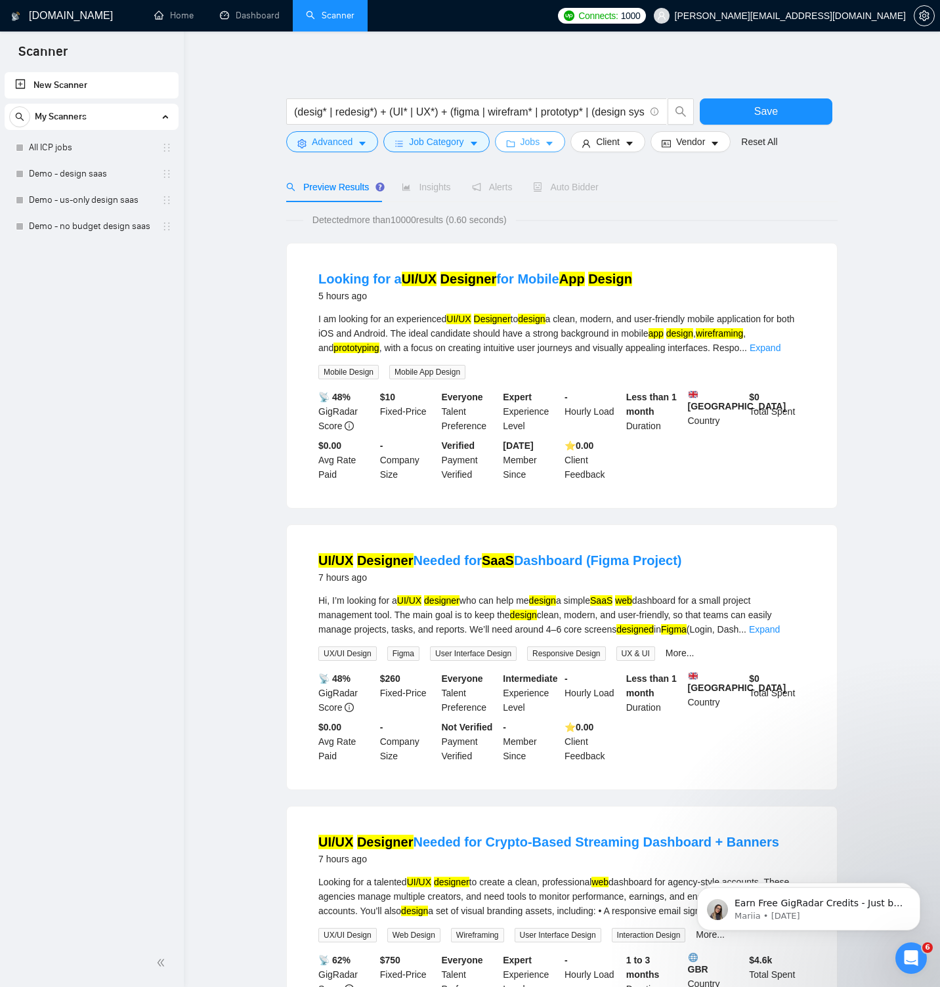
click at [522, 144] on button "Jobs" at bounding box center [530, 141] width 71 height 21
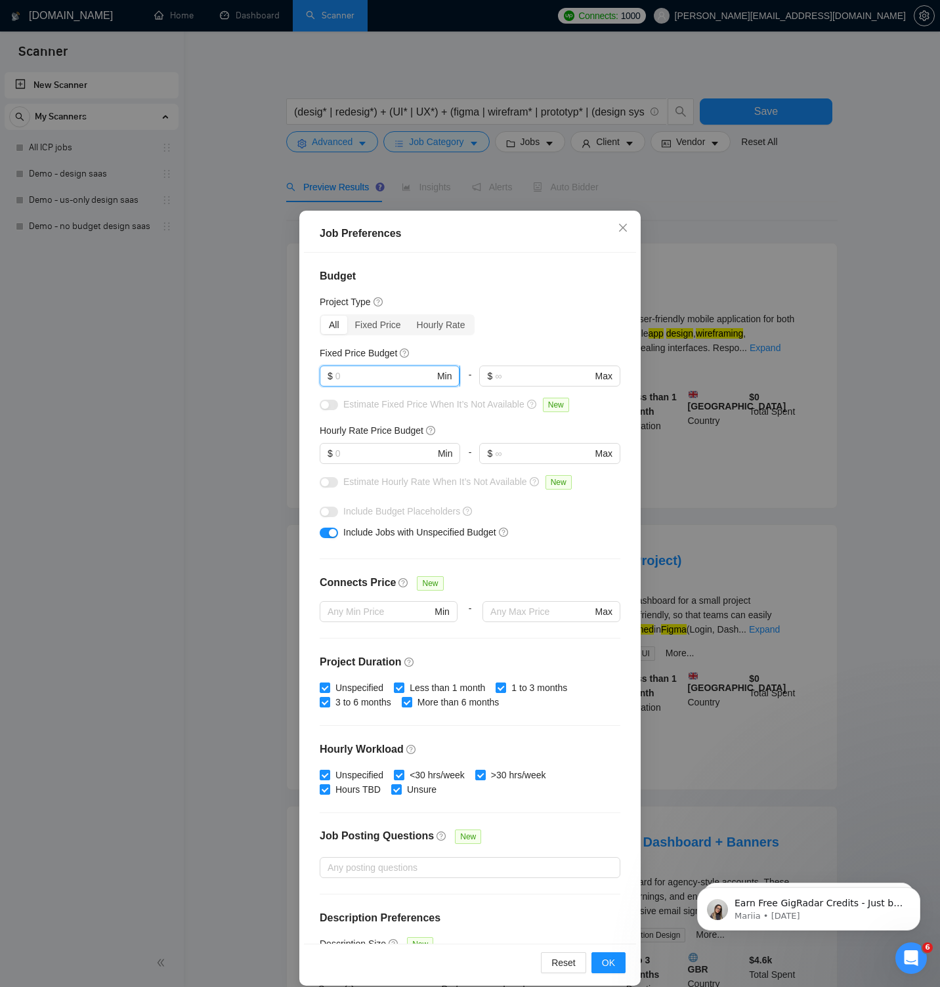
click at [365, 374] on input "text" at bounding box center [384, 376] width 99 height 14
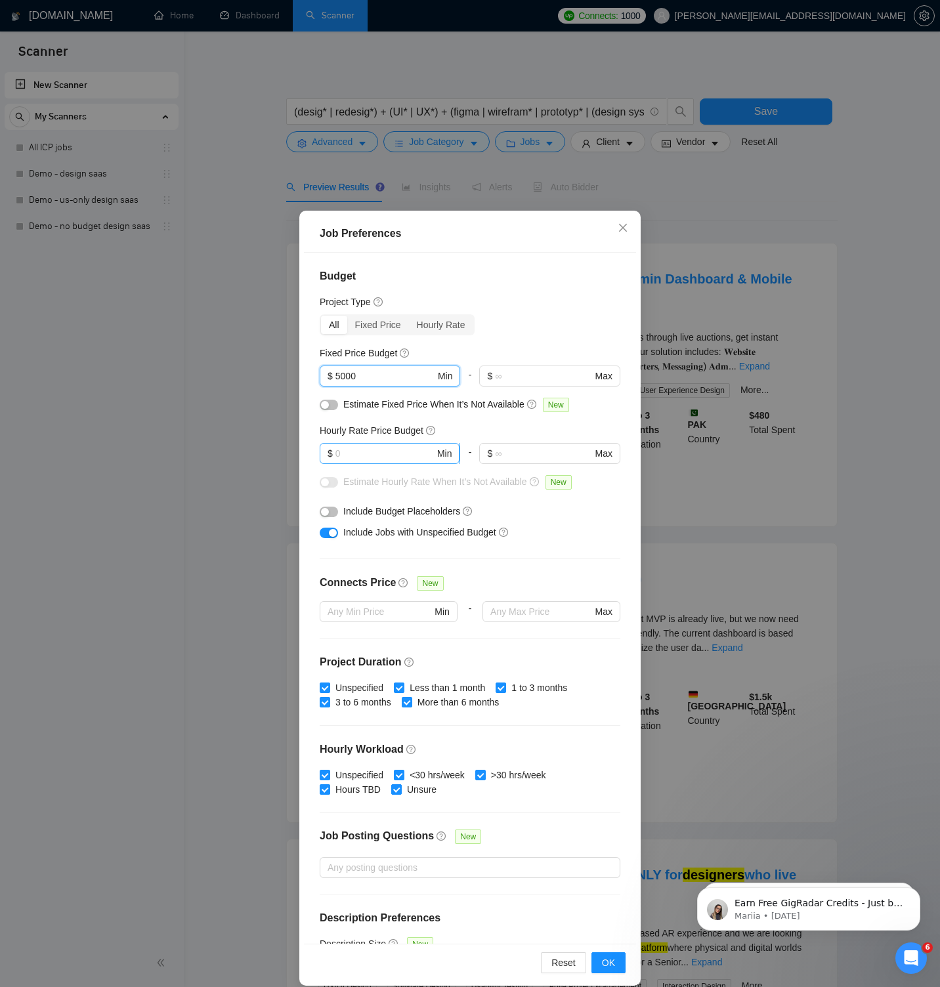
type input "5000"
click at [358, 452] on input "text" at bounding box center [384, 453] width 99 height 14
type input "50"
click at [331, 510] on button "button" at bounding box center [329, 512] width 18 height 10
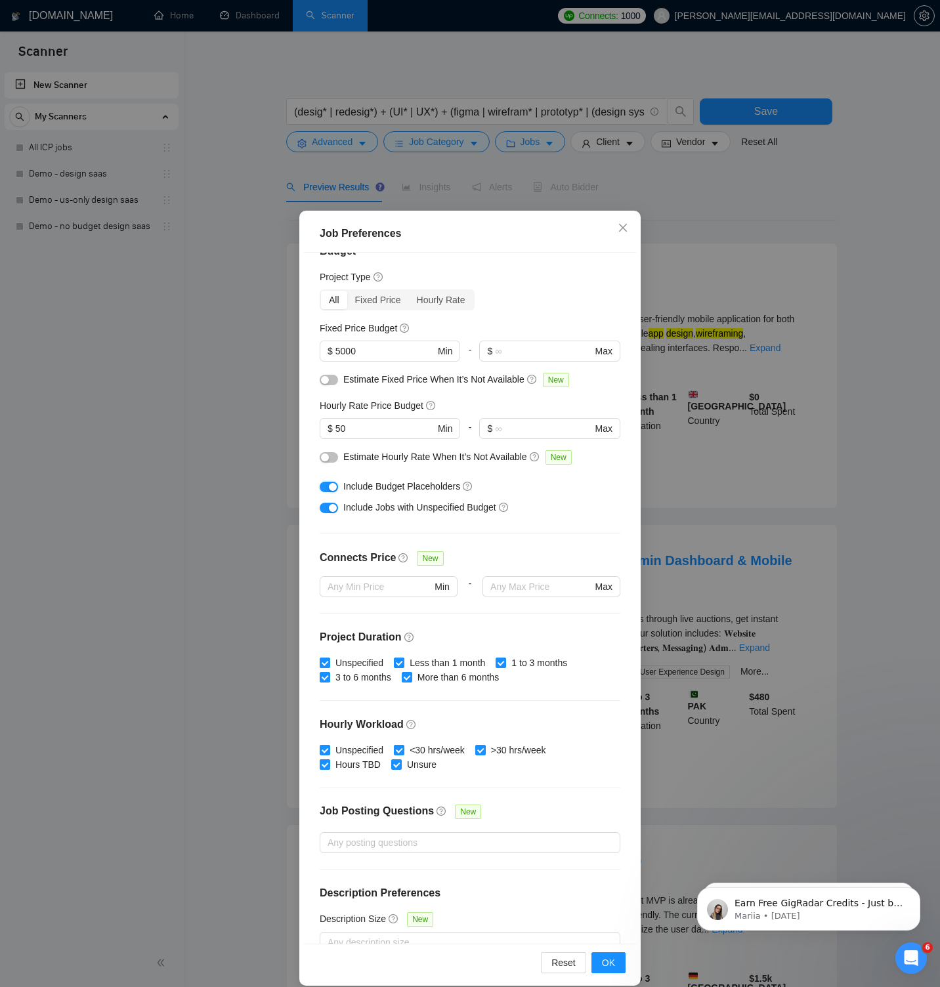
scroll to position [49, 0]
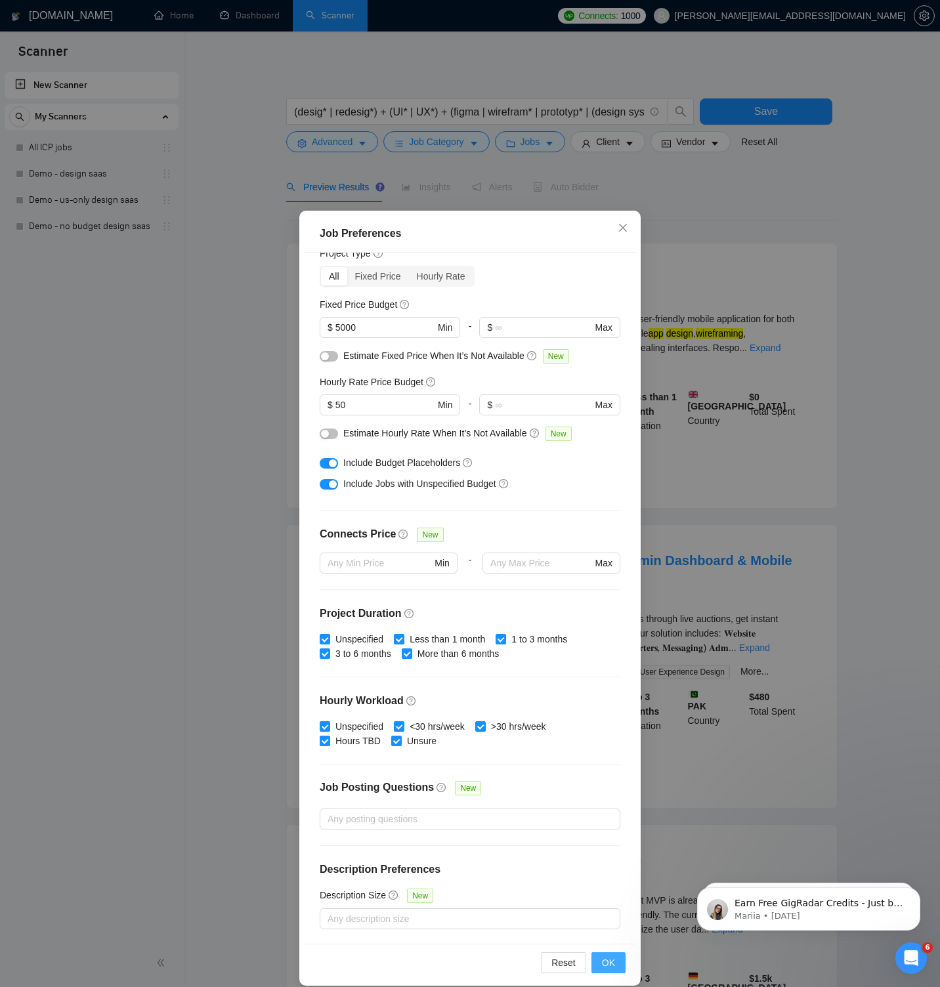
click at [619, 963] on button "OK" at bounding box center [608, 962] width 34 height 21
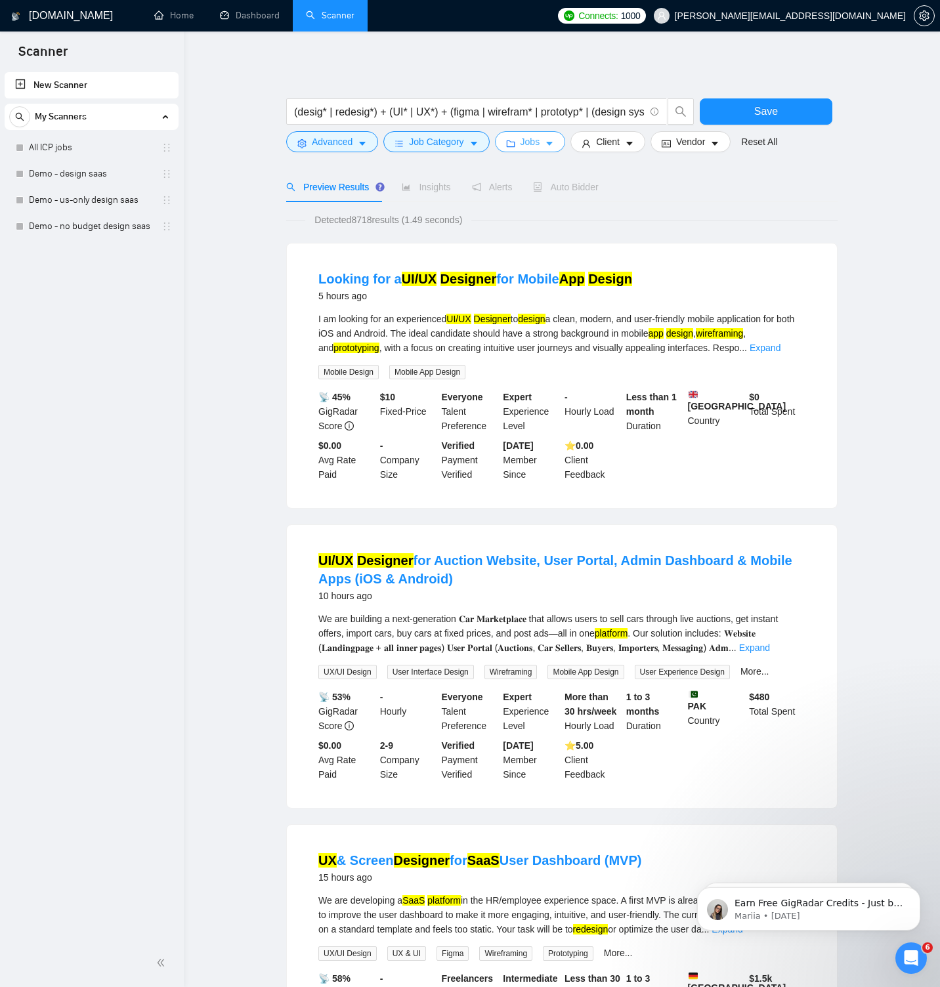
click at [540, 148] on span "Jobs" at bounding box center [530, 141] width 20 height 14
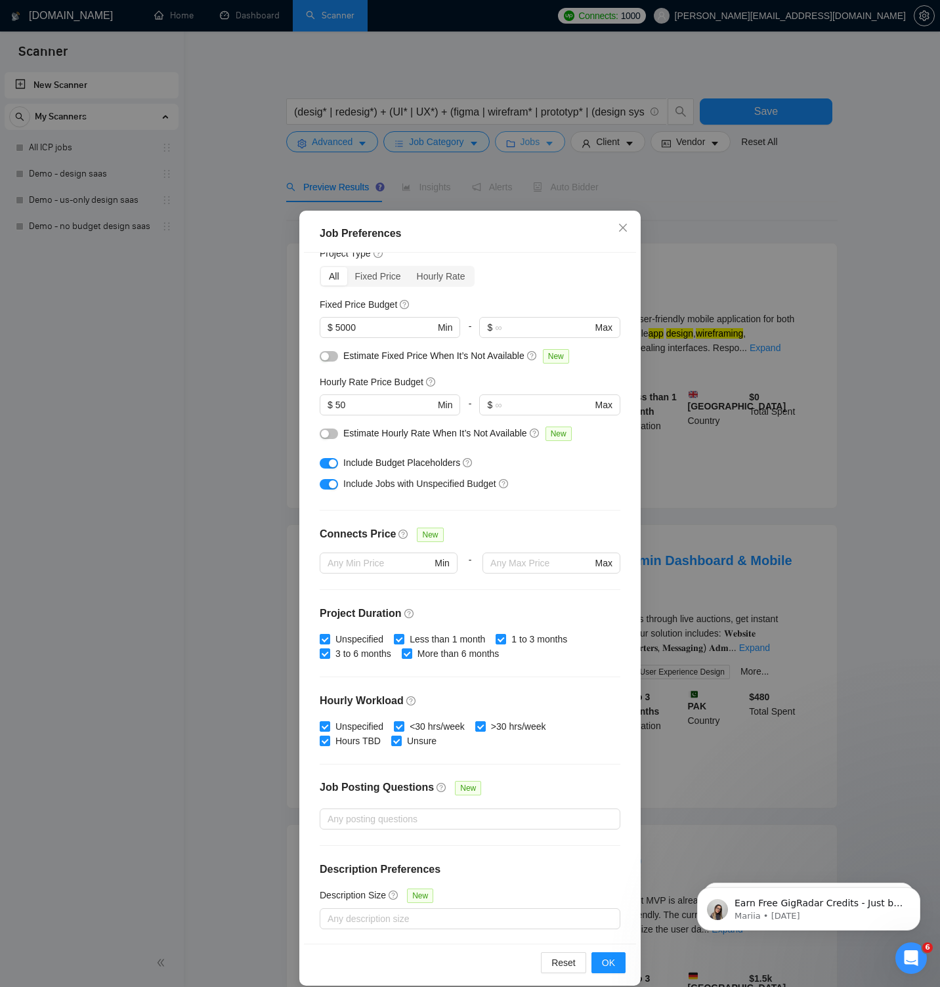
click at [542, 148] on div "Job Preferences Budget Project Type All Fixed Price Hourly Rate Fixed Price Bud…" at bounding box center [470, 493] width 940 height 987
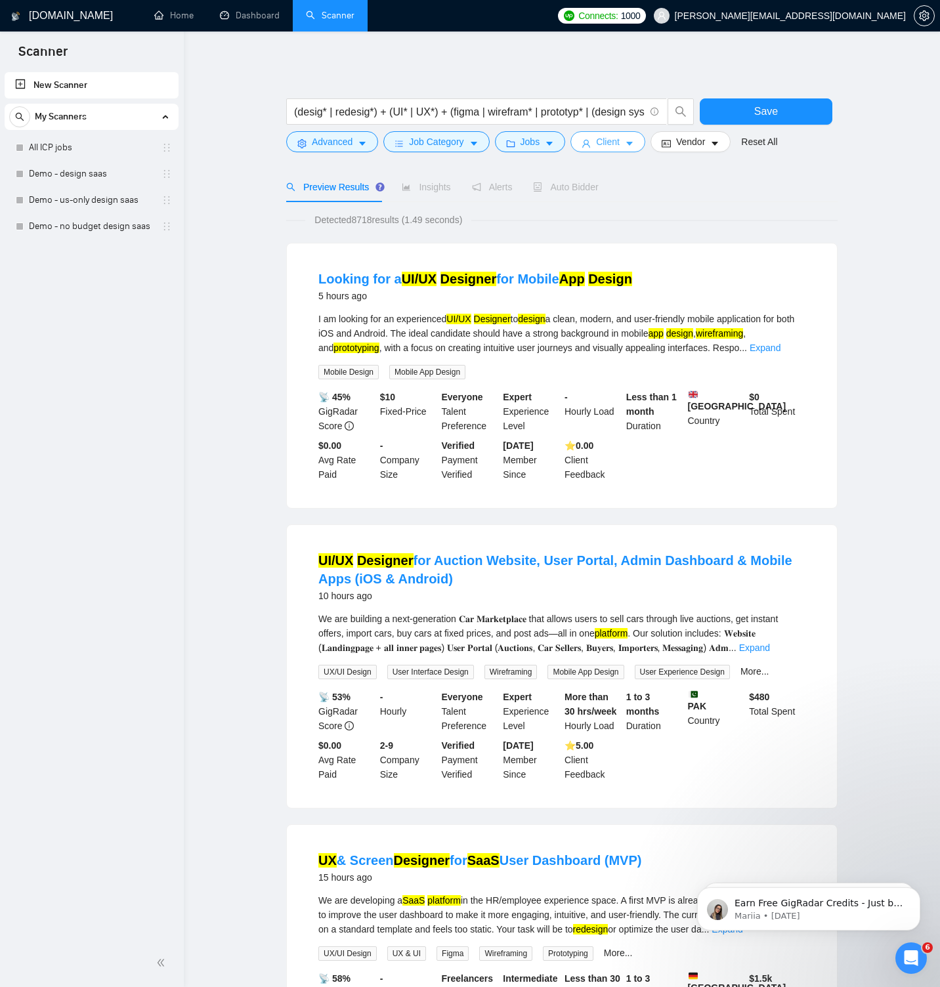
click at [613, 146] on span "Client" at bounding box center [608, 141] width 24 height 14
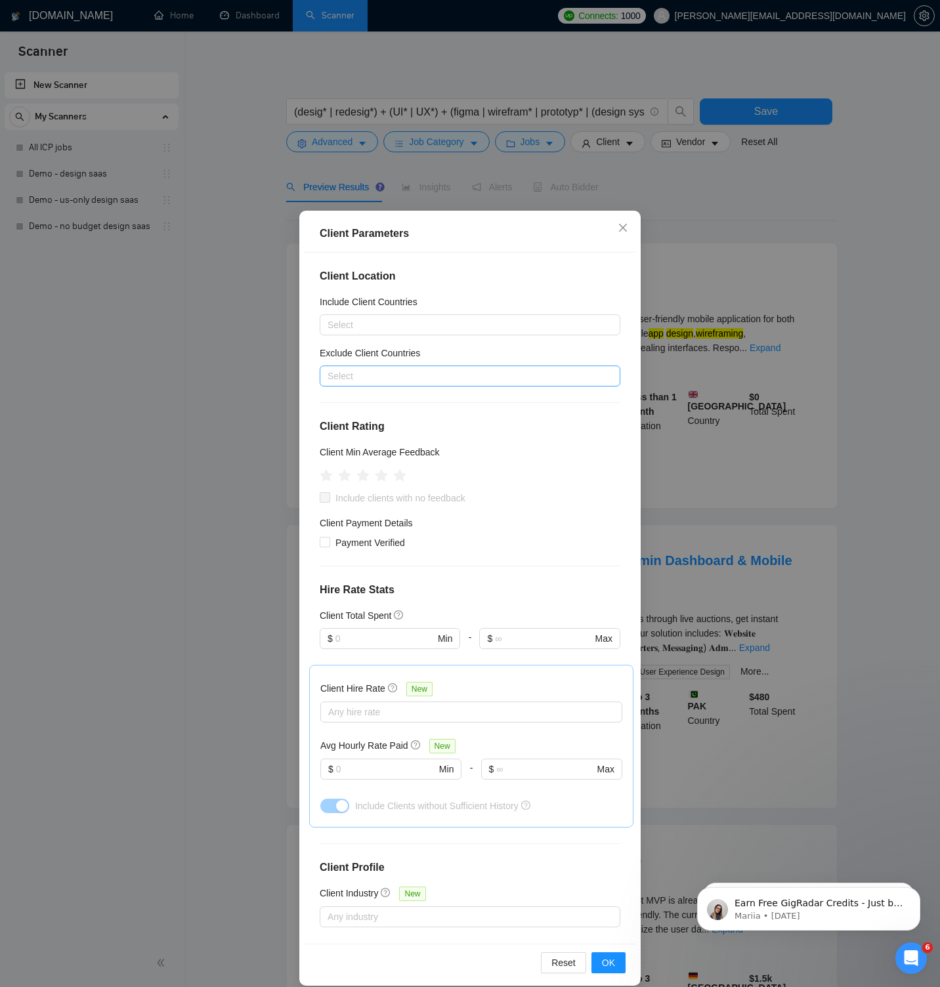
click at [399, 373] on div at bounding box center [463, 376] width 281 height 16
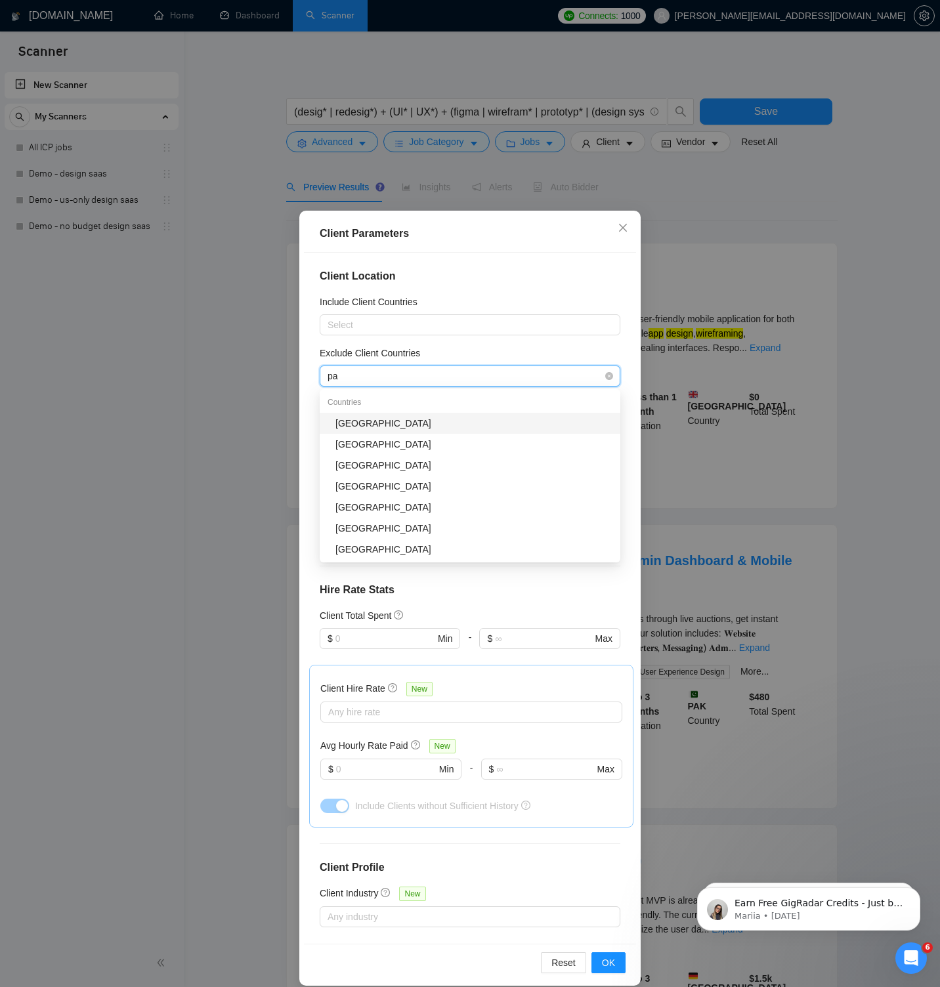
type input "p"
type input "indi"
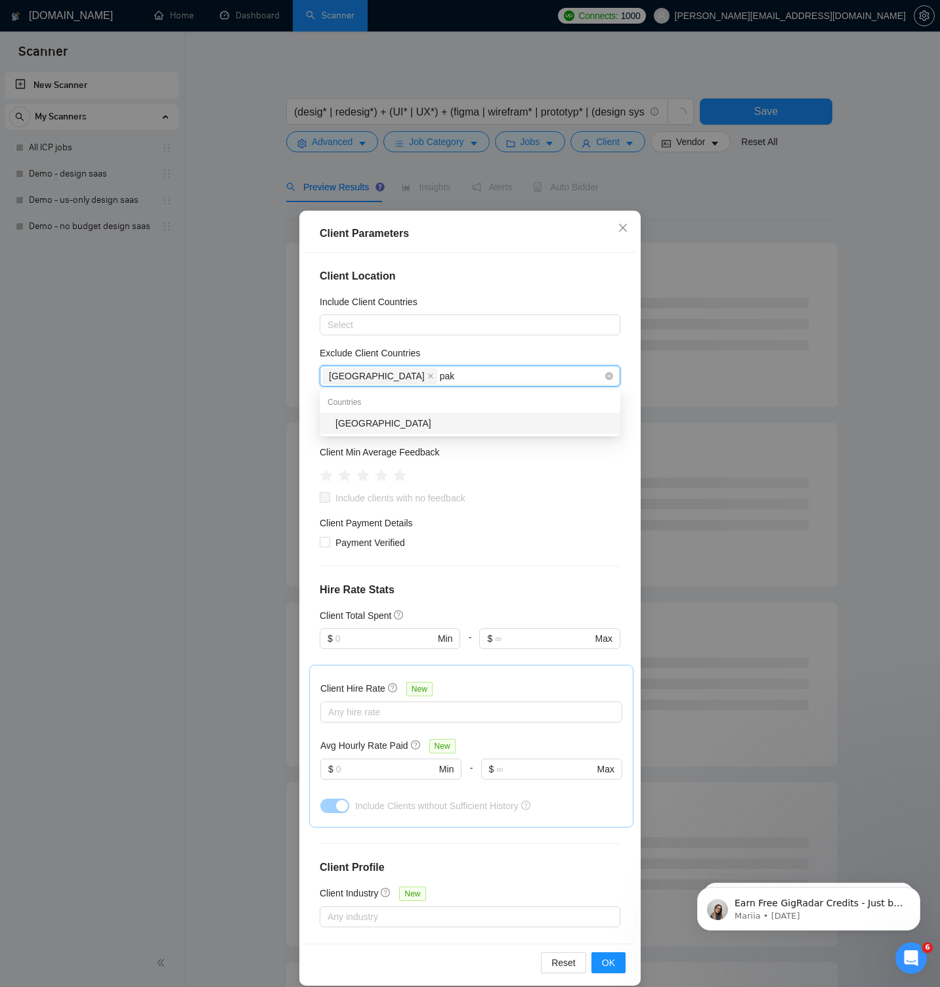
type input "paki"
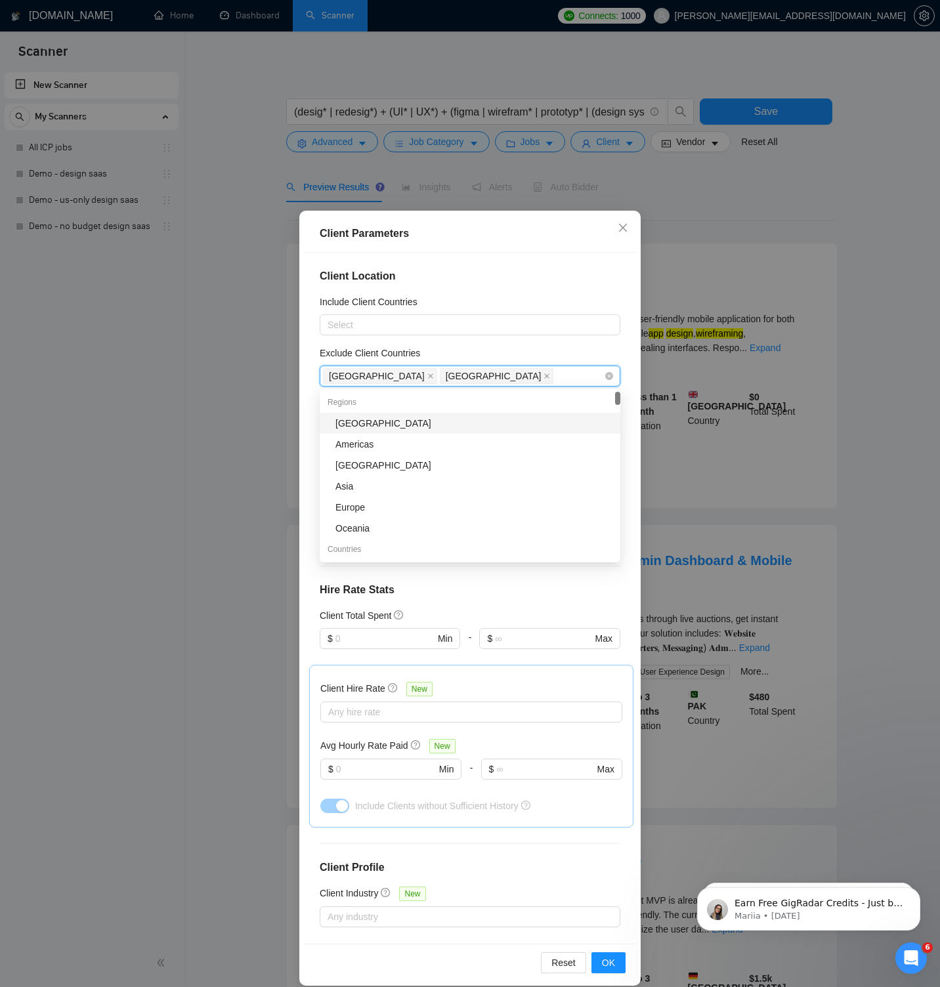
type input "b"
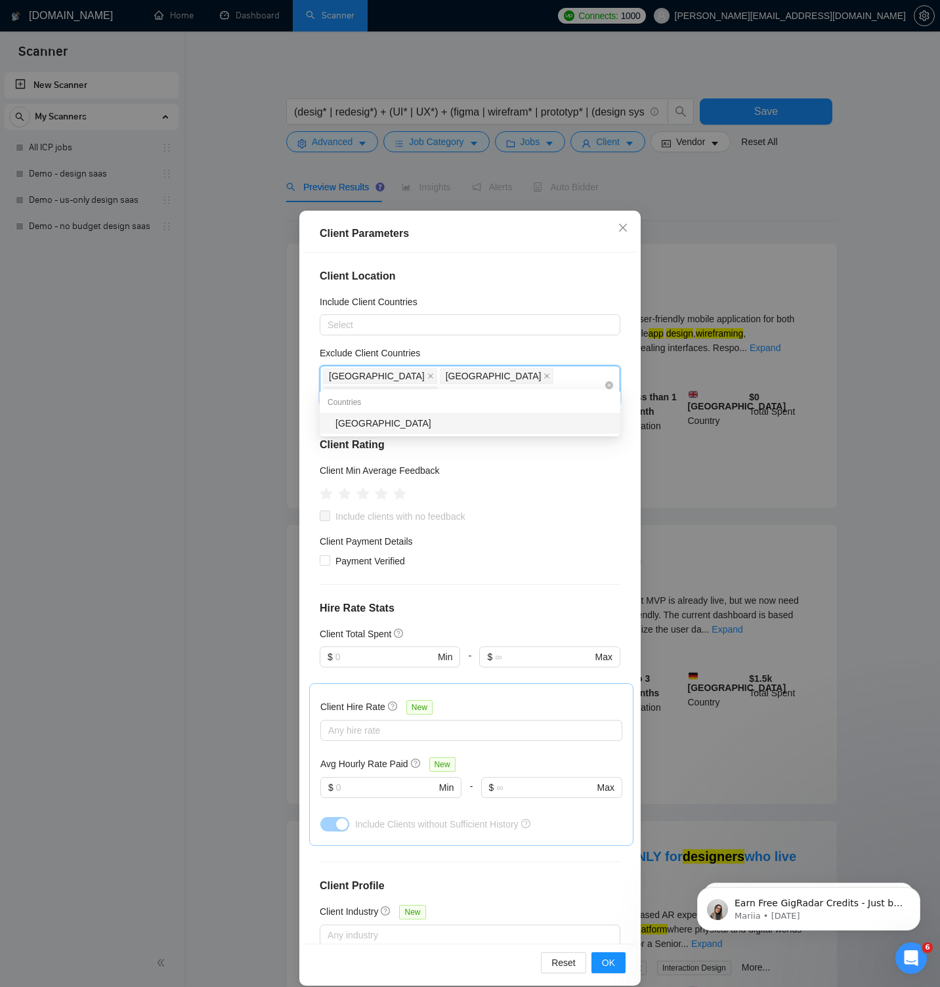
type input "thai"
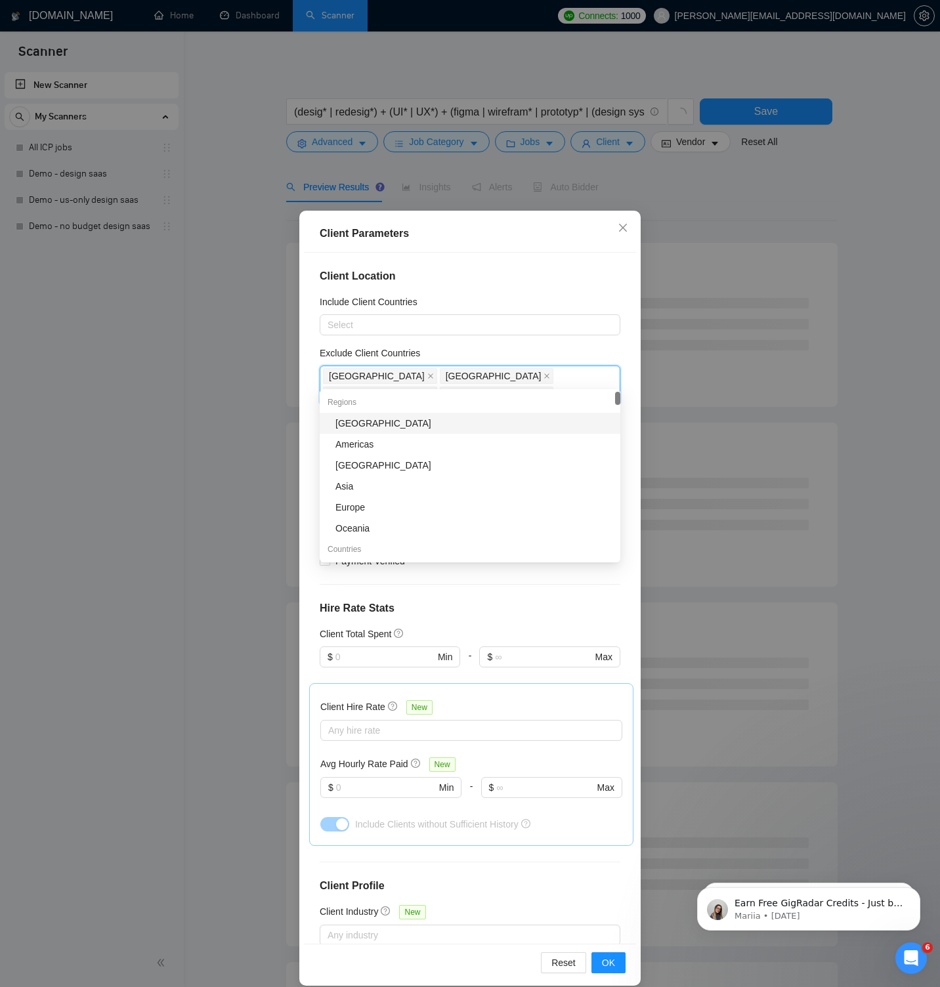
click at [433, 348] on div "Exclude Client Countries" at bounding box center [470, 356] width 300 height 20
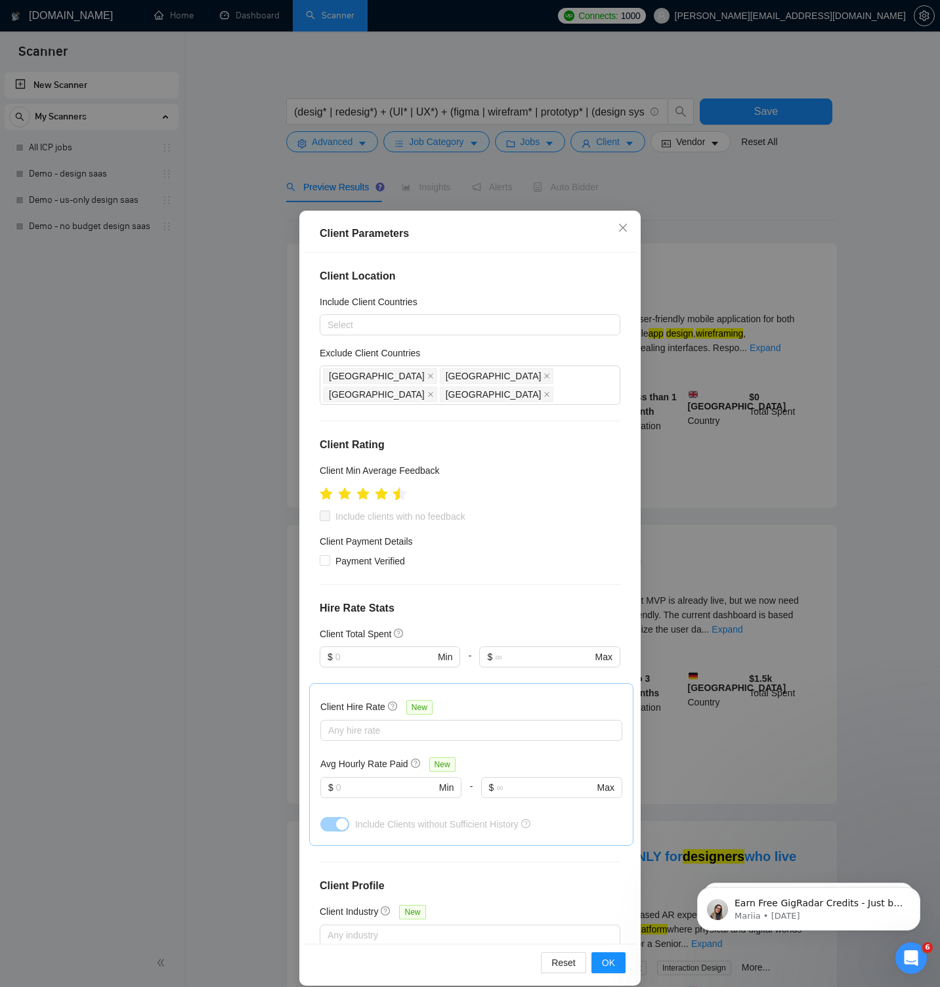
click at [397, 487] on icon "star" at bounding box center [400, 493] width 14 height 13
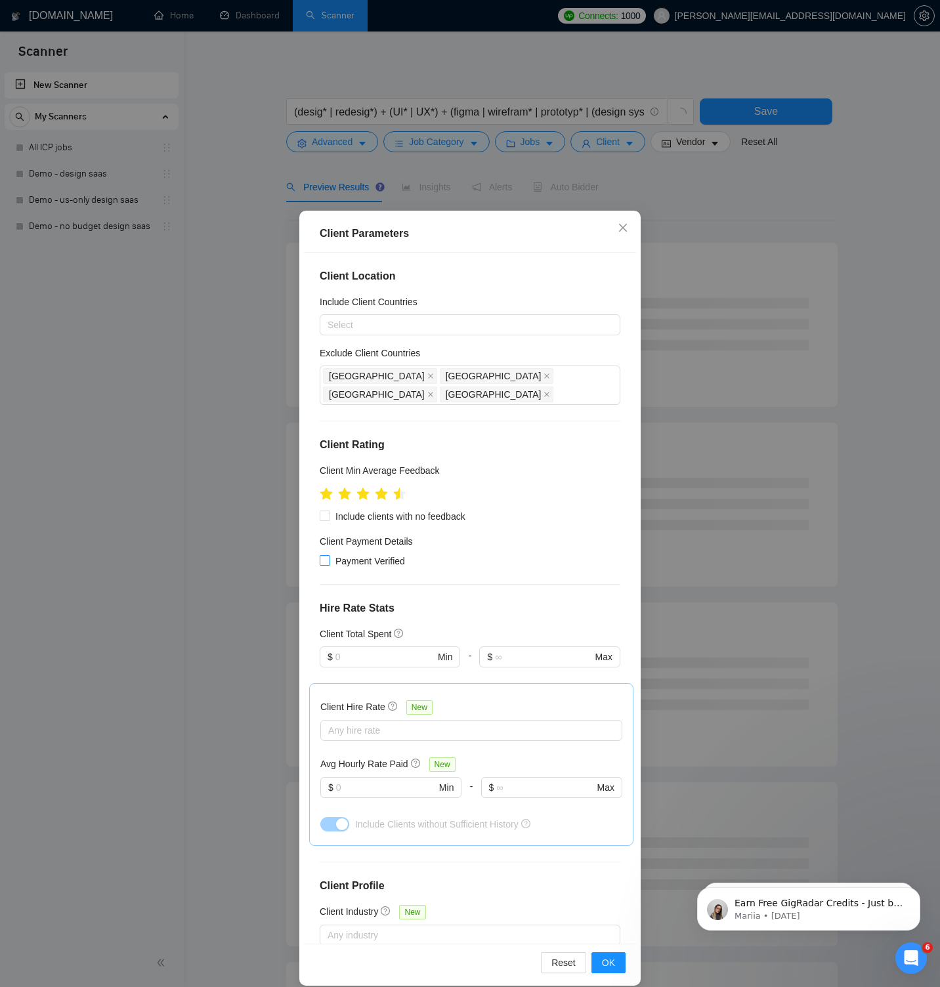
click at [391, 554] on span "Payment Verified" at bounding box center [370, 561] width 80 height 14
click at [329, 555] on input "Payment Verified" at bounding box center [324, 559] width 9 height 9
checkbox input "true"
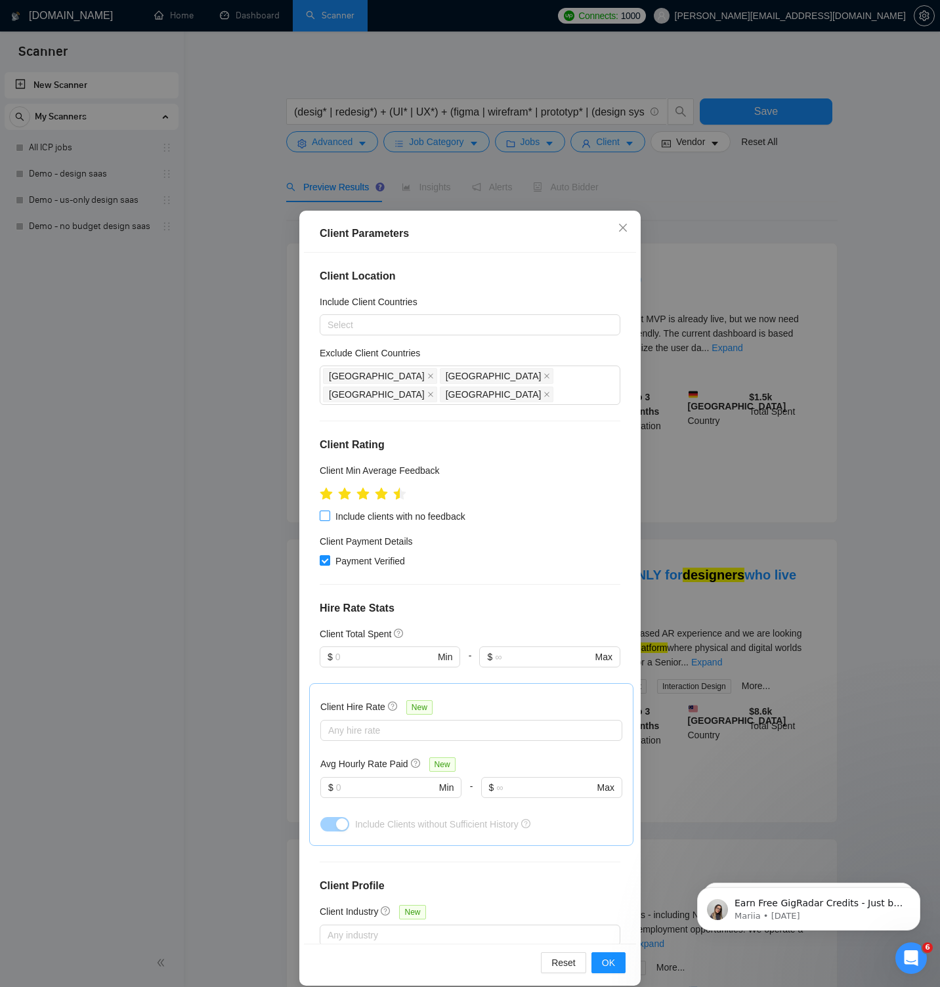
click at [354, 509] on span "Include clients with no feedback" at bounding box center [400, 516] width 140 height 14
click at [329, 510] on input "Include clients with no feedback" at bounding box center [324, 514] width 9 height 9
checkbox input "true"
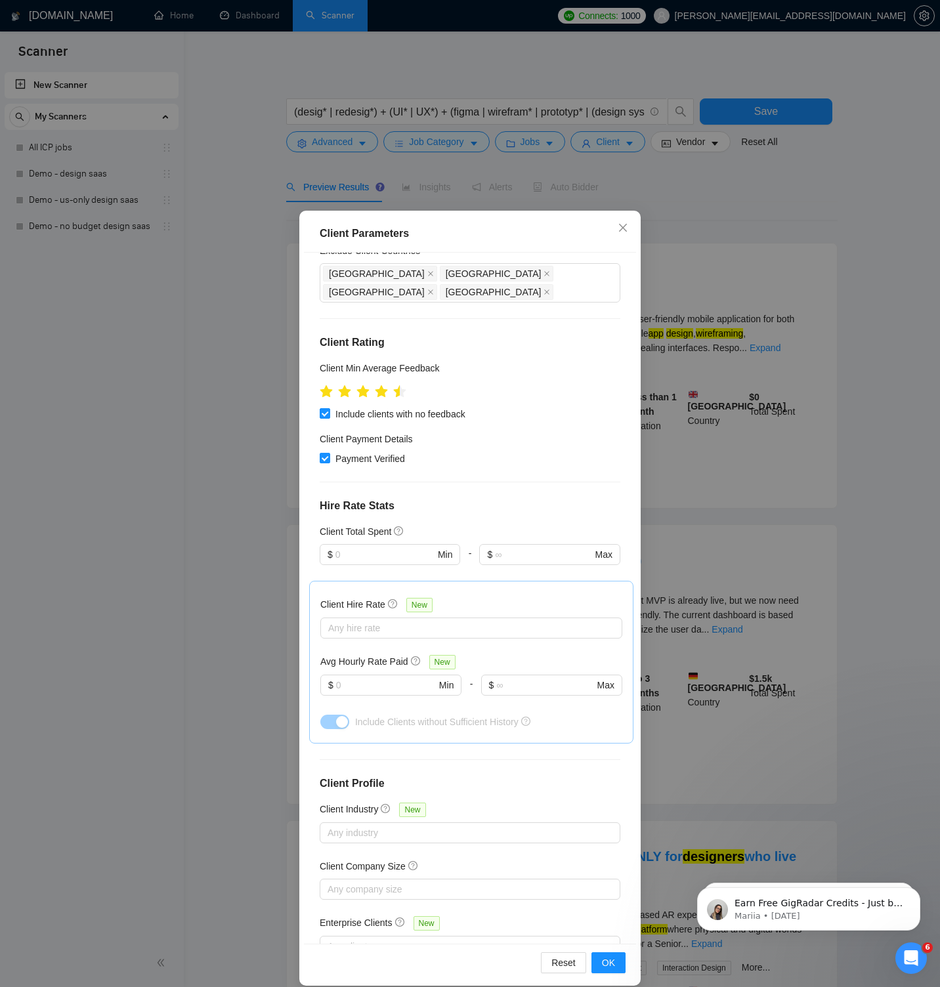
scroll to position [104, 0]
click at [395, 546] on input "text" at bounding box center [384, 553] width 99 height 14
click at [381, 628] on div "$10,000" at bounding box center [389, 623] width 125 height 14
type input "10000"
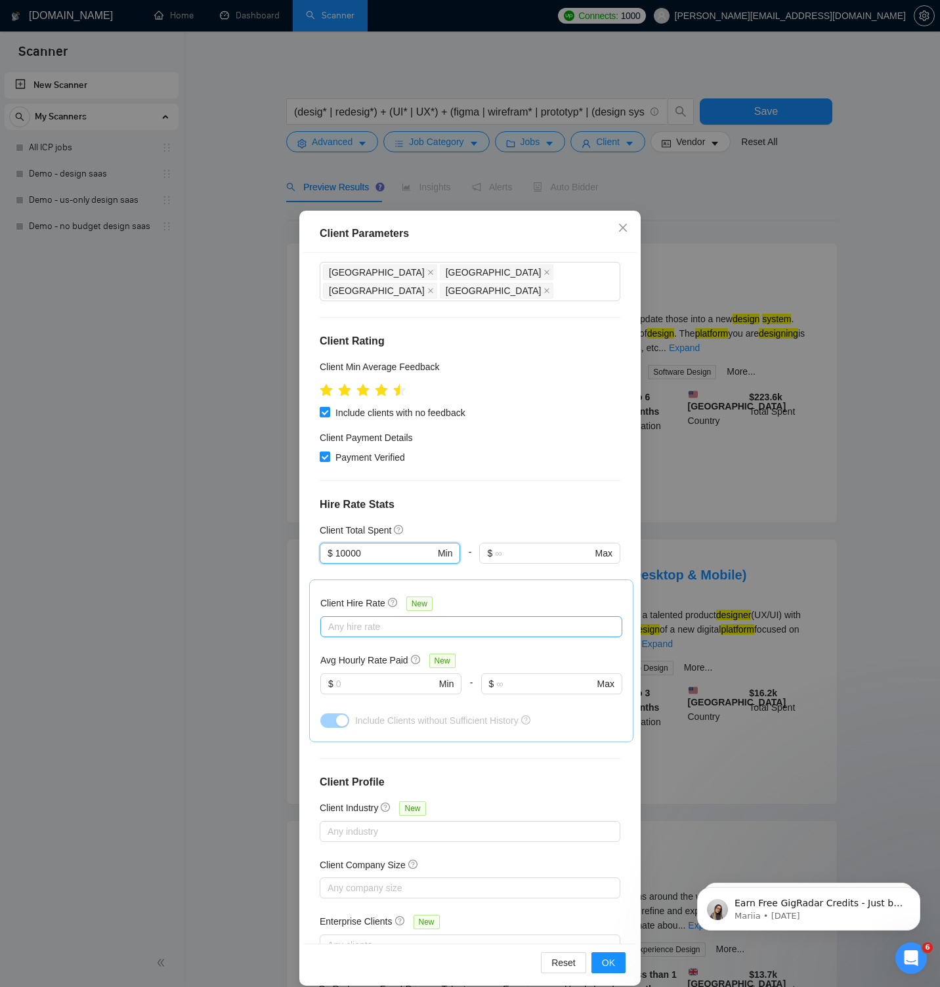
click at [390, 619] on div at bounding box center [464, 627] width 282 height 16
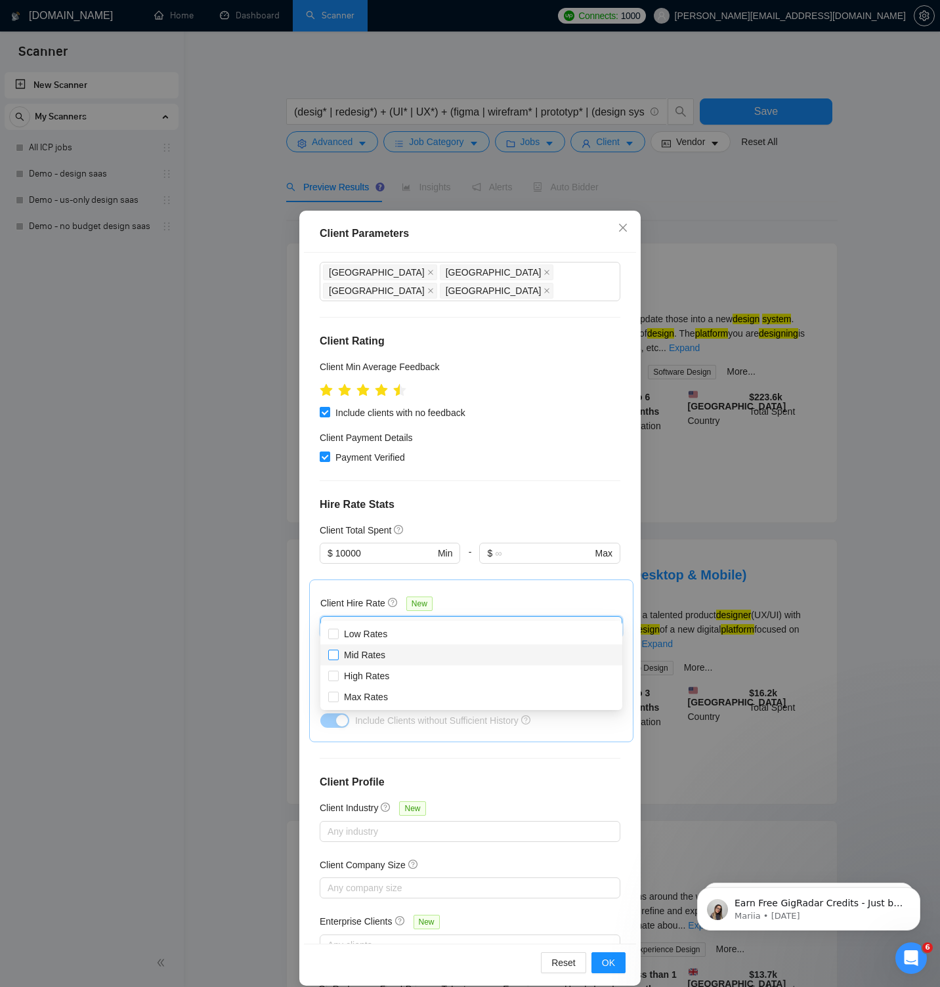
click at [381, 655] on span "Mid Rates" at bounding box center [364, 655] width 41 height 10
click at [337, 655] on input "Mid Rates" at bounding box center [332, 654] width 9 height 9
checkbox input "true"
click at [377, 673] on span "High Rates" at bounding box center [366, 676] width 45 height 10
click at [337, 673] on input "High Rates" at bounding box center [332, 675] width 9 height 9
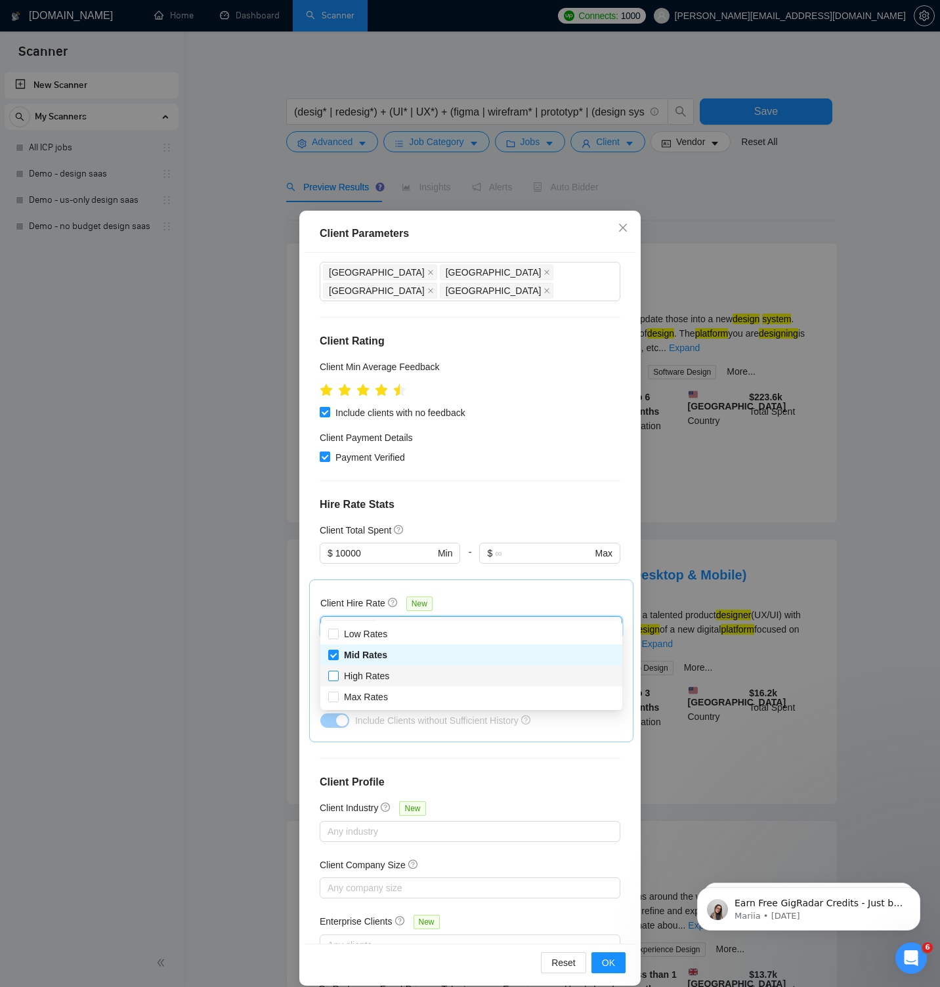
checkbox input "true"
click at [377, 692] on span "Max Rates" at bounding box center [366, 697] width 44 height 10
click at [337, 692] on input "Max Rates" at bounding box center [332, 696] width 9 height 9
checkbox input "true"
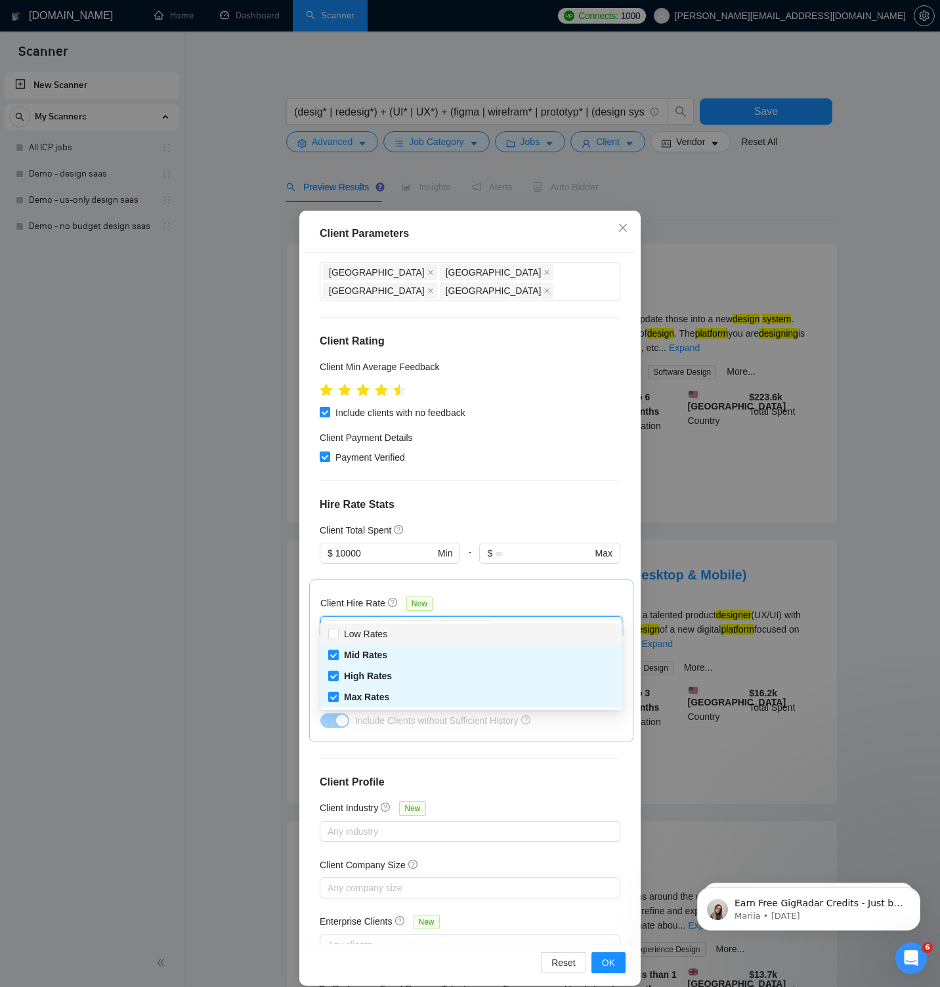
click at [450, 523] on div "Client Total Spent" at bounding box center [470, 530] width 300 height 14
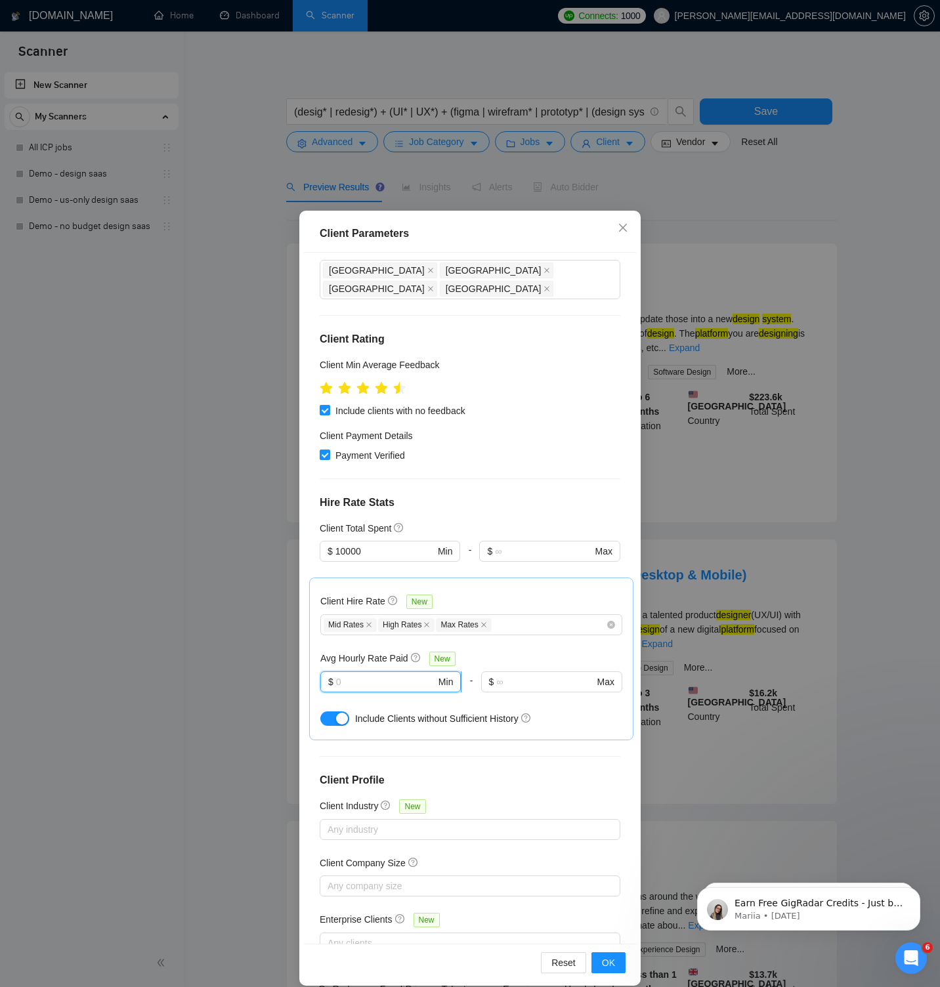
scroll to position [106, 0]
click at [386, 674] on input "text" at bounding box center [386, 681] width 100 height 14
type input "40"
click at [477, 650] on div "Avg Hourly Rate Paid New" at bounding box center [471, 657] width 302 height 15
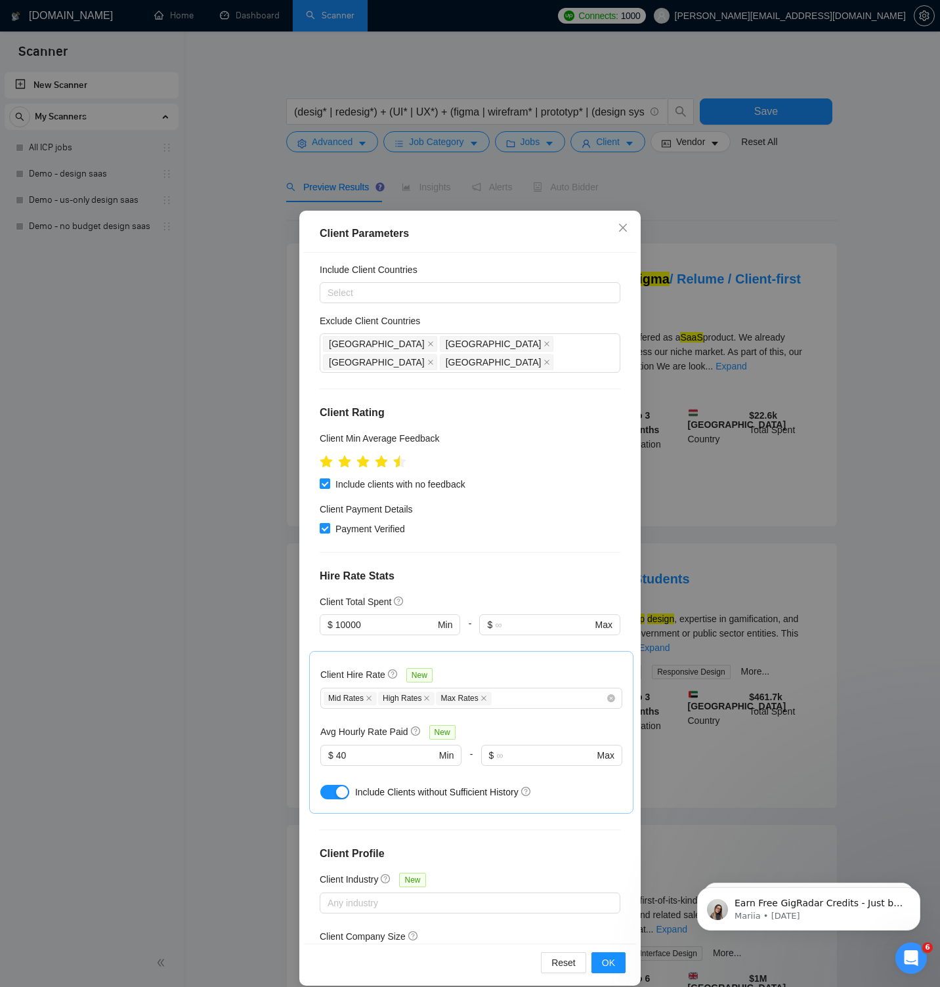
scroll to position [127, 0]
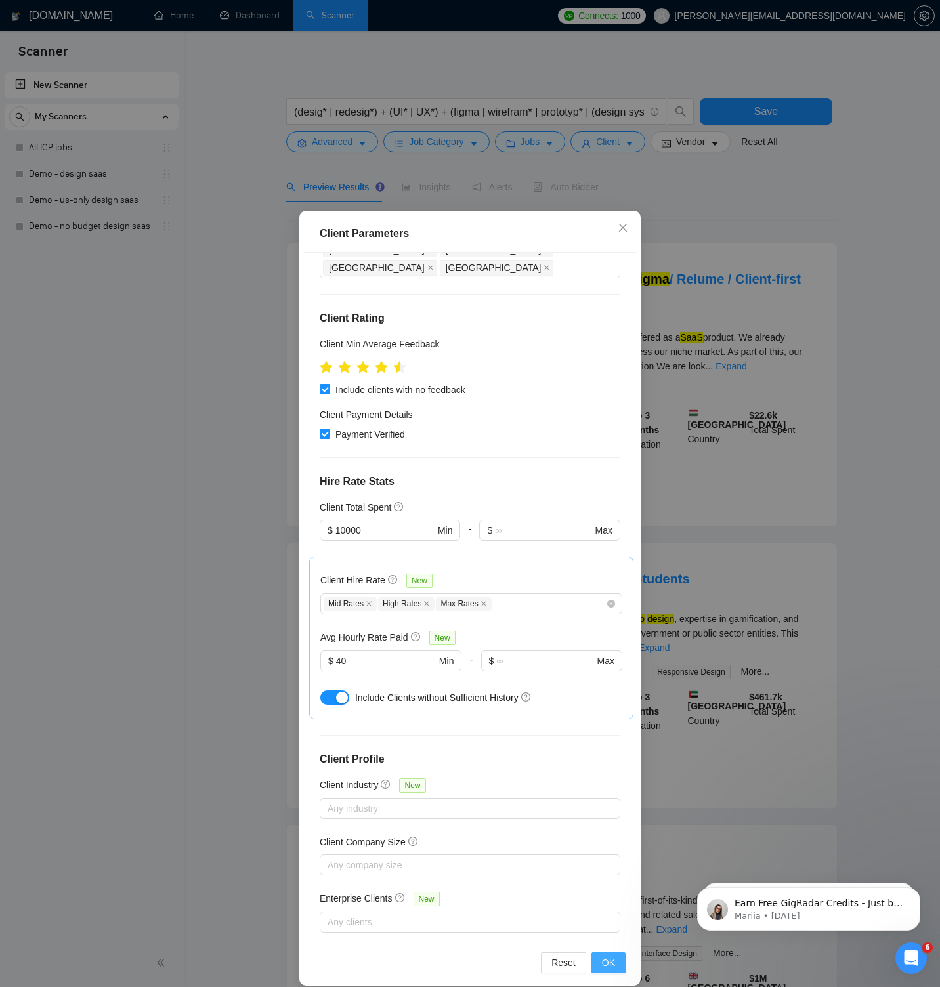
click at [612, 959] on span "OK" at bounding box center [608, 962] width 13 height 14
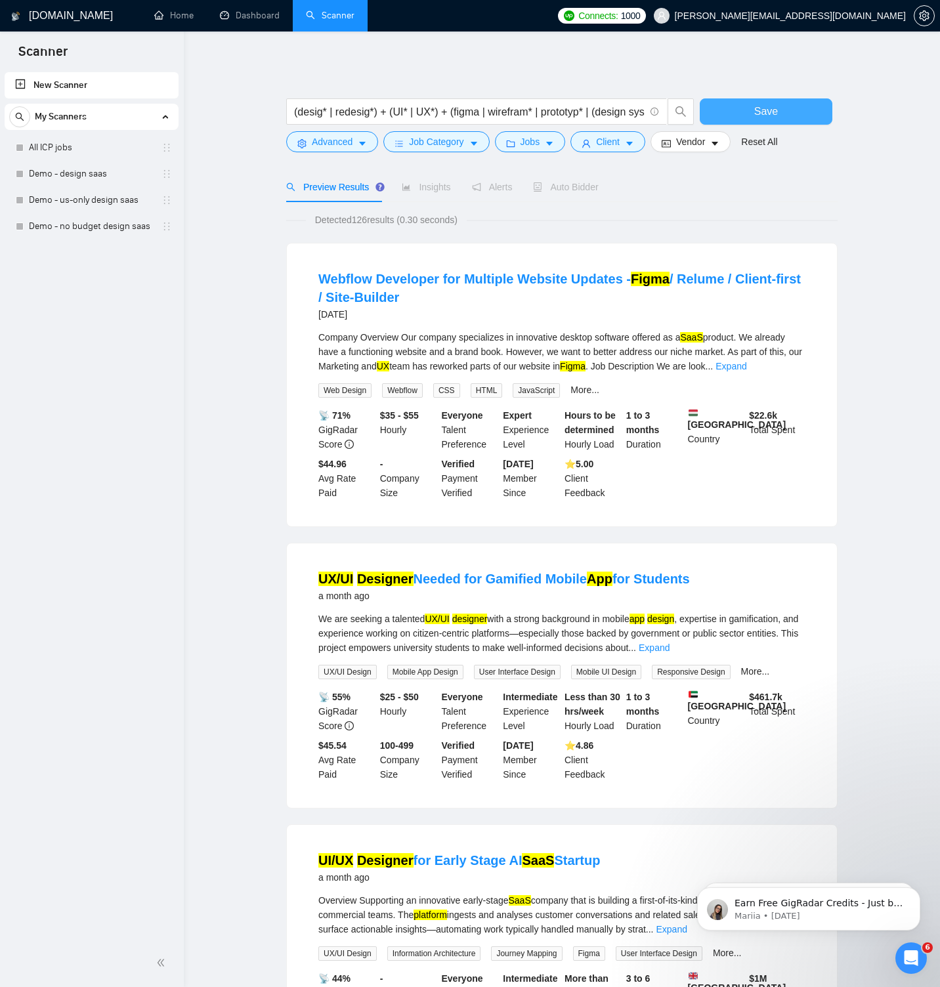
click at [735, 113] on button "Save" at bounding box center [765, 111] width 133 height 26
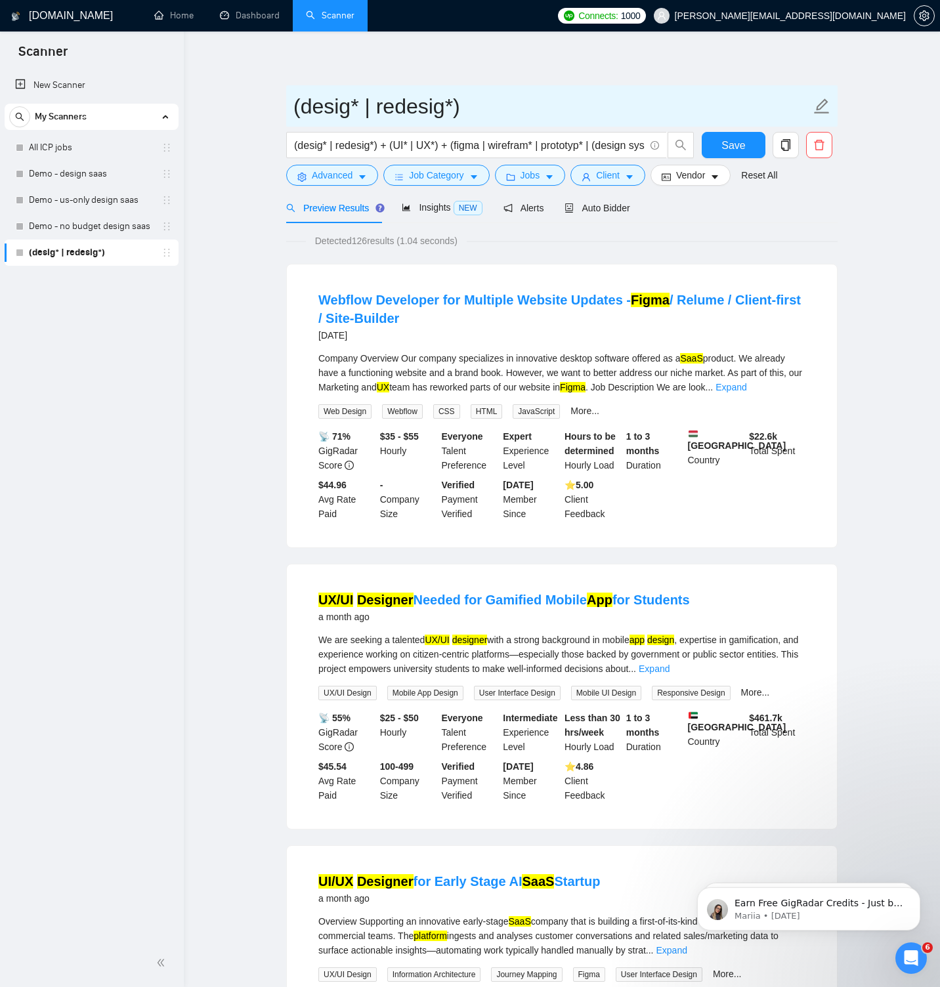
click at [821, 104] on icon "edit" at bounding box center [821, 105] width 15 height 15
paste input "SaaS (B2B/B2C Web Apps UX/UI"
type input "SaaS (B2B/B2C Web Apps UX/UI)"
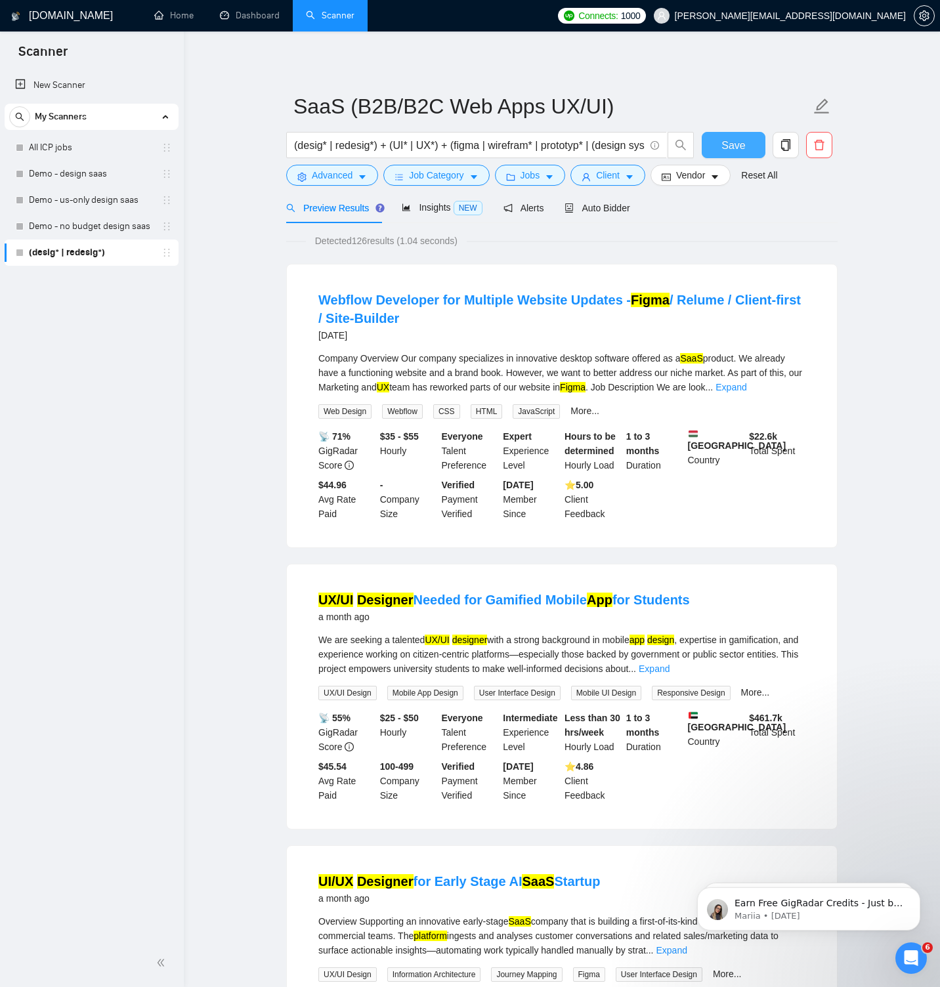
click at [719, 137] on button "Save" at bounding box center [733, 145] width 64 height 26
click at [437, 209] on span "Insights NEW" at bounding box center [442, 207] width 80 height 10
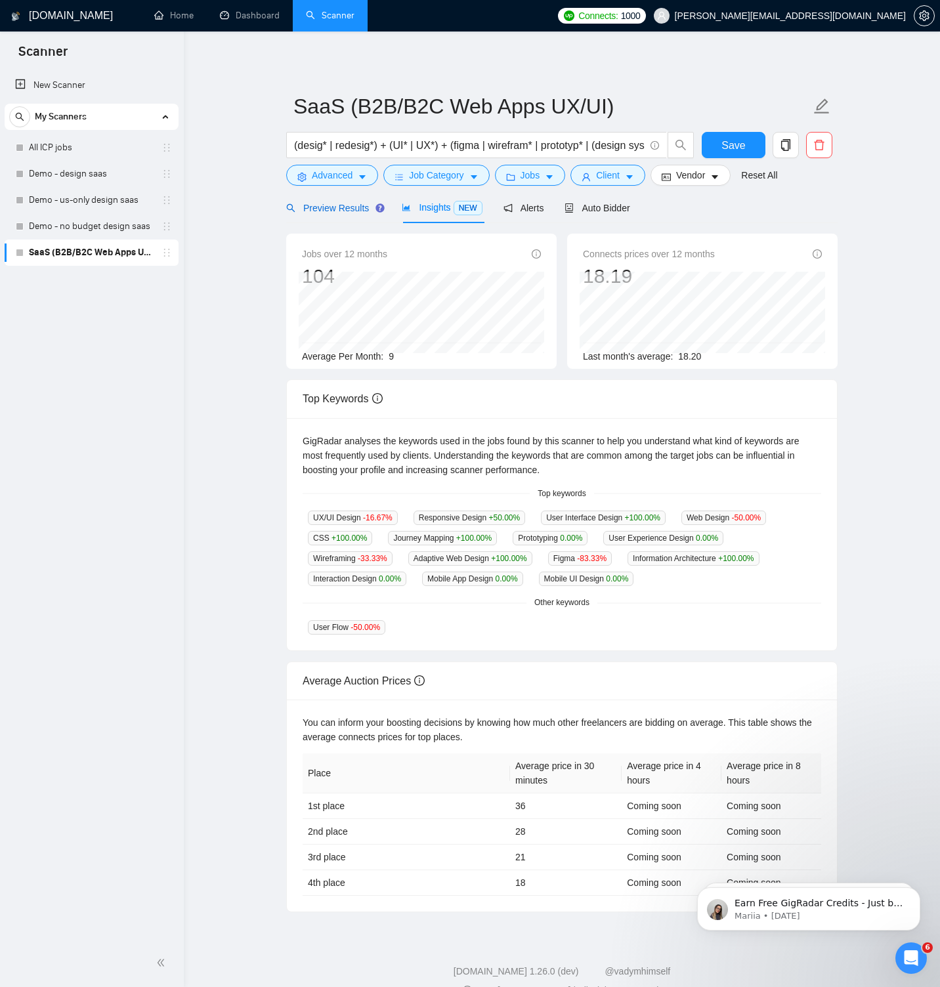
click at [342, 205] on span "Preview Results" at bounding box center [333, 208] width 94 height 10
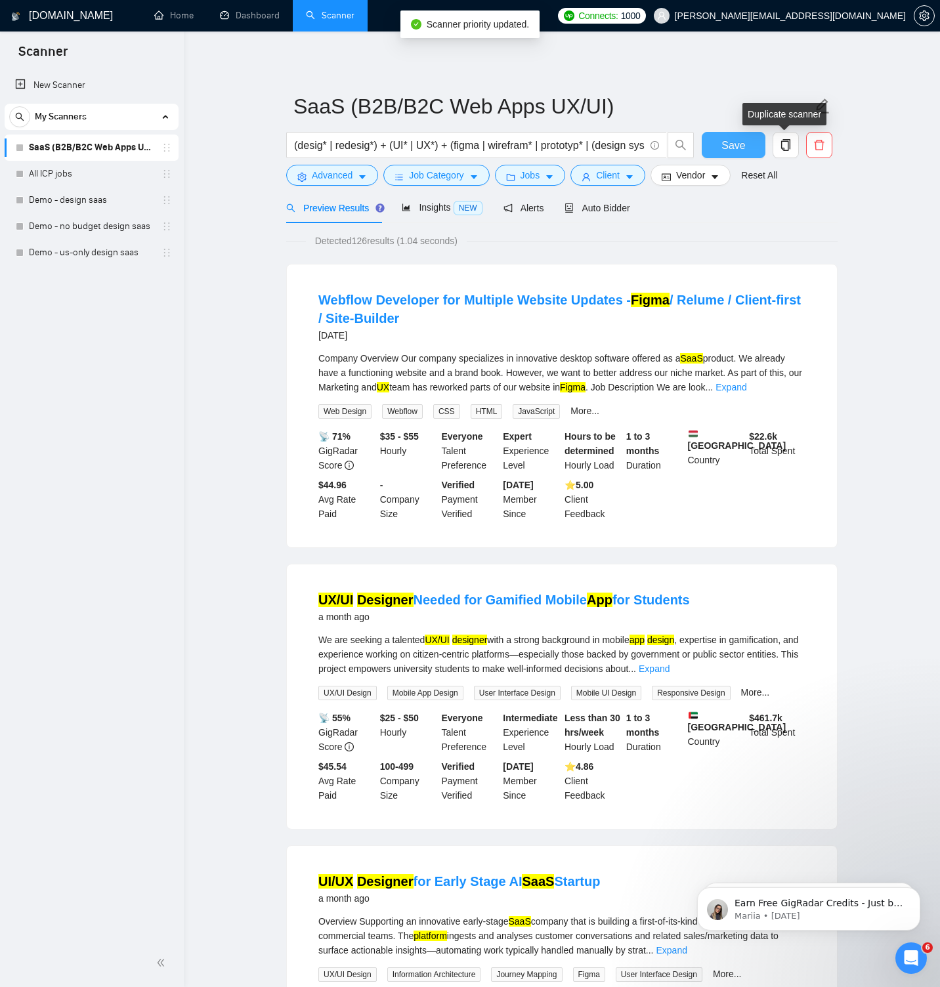
click at [747, 138] on button "Save" at bounding box center [733, 145] width 64 height 26
